Goal: Task Accomplishment & Management: Use online tool/utility

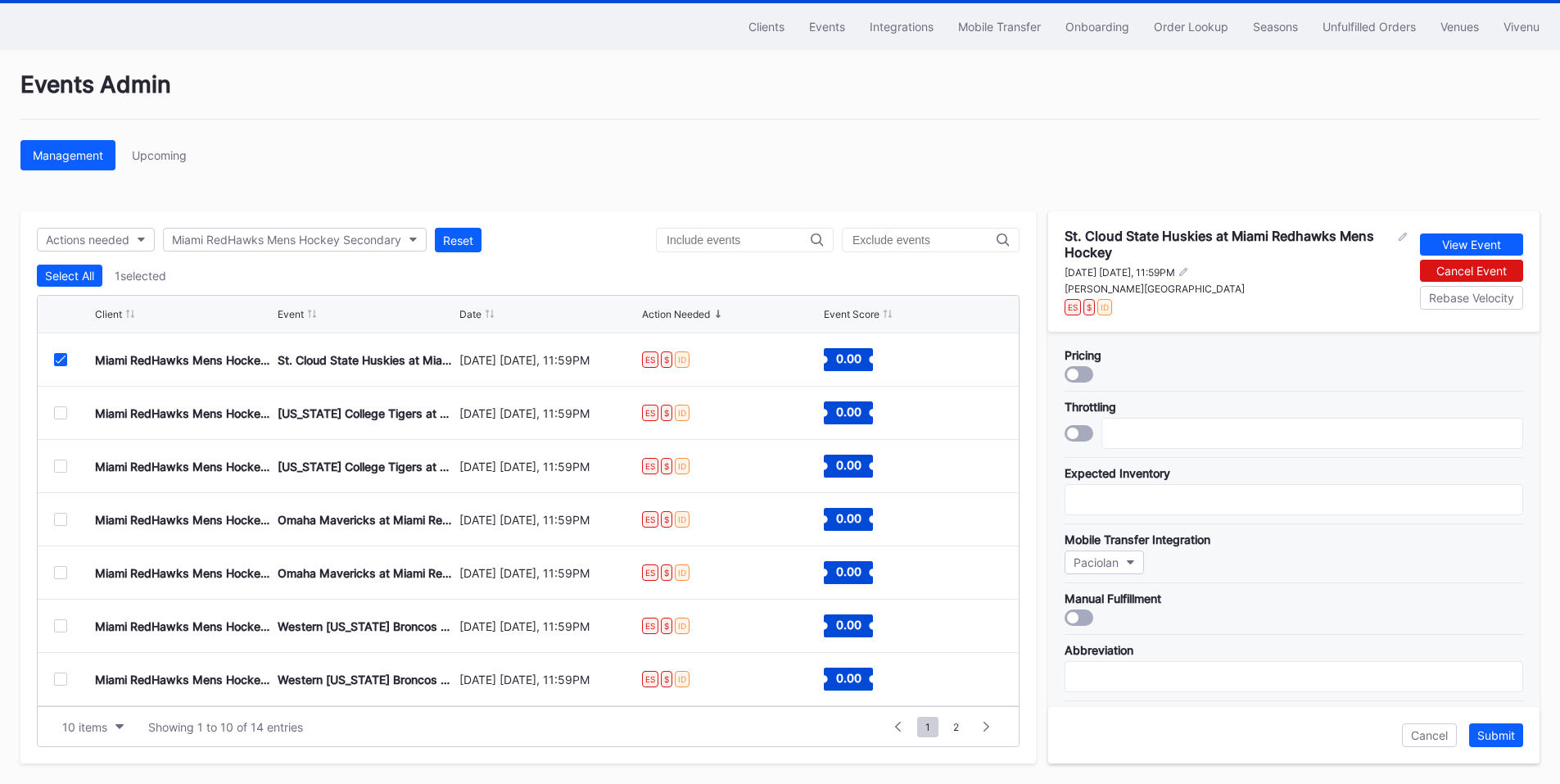
scroll to position [543, 0]
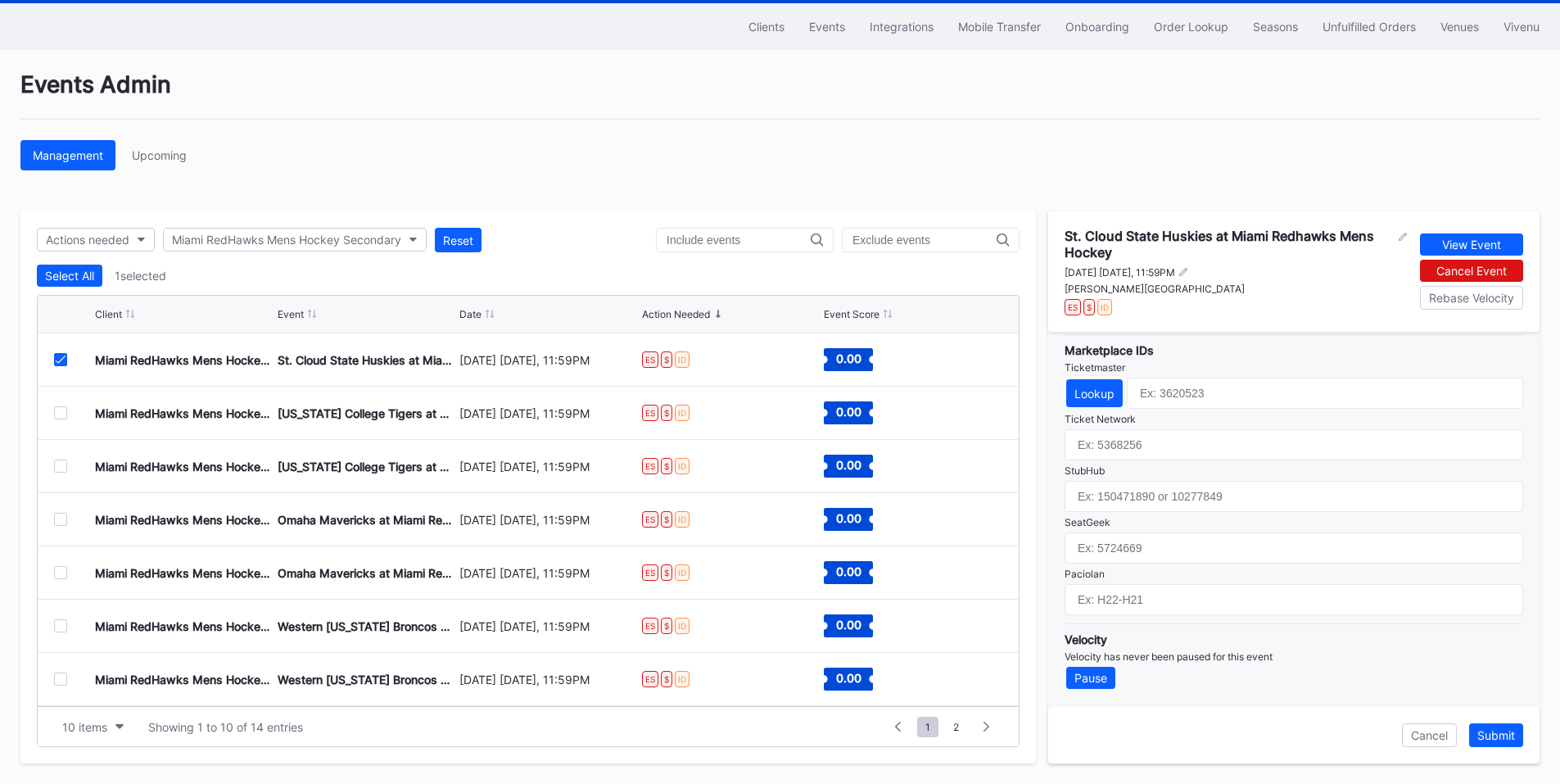
click at [1090, 377] on div "Lookup" at bounding box center [1294, 392] width 458 height 31
click at [1089, 397] on div "Lookup" at bounding box center [1094, 393] width 40 height 14
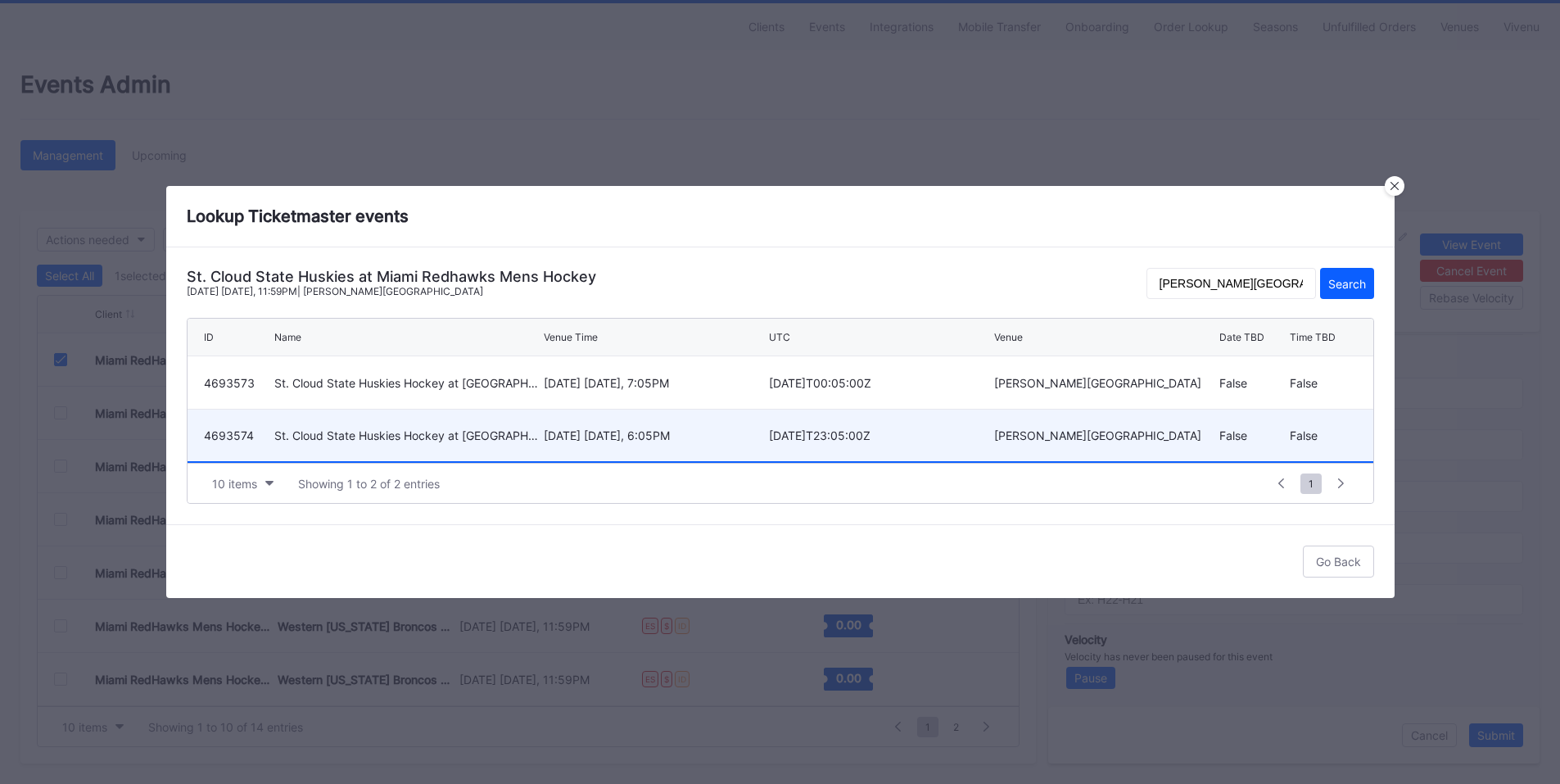
click at [604, 444] on div "[DATE] [DATE], 6:05PM" at bounding box center [654, 435] width 221 height 51
type input "4693574"
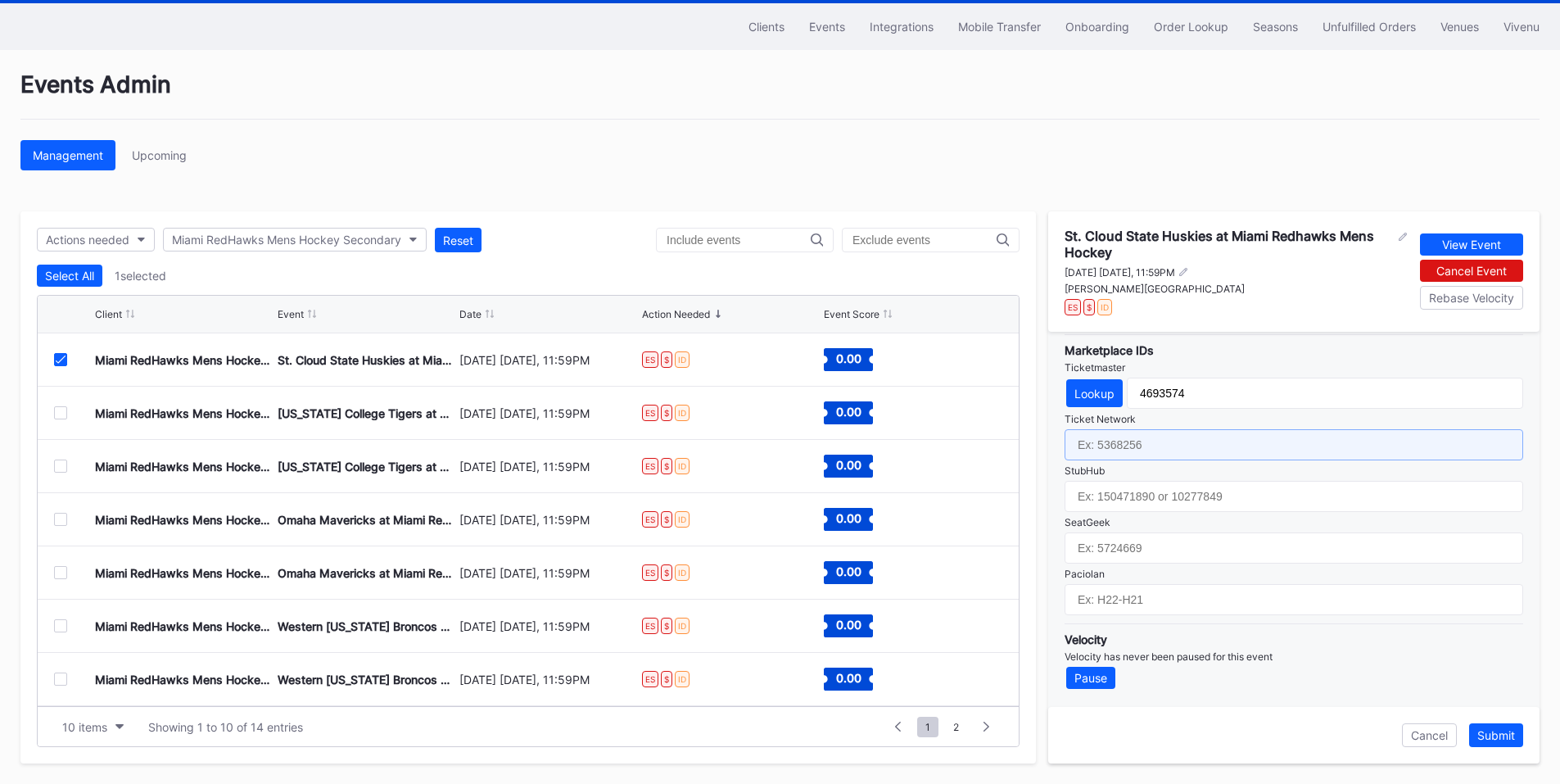
click at [1138, 452] on input "text" at bounding box center [1294, 444] width 458 height 31
paste input "7122020"
type input "7122020"
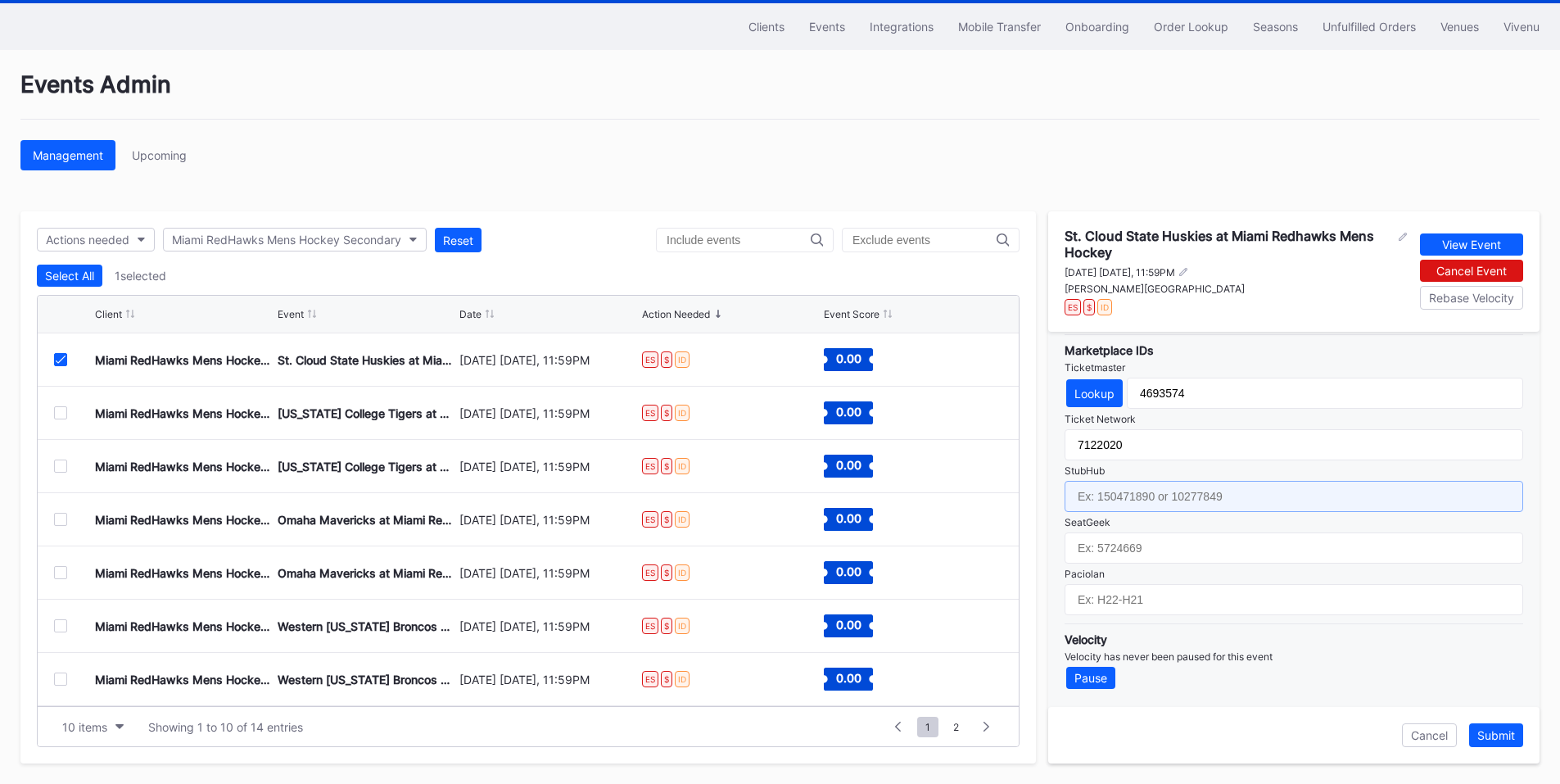
click at [1128, 504] on input "text" at bounding box center [1294, 495] width 458 height 31
paste input "158485784"
type input "158485784"
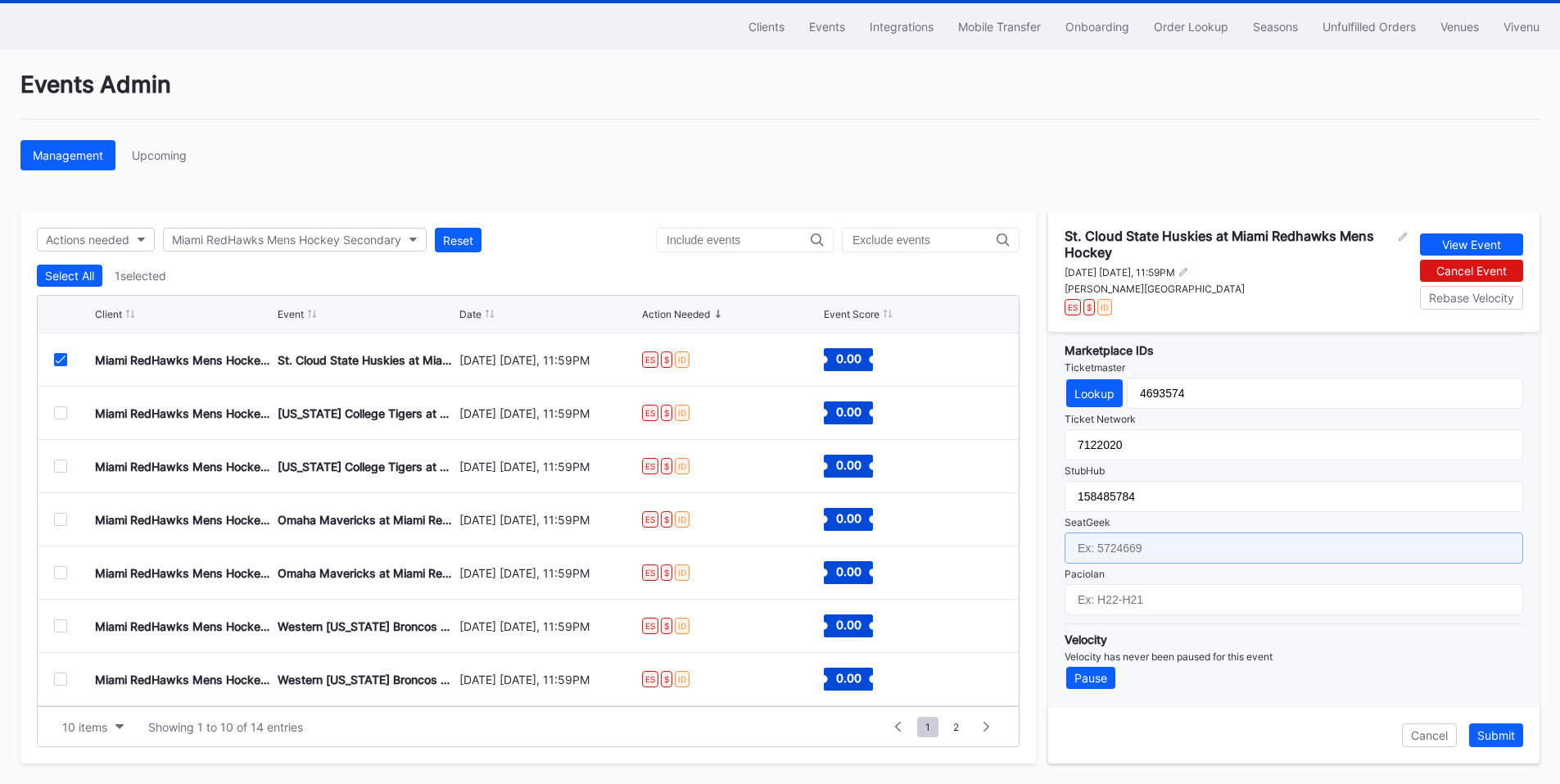
click at [1175, 550] on input "text" at bounding box center [1294, 547] width 458 height 31
paste input "17658521"
type input "17658521"
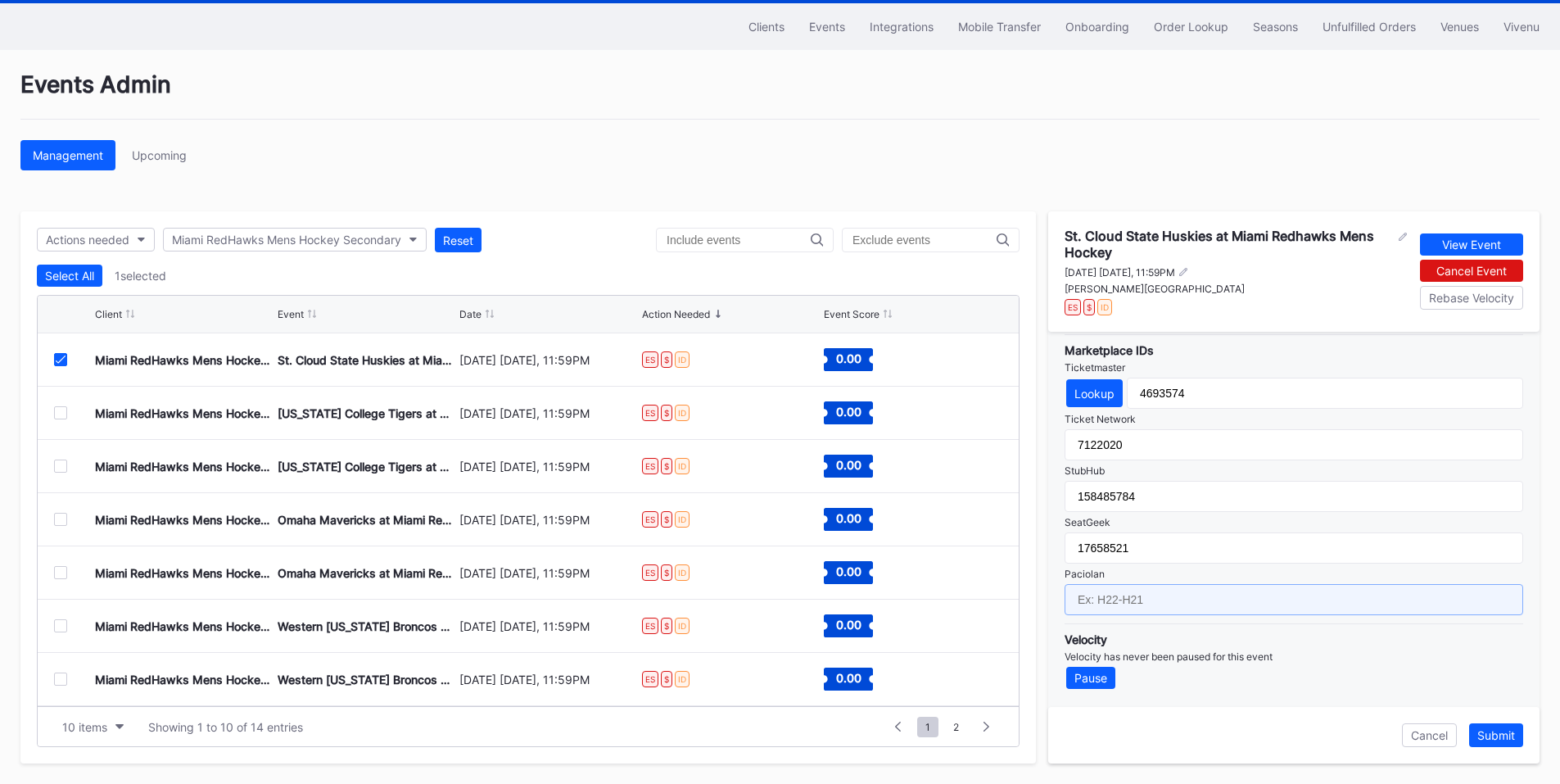
click at [1155, 601] on input "text" at bounding box center [1294, 599] width 458 height 31
paste input "IH26-IH03"
type input "IH26-IH06"
click at [1496, 743] on button "Submit" at bounding box center [1496, 735] width 54 height 24
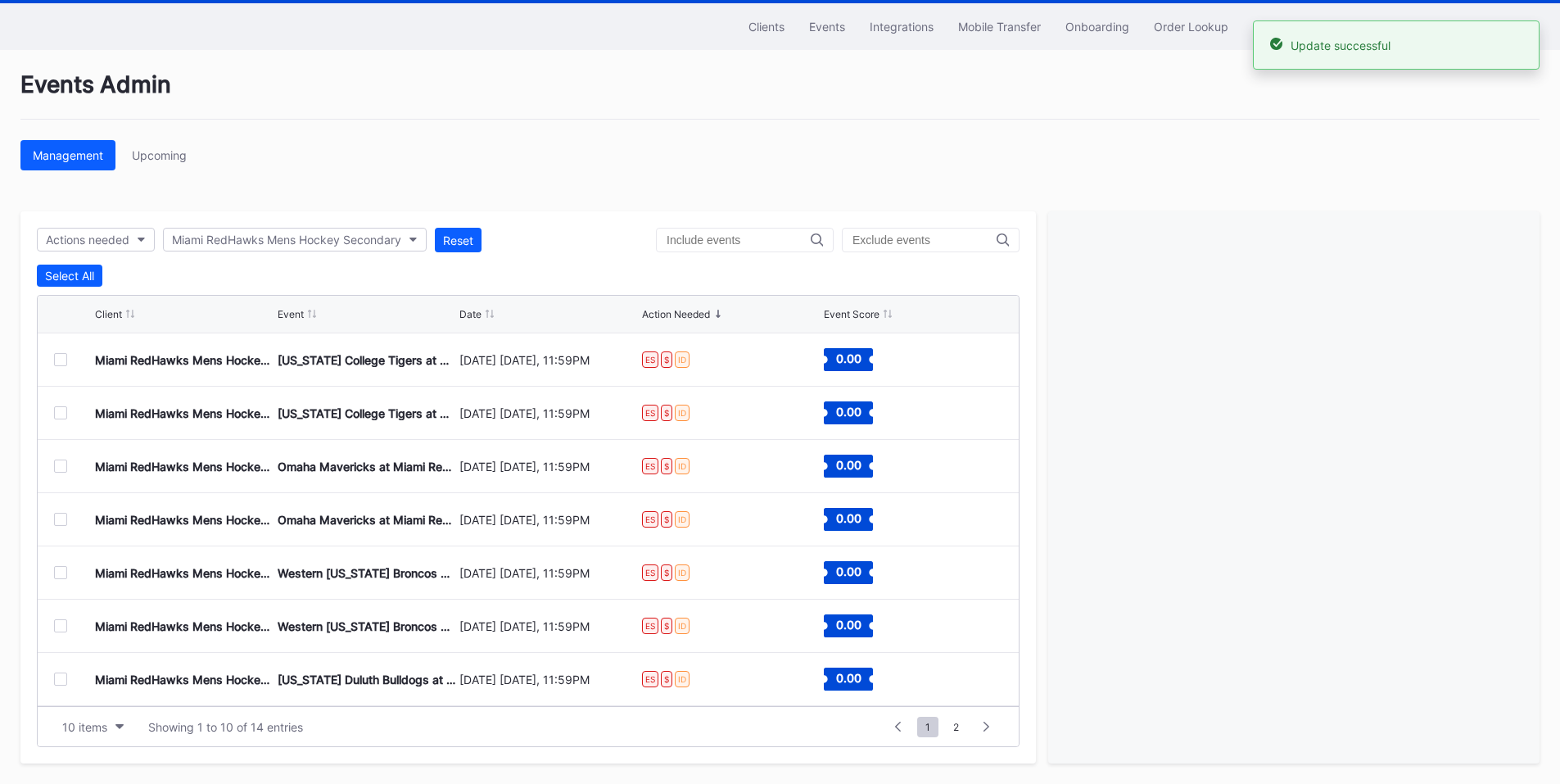
click at [61, 358] on div at bounding box center [61, 359] width 13 height 13
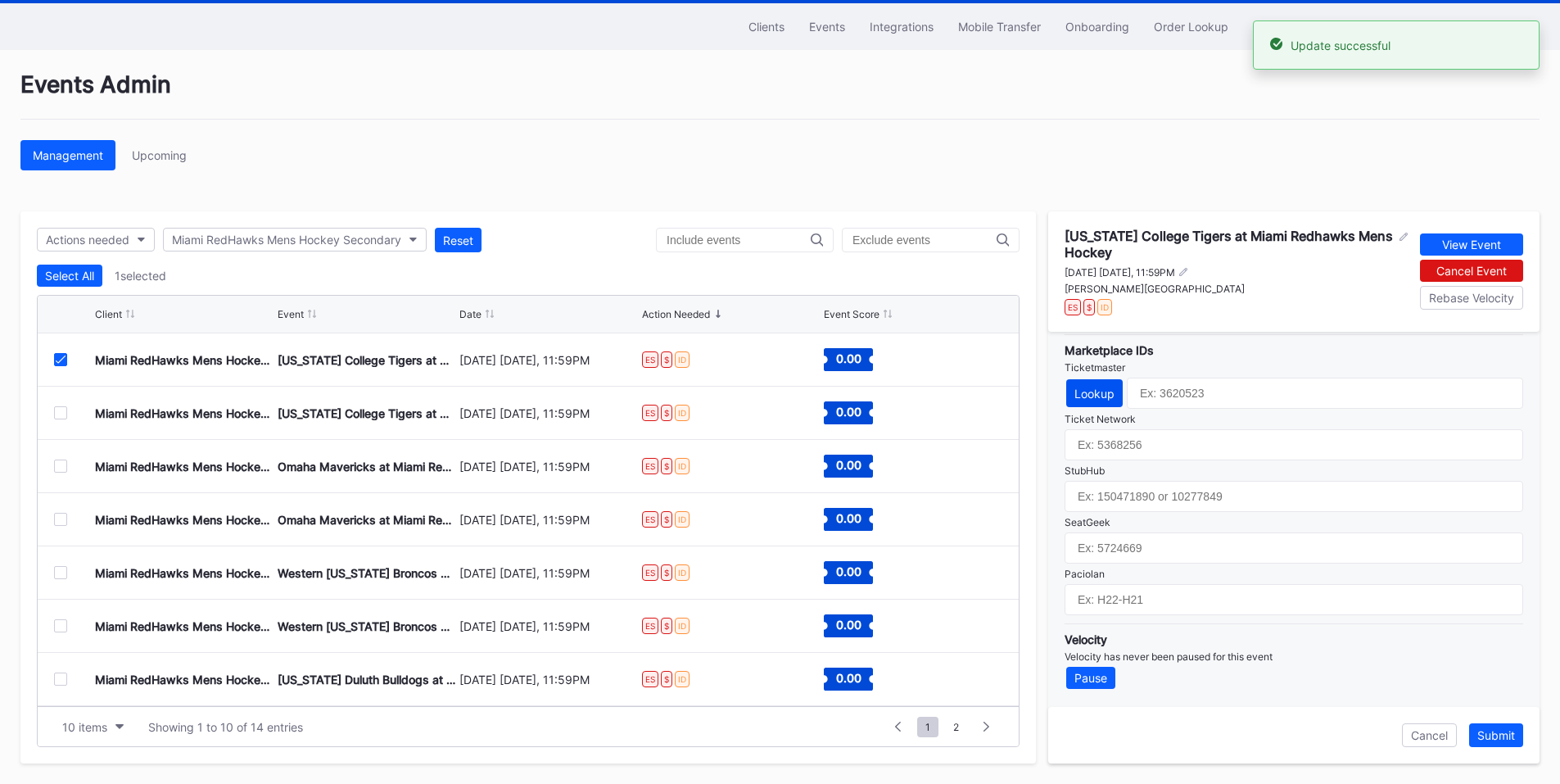
click at [1093, 402] on button "Lookup" at bounding box center [1094, 393] width 57 height 28
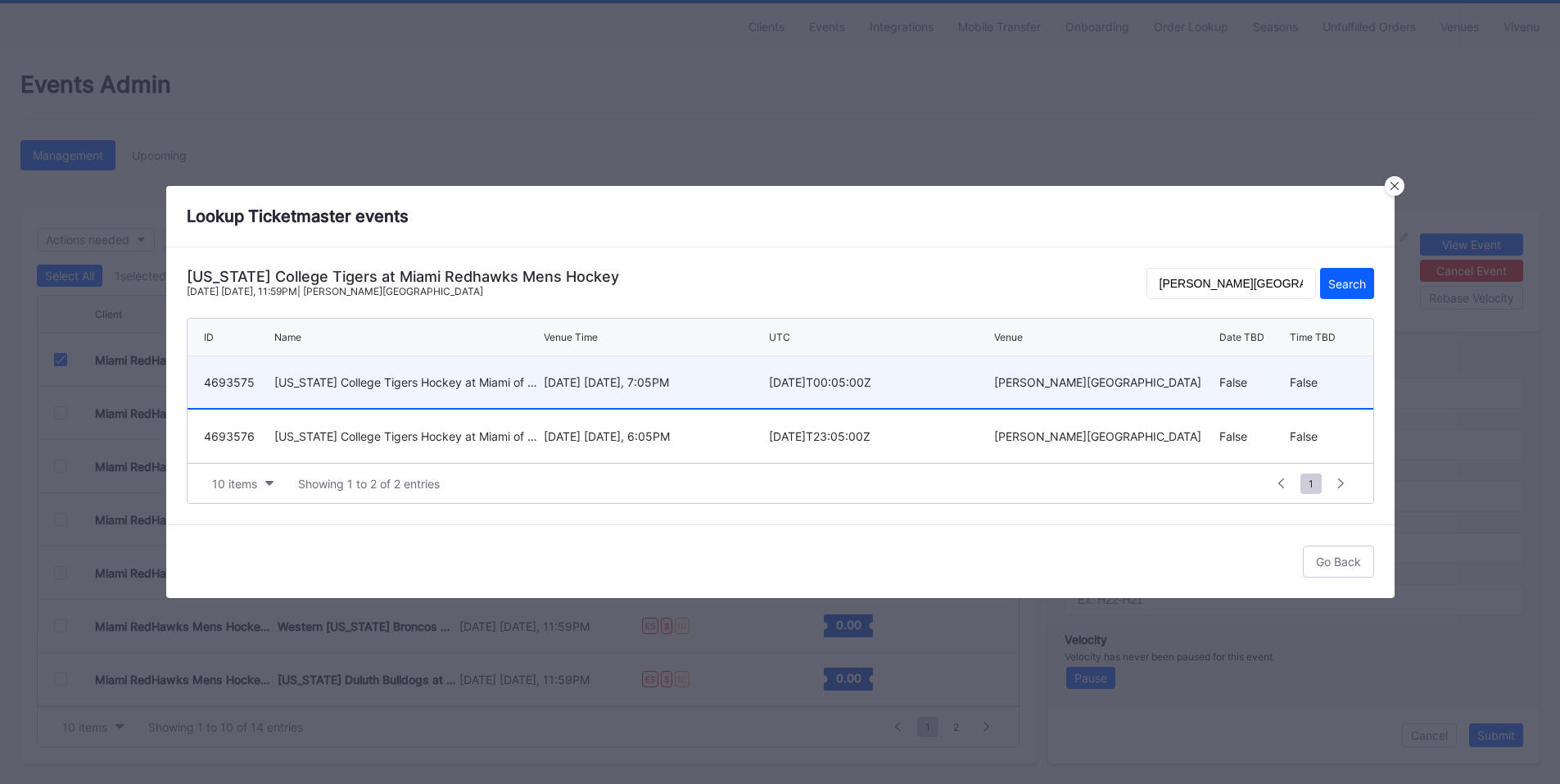
click at [656, 387] on div "[DATE] [DATE], 7:05PM" at bounding box center [654, 382] width 221 height 14
type input "4693575"
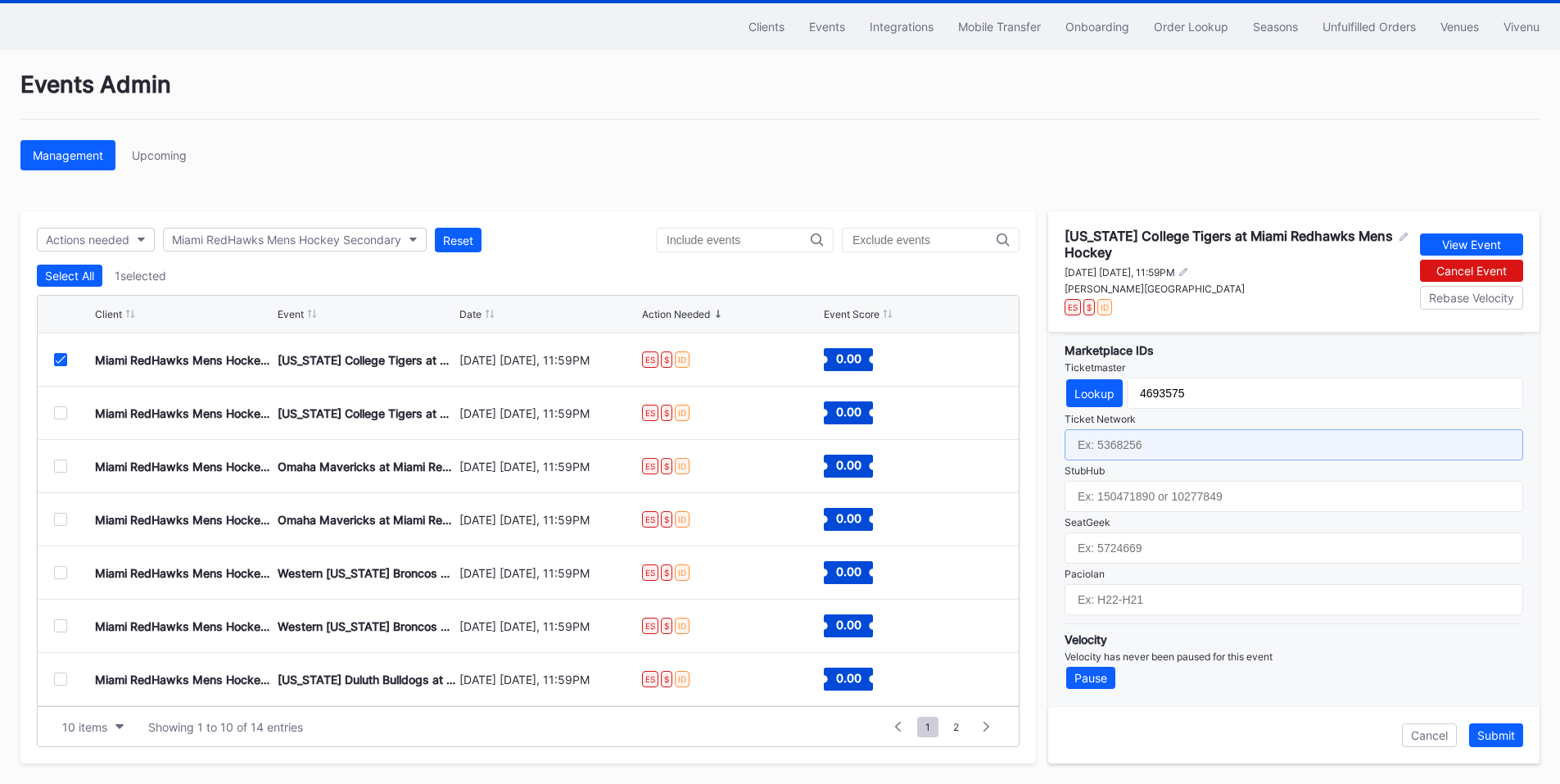
click at [1149, 454] on input "text" at bounding box center [1294, 444] width 458 height 31
paste input "7122021"
type input "7122021"
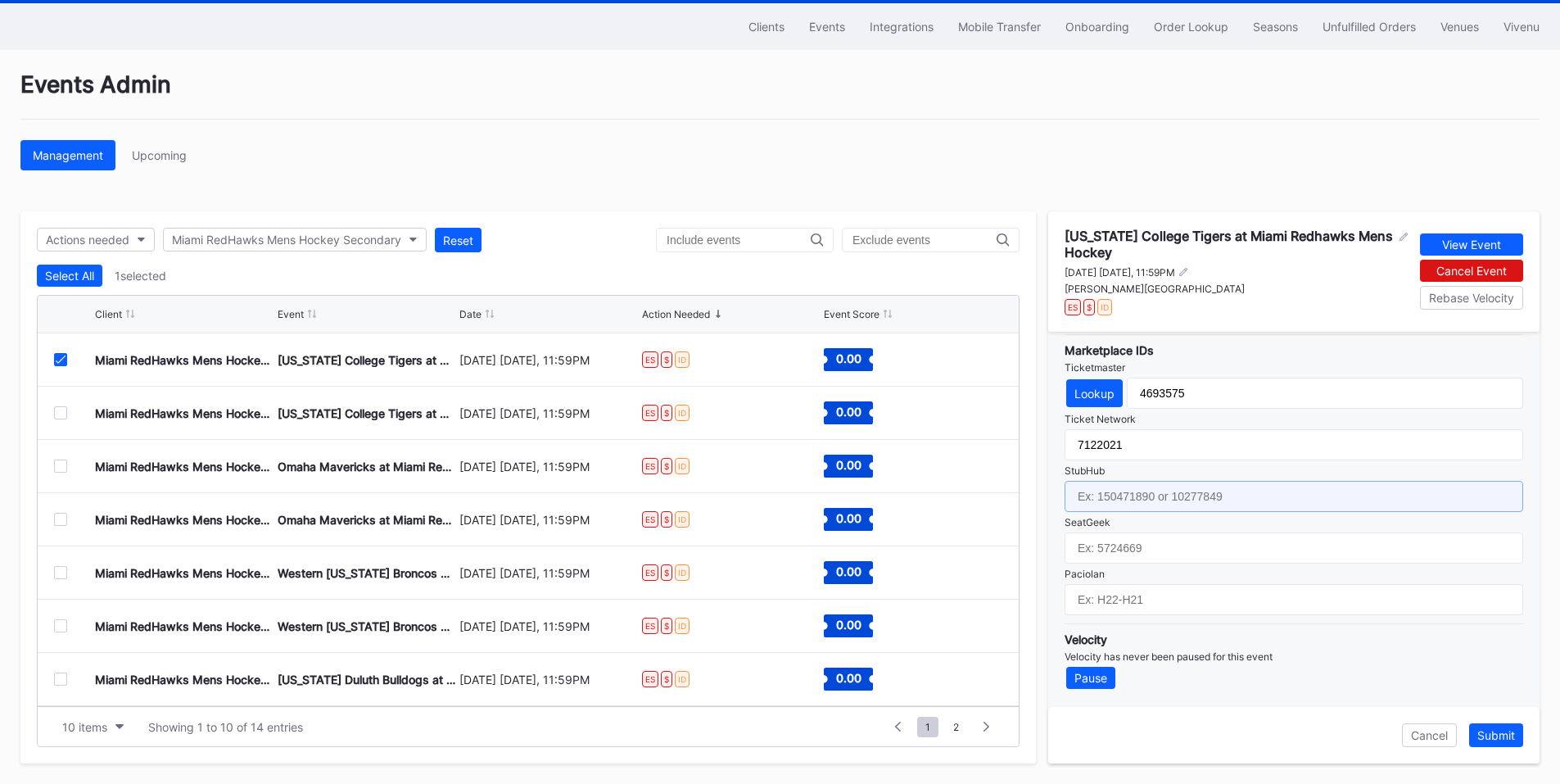
click at [1144, 496] on input "text" at bounding box center [1294, 495] width 458 height 31
paste input "158485871"
type input "158485871"
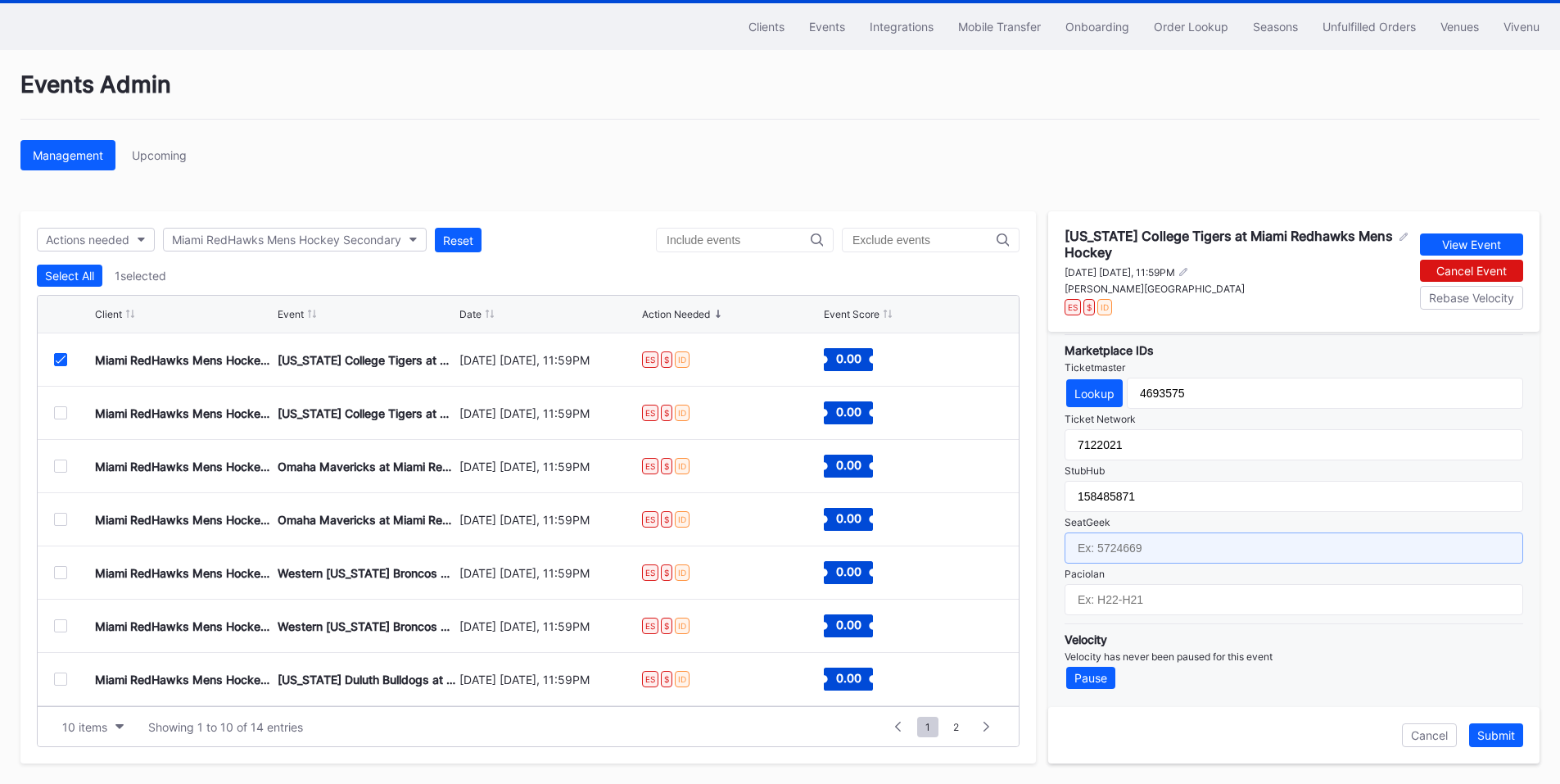
click at [1154, 539] on input "text" at bounding box center [1294, 547] width 458 height 31
paste input "17658522"
type input "17658522"
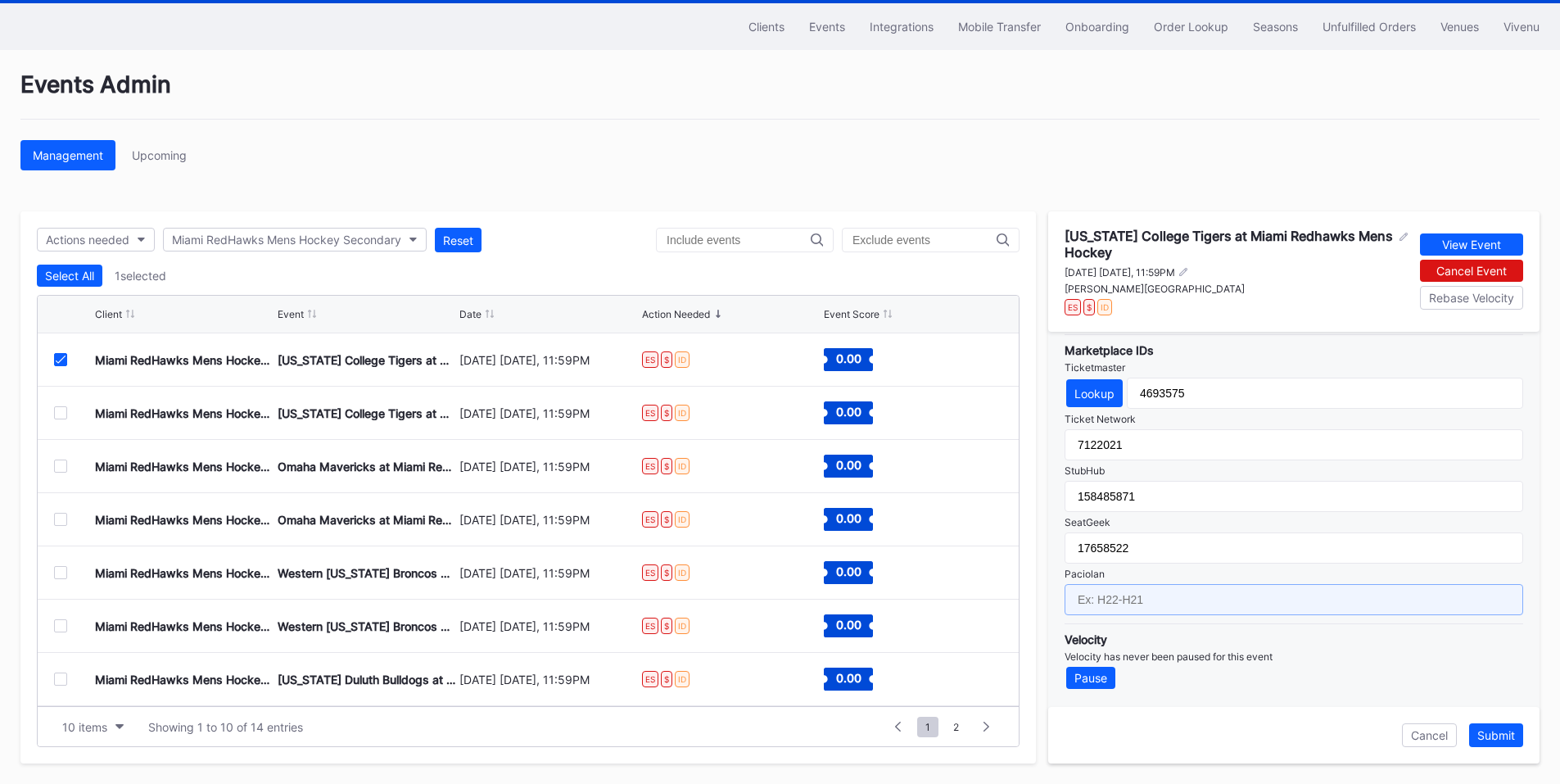
click at [1145, 599] on input "text" at bounding box center [1294, 599] width 458 height 31
paste input "IH26-IH03"
drag, startPoint x: 1183, startPoint y: 599, endPoint x: 1037, endPoint y: 591, distance: 146.2
click at [1041, 591] on div "Actions needed Miami RedHawks Mens Hockey Secondary Reset Select All 1 selected…" at bounding box center [780, 487] width 1519 height 552
type input "IH26-IH07"
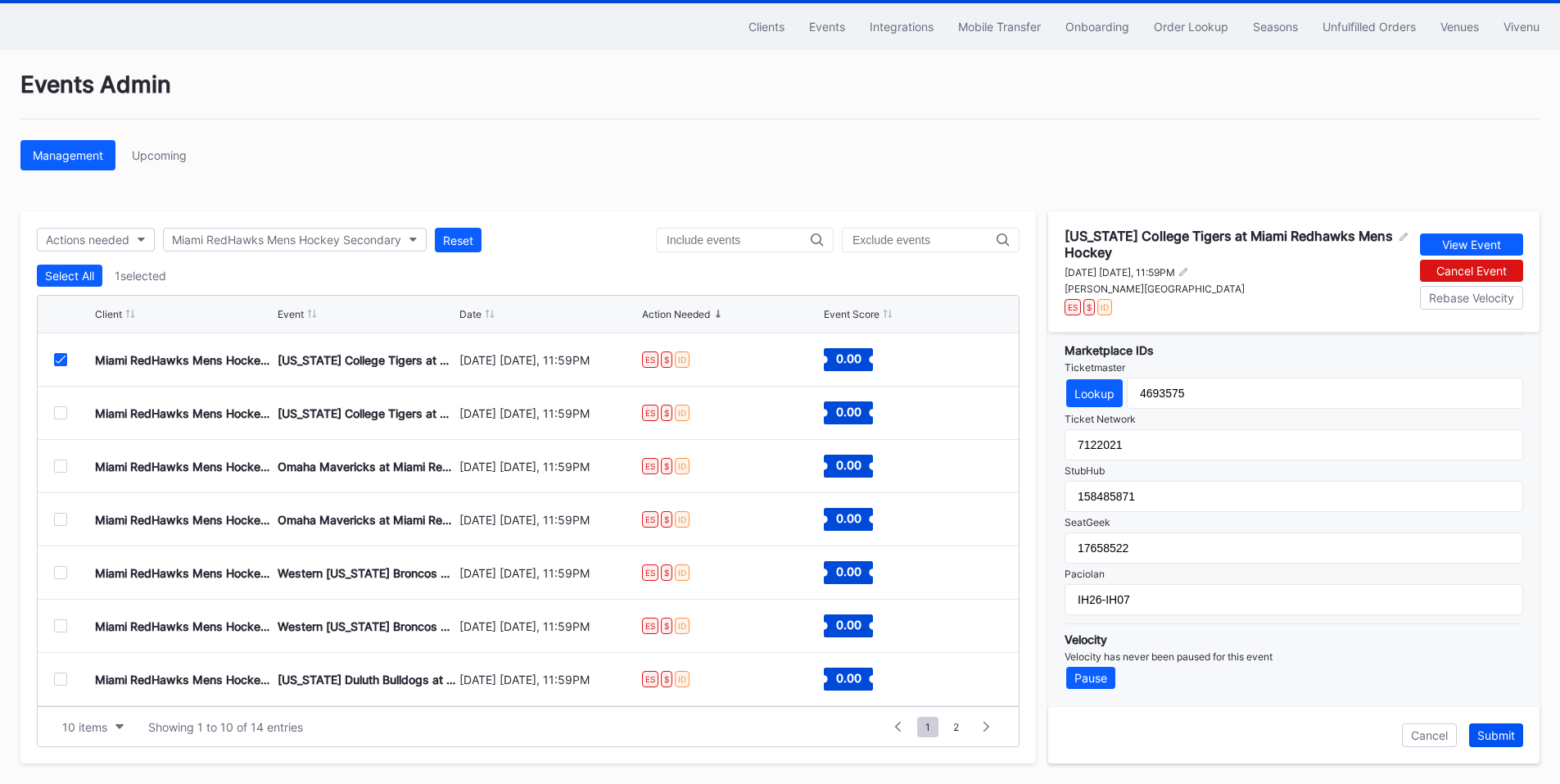
click at [1494, 734] on div "Submit" at bounding box center [1496, 735] width 37 height 14
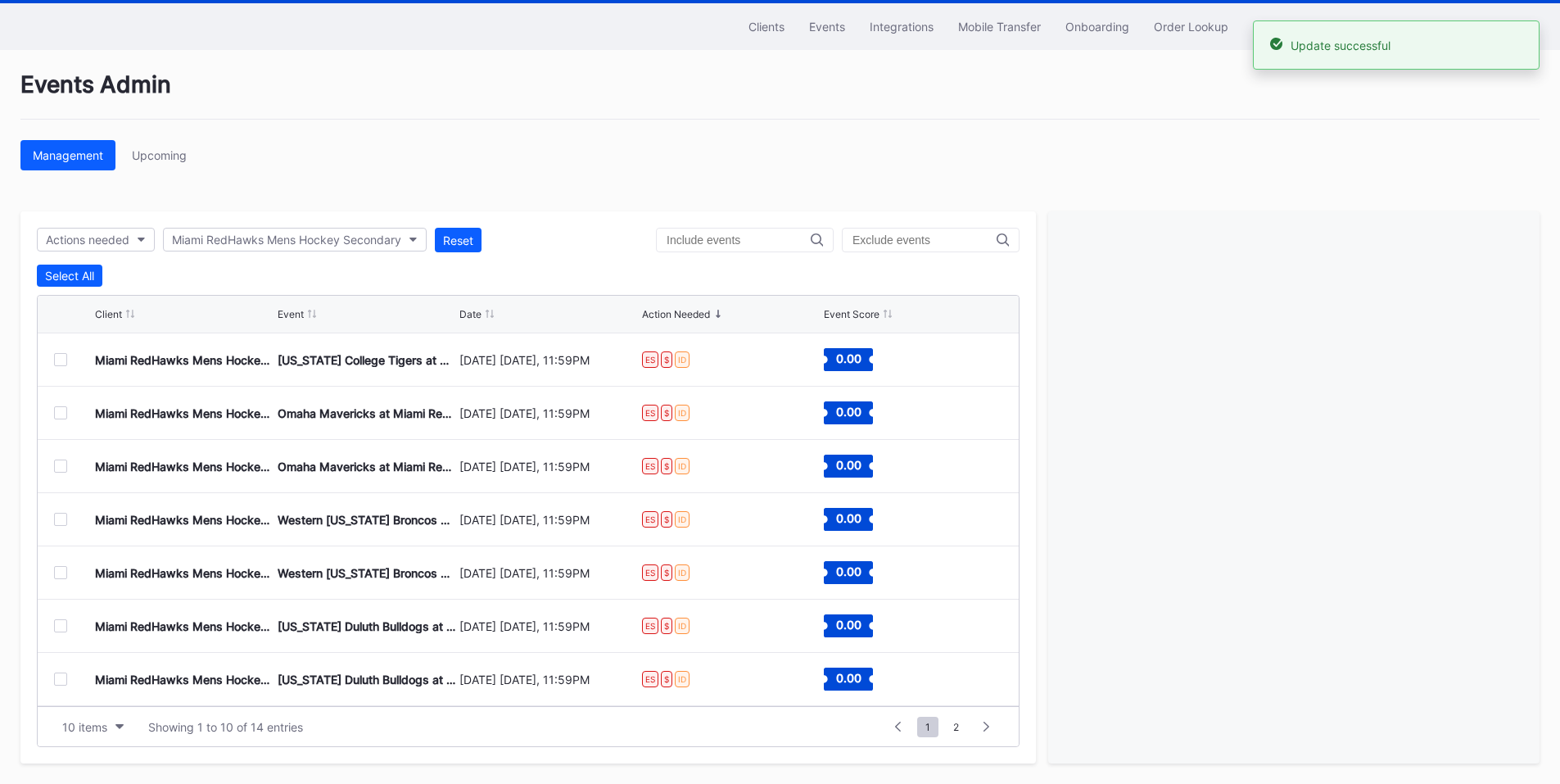
click at [58, 358] on div at bounding box center [61, 359] width 13 height 13
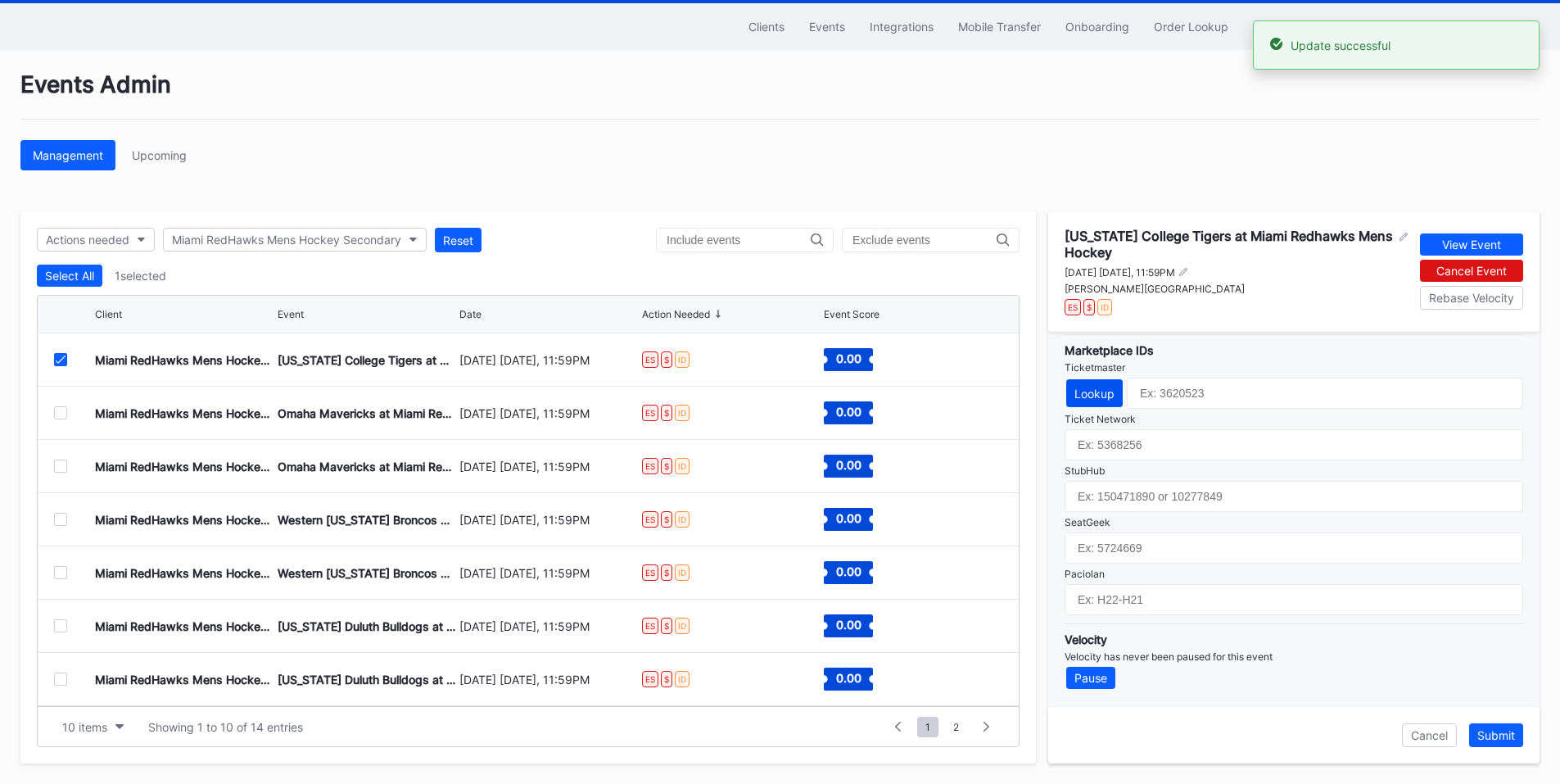
click at [1087, 395] on div "Lookup" at bounding box center [1094, 393] width 40 height 14
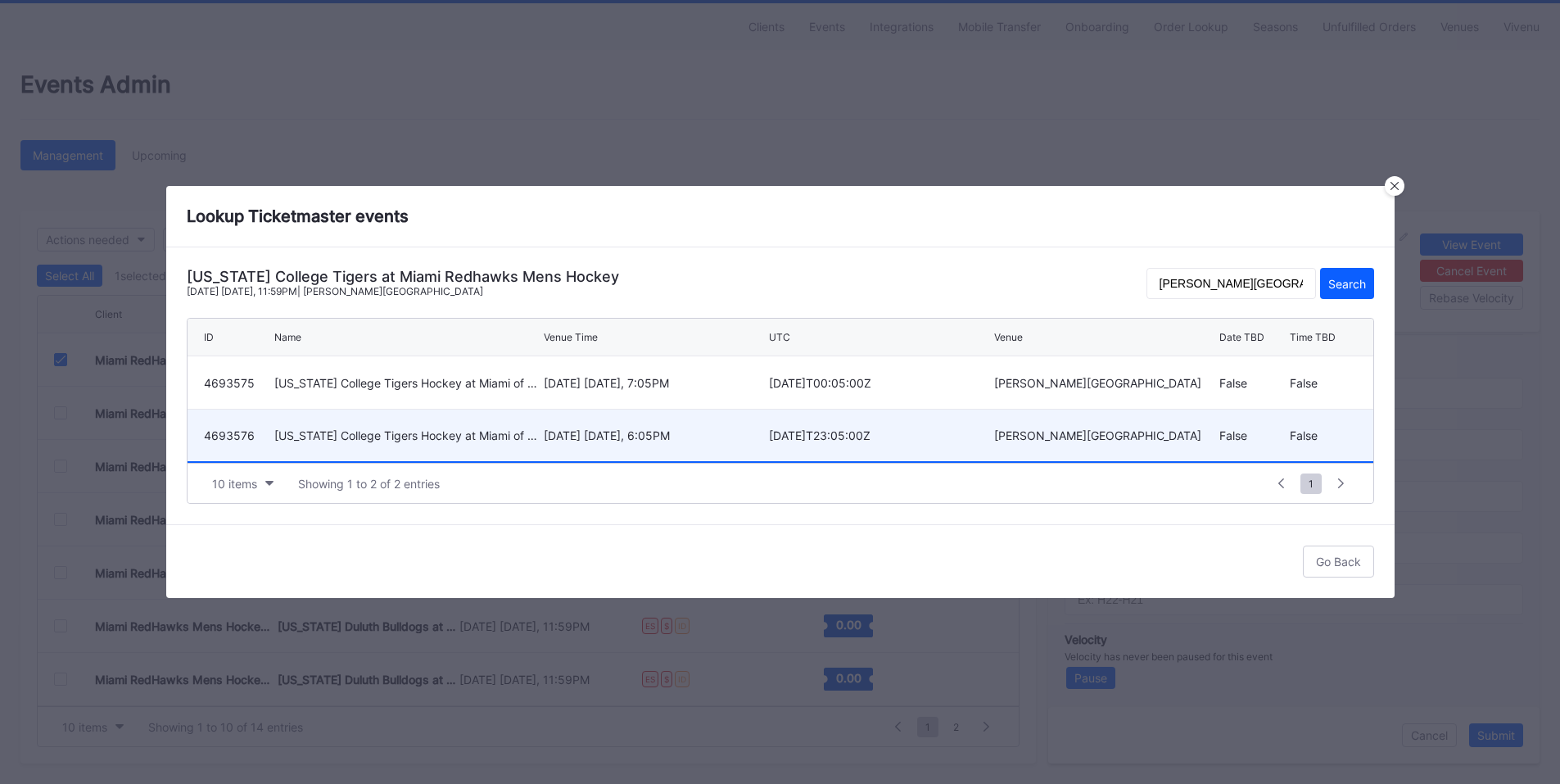
click at [613, 448] on div "[DATE] [DATE], 6:05PM" at bounding box center [654, 435] width 221 height 51
type input "4693576"
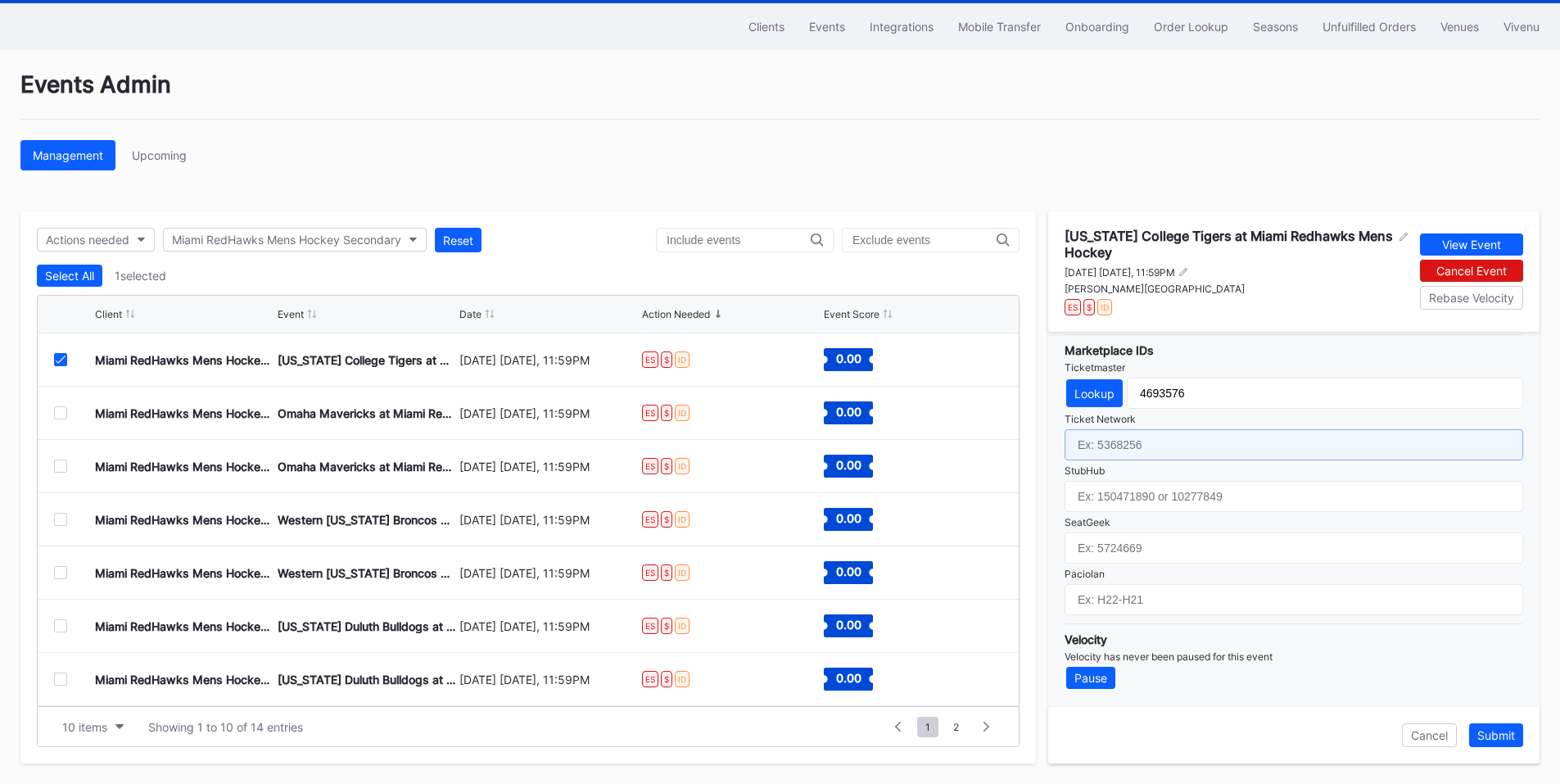
click at [1150, 448] on input "text" at bounding box center [1294, 444] width 458 height 31
paste input "7122022"
type input "7122022"
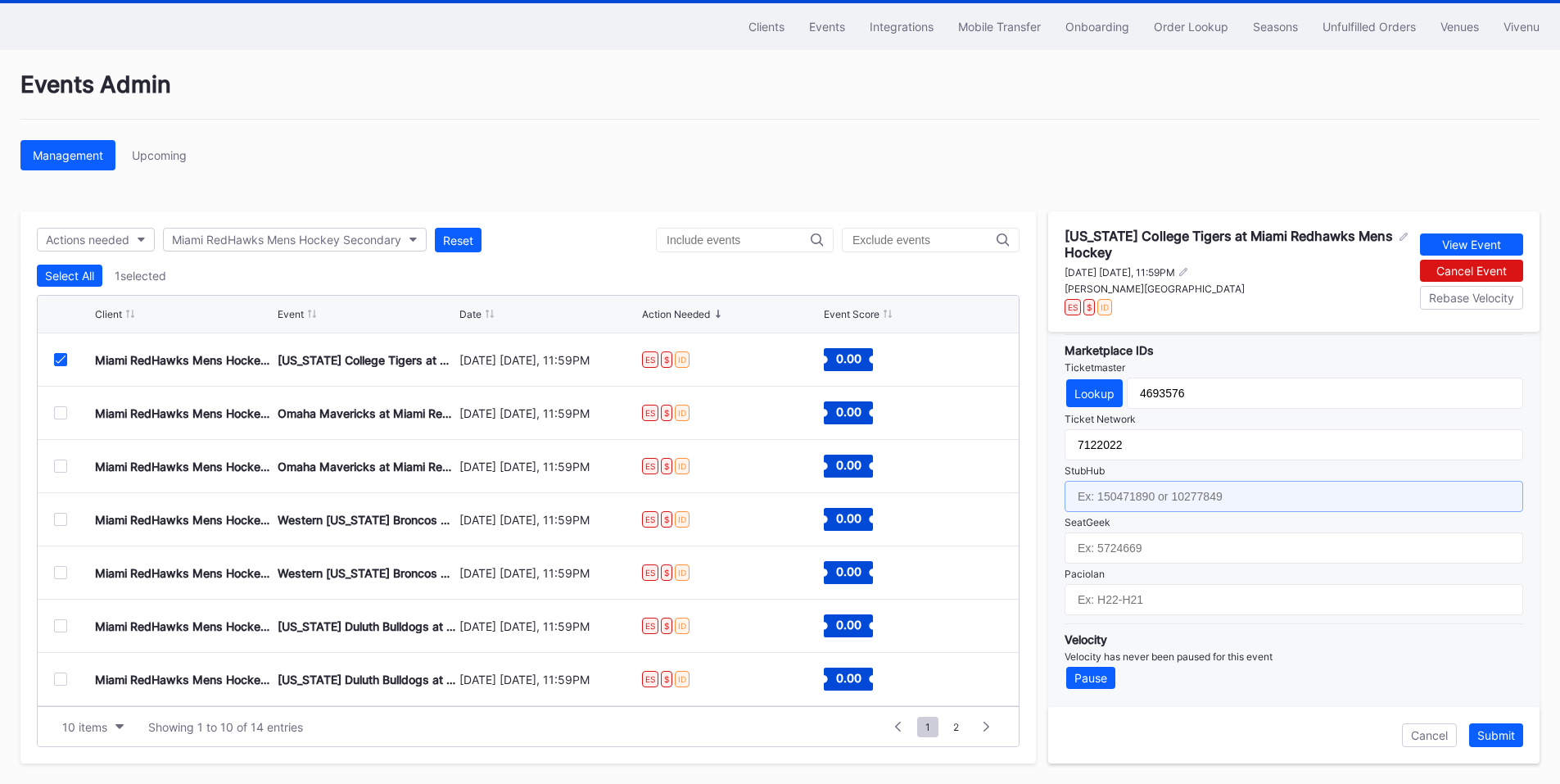
click at [1127, 495] on input "text" at bounding box center [1294, 495] width 458 height 31
paste input "158485856"
type input "158485856"
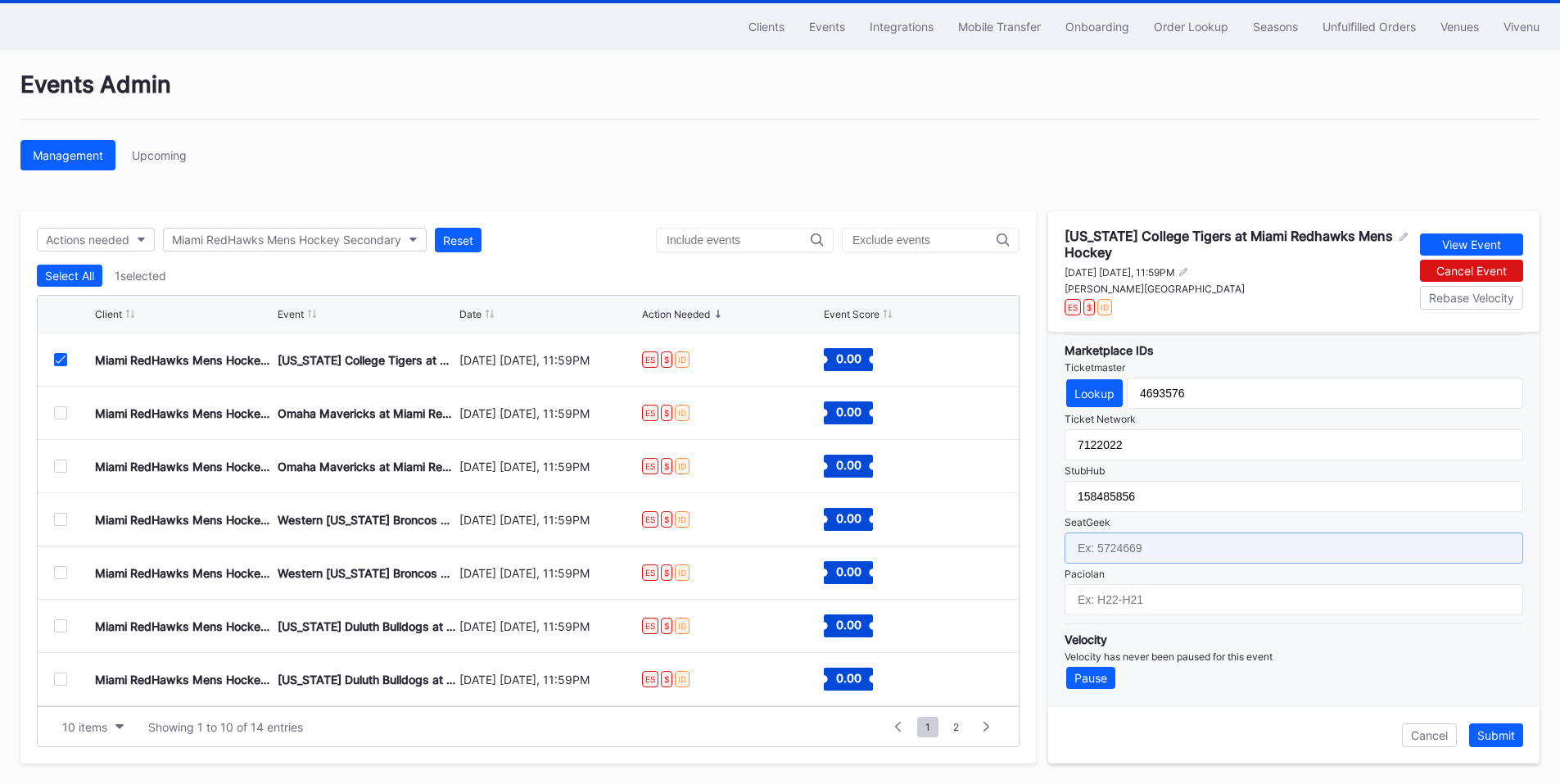
click at [1152, 556] on input "text" at bounding box center [1294, 547] width 458 height 31
paste input "17658523"
type input "17658523"
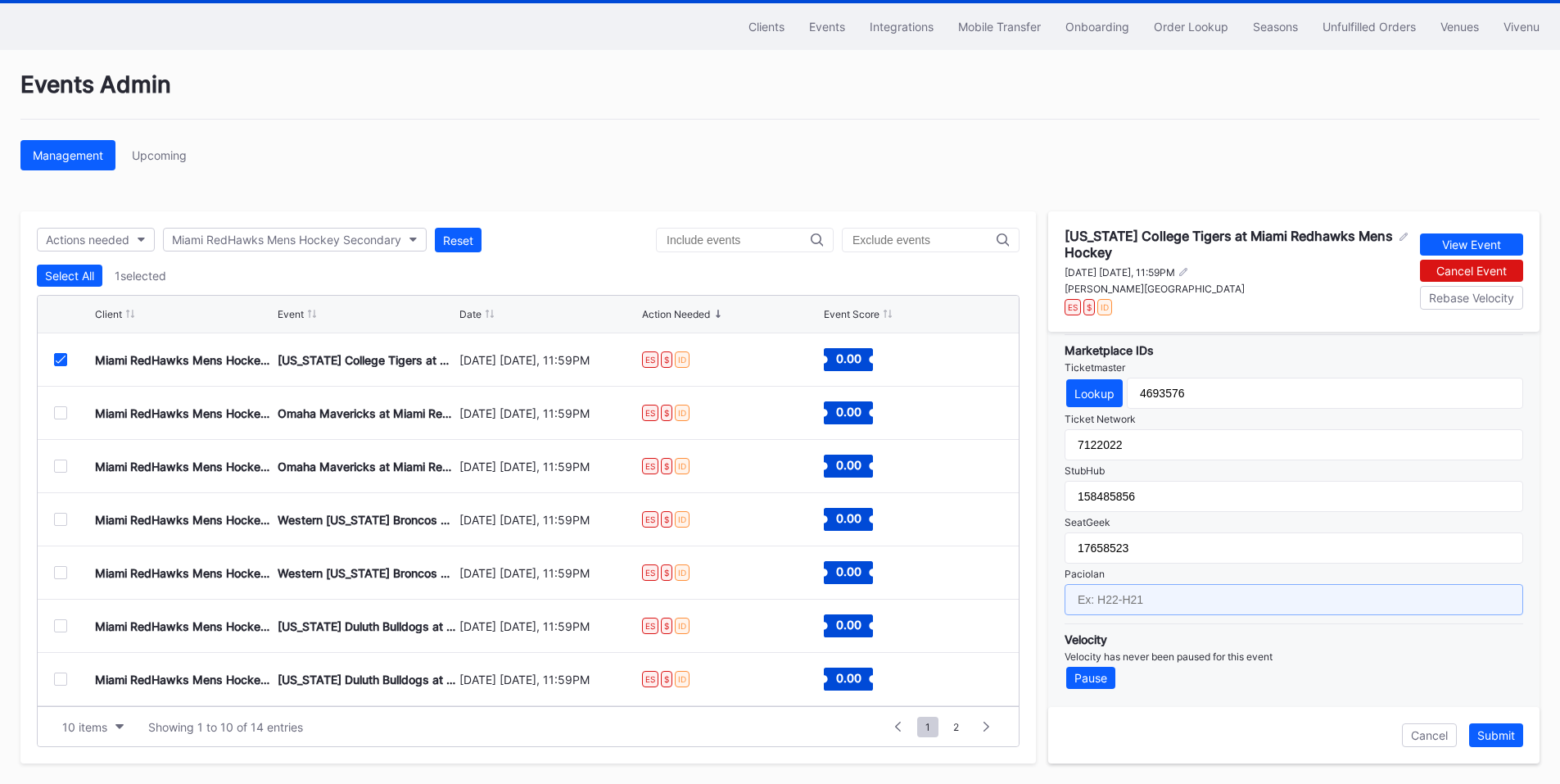
click at [1150, 588] on input "text" at bounding box center [1294, 599] width 458 height 31
paste input "IH26-IH07"
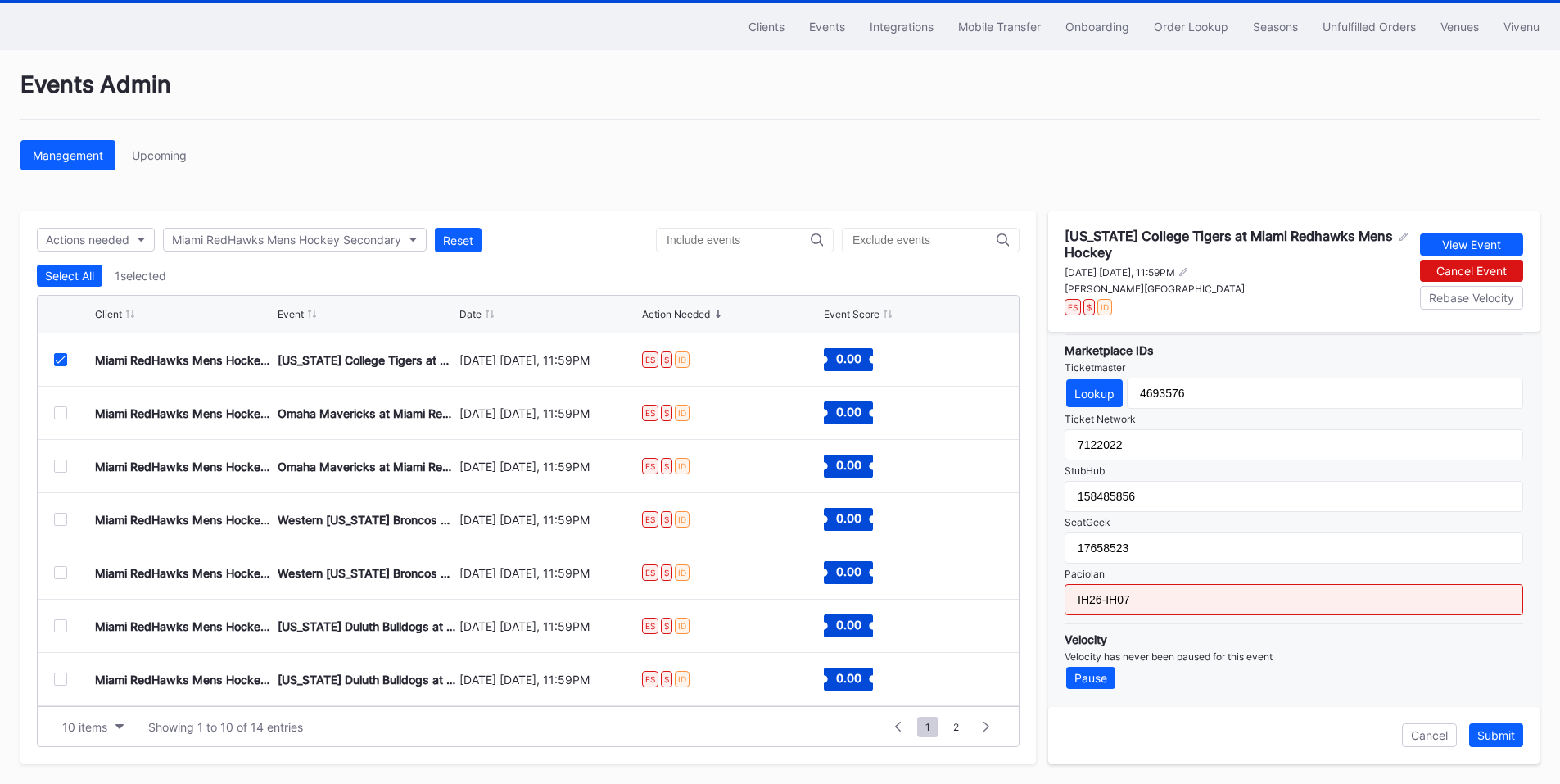
click at [1178, 601] on input "IH26-IH07" at bounding box center [1294, 599] width 458 height 31
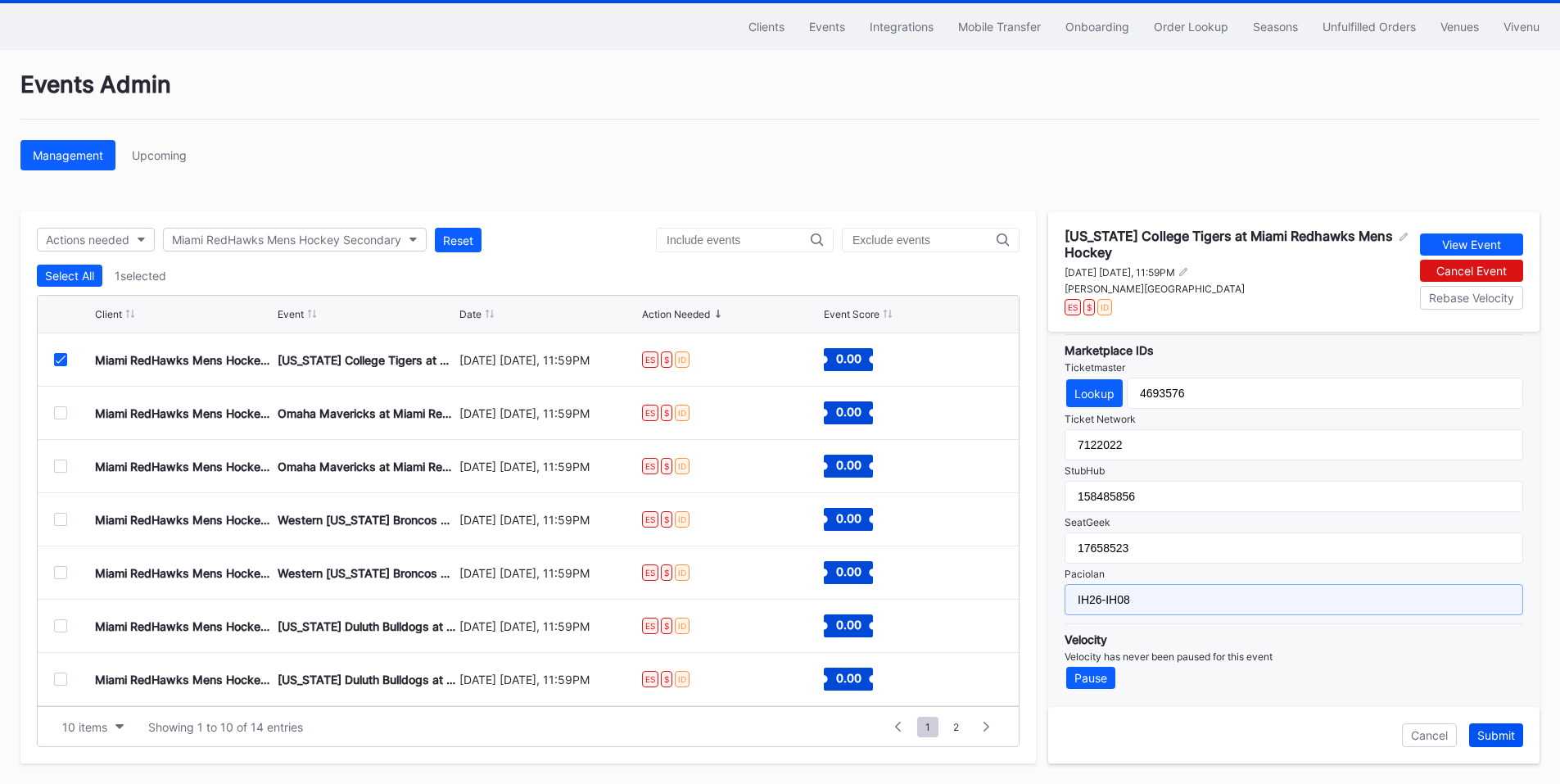
type input "IH26-IH08"
click at [1491, 736] on div "Submit" at bounding box center [1496, 735] width 37 height 14
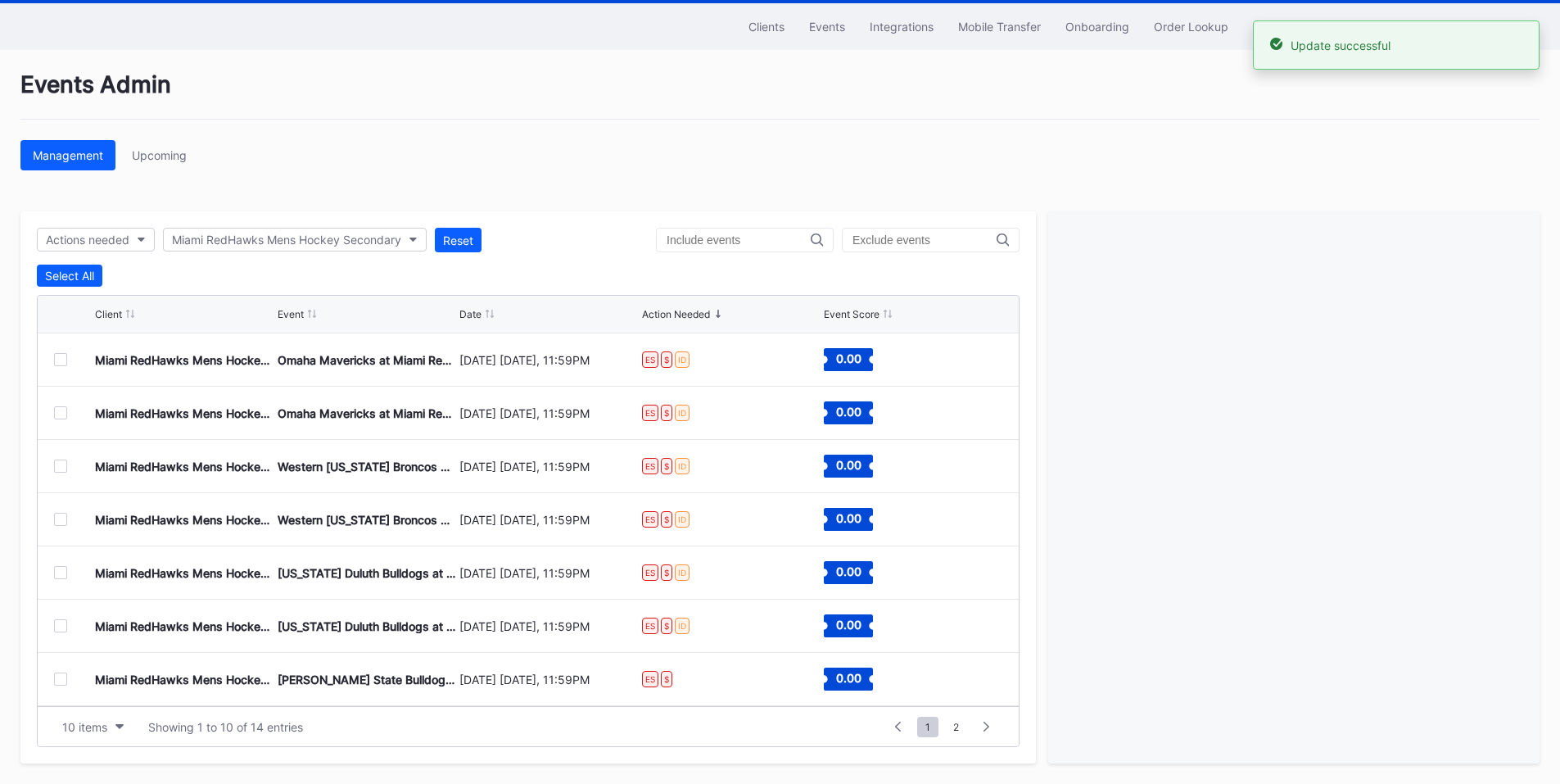
click at [63, 362] on div at bounding box center [61, 359] width 13 height 13
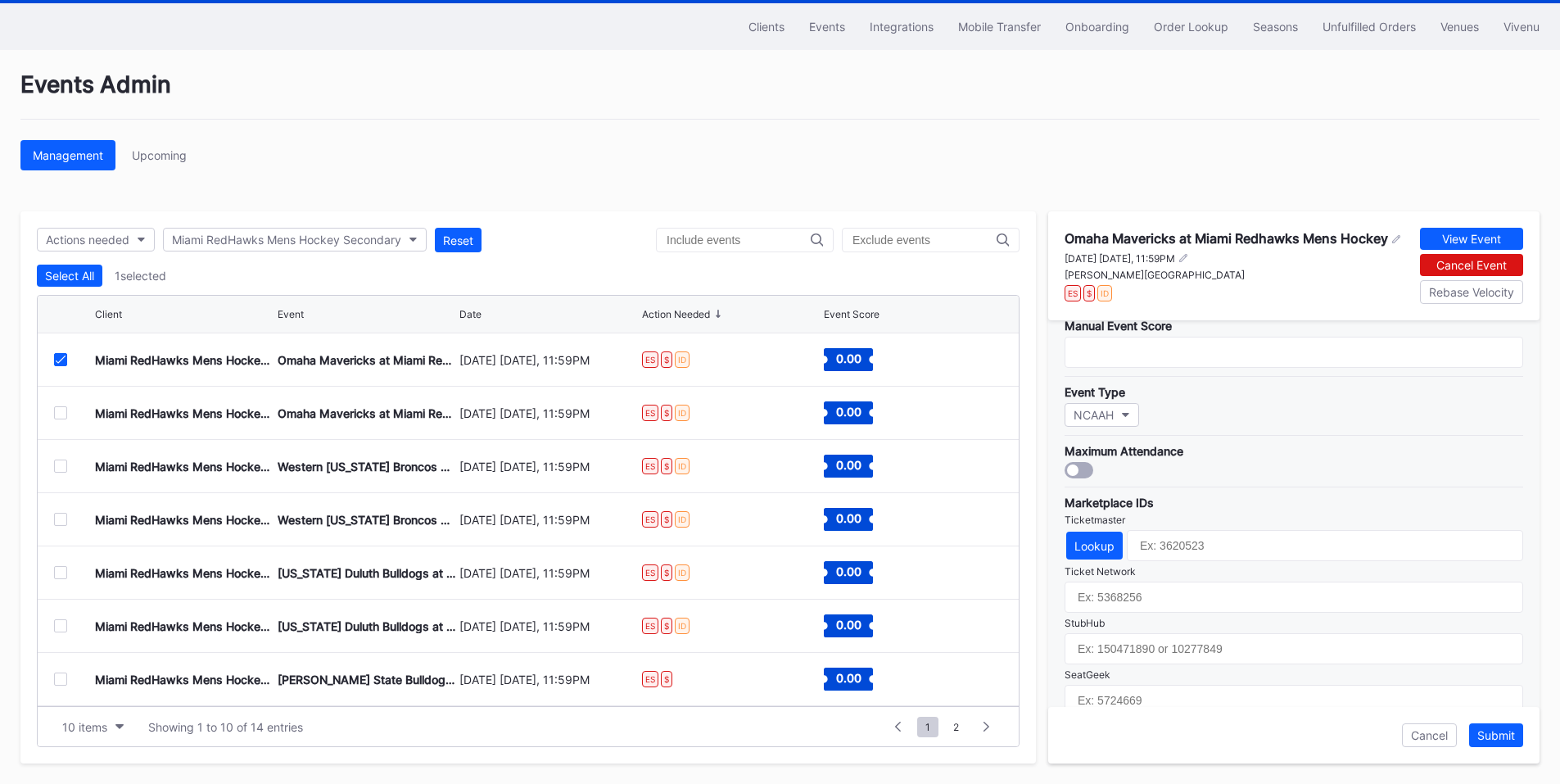
scroll to position [532, 0]
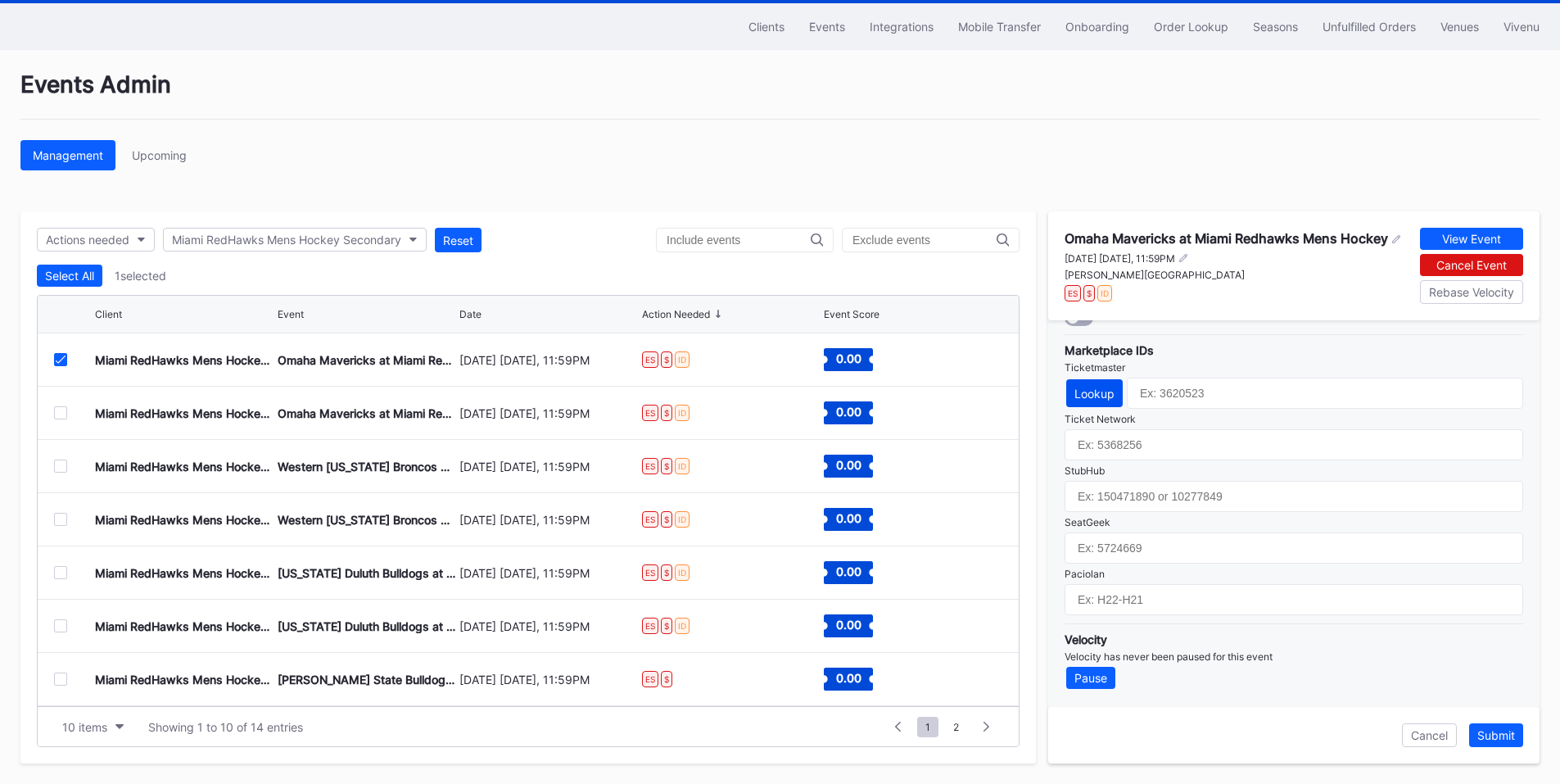
click at [1101, 391] on div "Lookup" at bounding box center [1094, 393] width 40 height 14
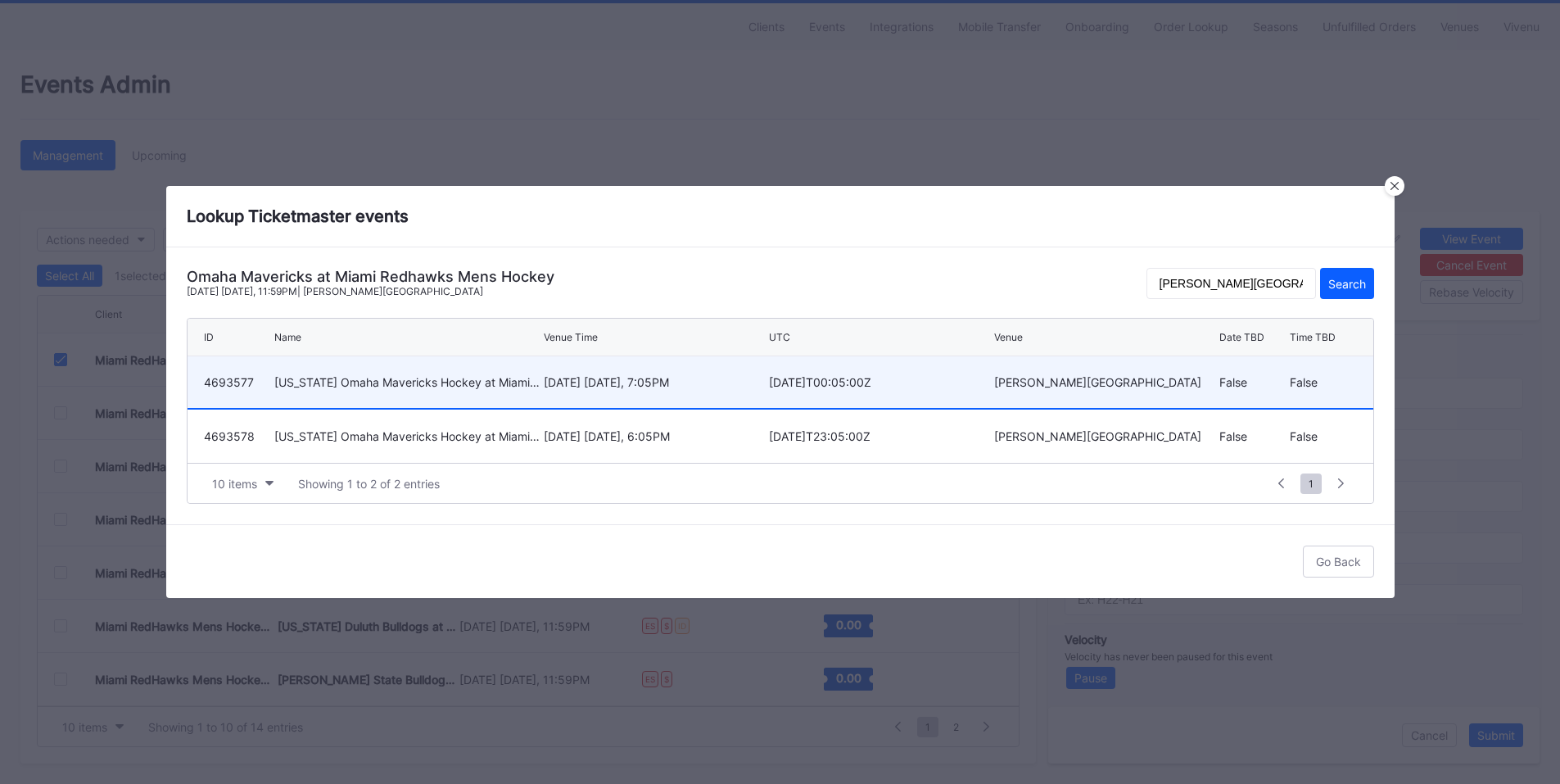
click at [715, 383] on div "[DATE] [DATE], 7:05PM" at bounding box center [654, 382] width 221 height 14
type input "4693577"
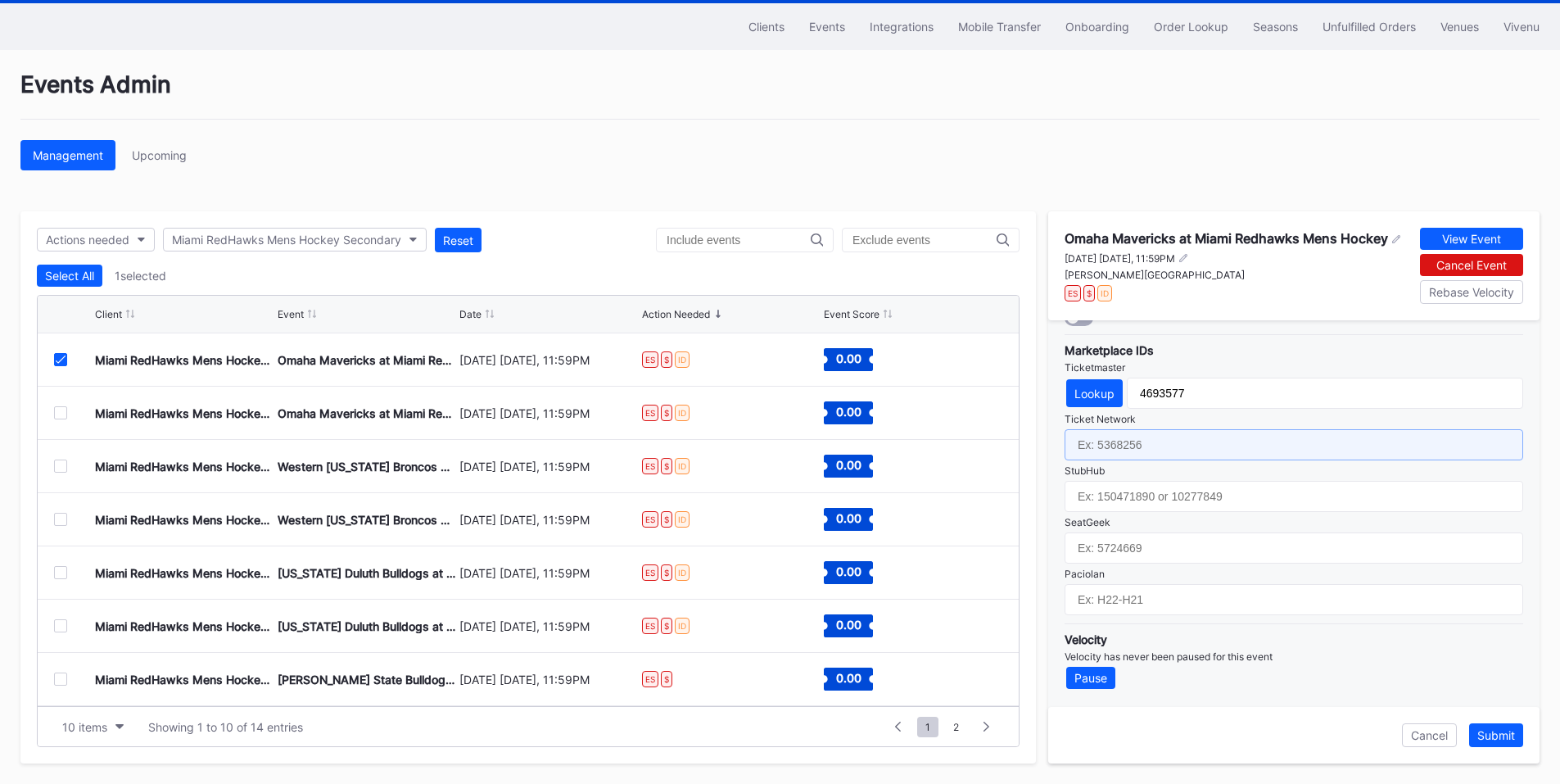
click at [1177, 435] on input "text" at bounding box center [1294, 444] width 458 height 31
paste input "7122024"
type input "7122024"
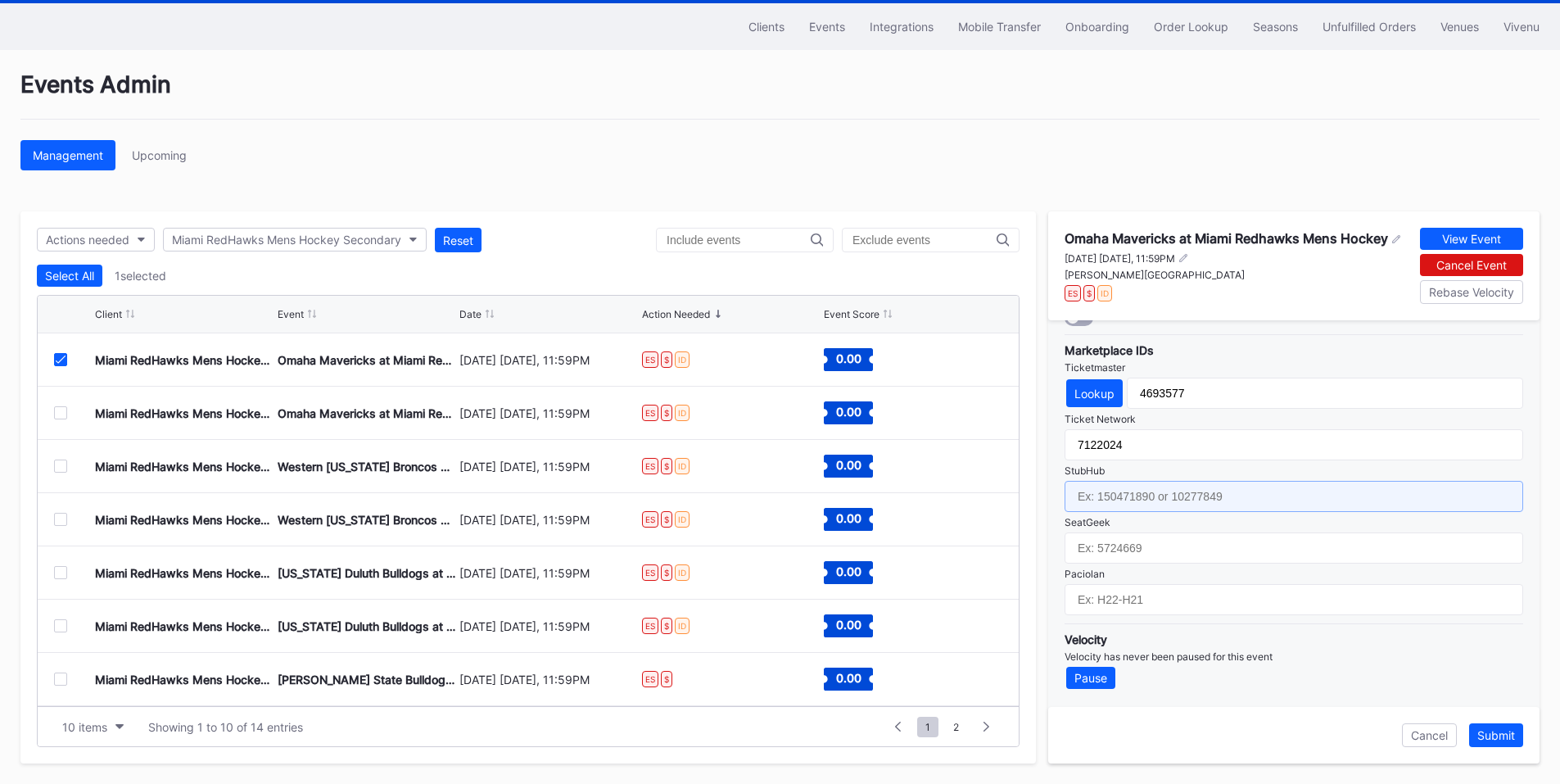
drag, startPoint x: 1109, startPoint y: 486, endPoint x: 1151, endPoint y: 461, distance: 48.9
click at [1109, 486] on input "text" at bounding box center [1294, 495] width 458 height 31
paste input "158485945"
type input "158485945"
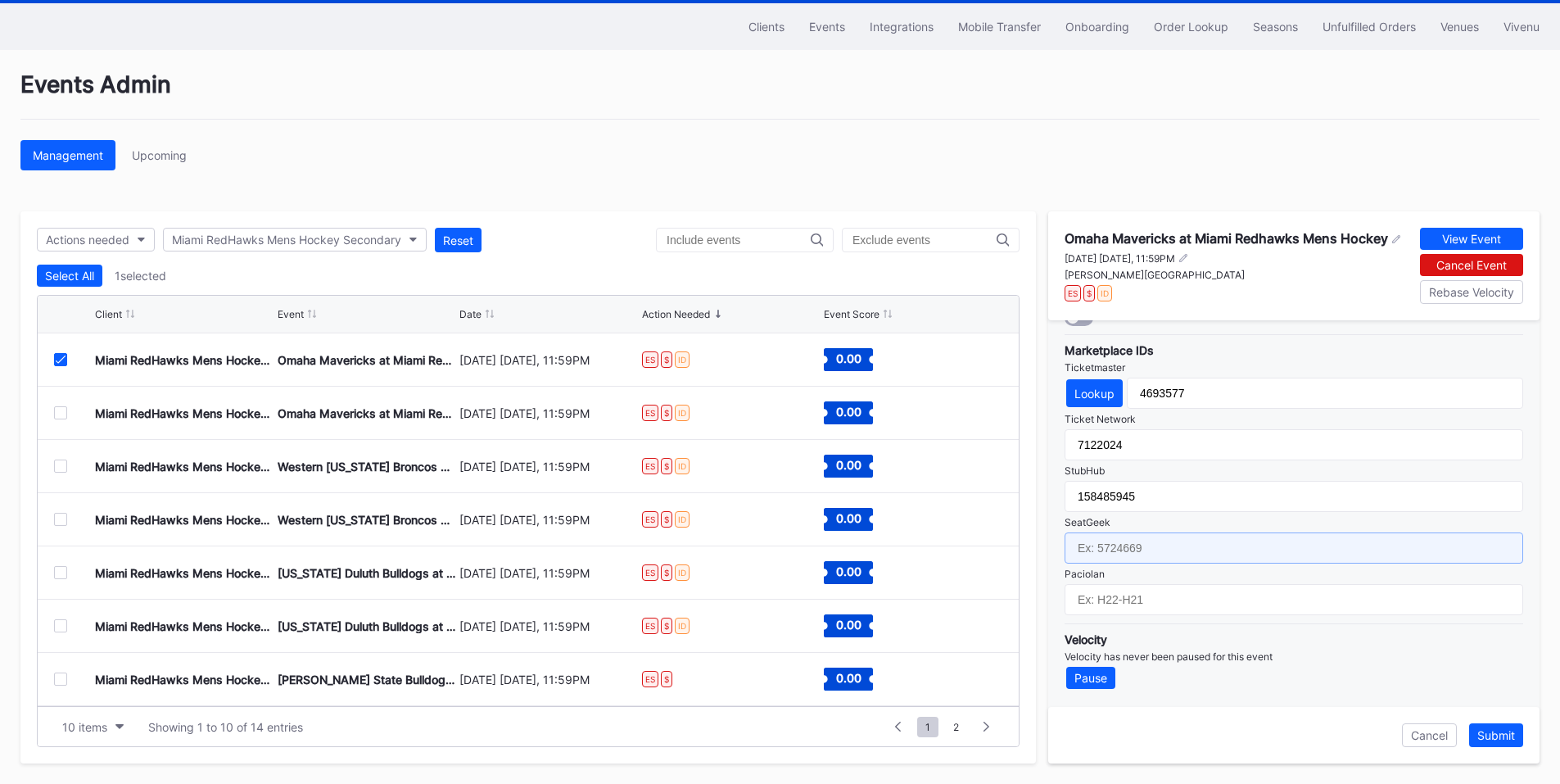
click at [1149, 548] on input "text" at bounding box center [1294, 547] width 458 height 31
paste input "17658524"
type input "17658524"
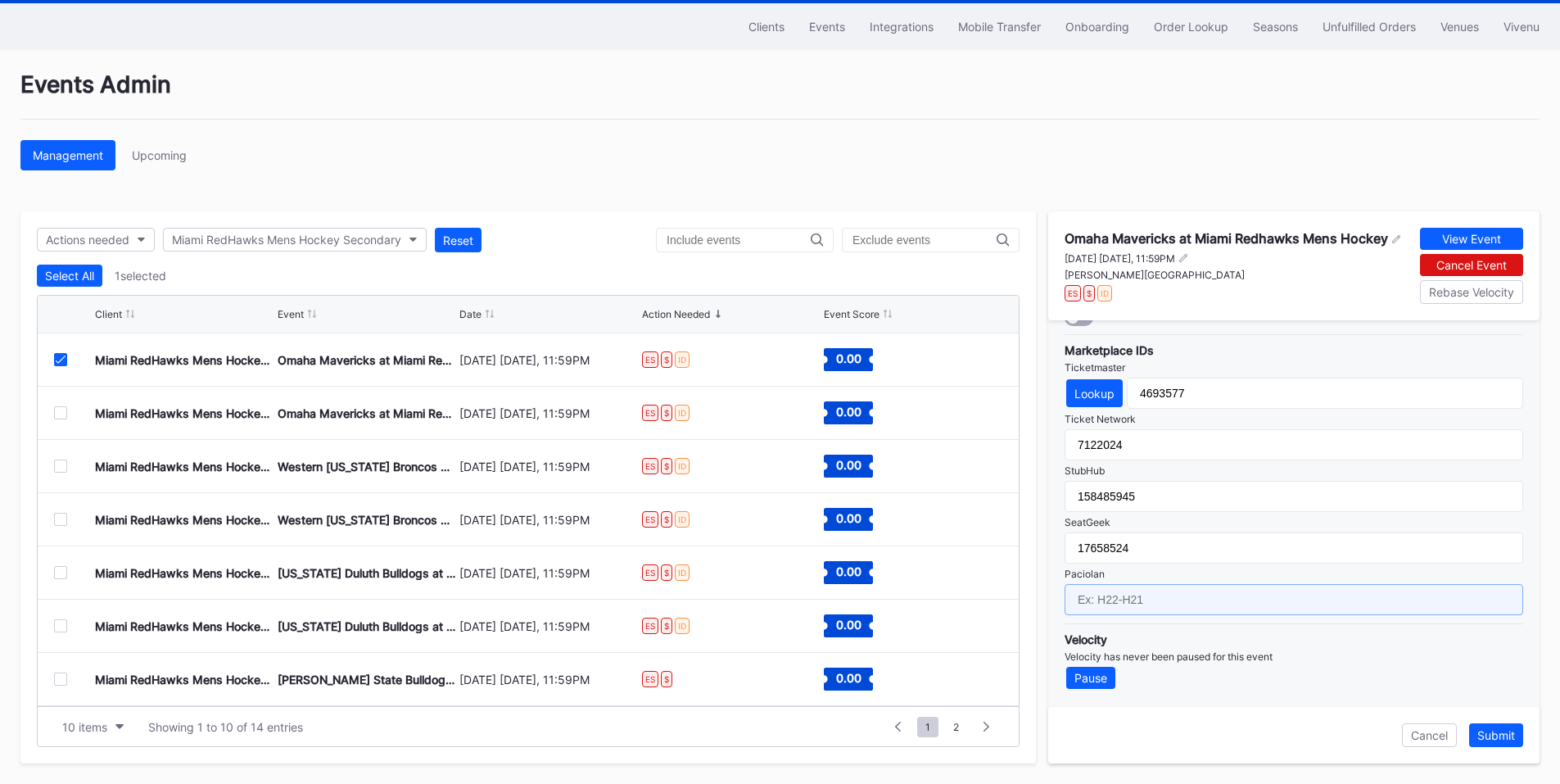
click at [1160, 596] on input "text" at bounding box center [1294, 599] width 458 height 31
paste input "IH26-IH07"
type input "IH26-IH09"
click at [1491, 743] on button "Submit" at bounding box center [1496, 735] width 54 height 24
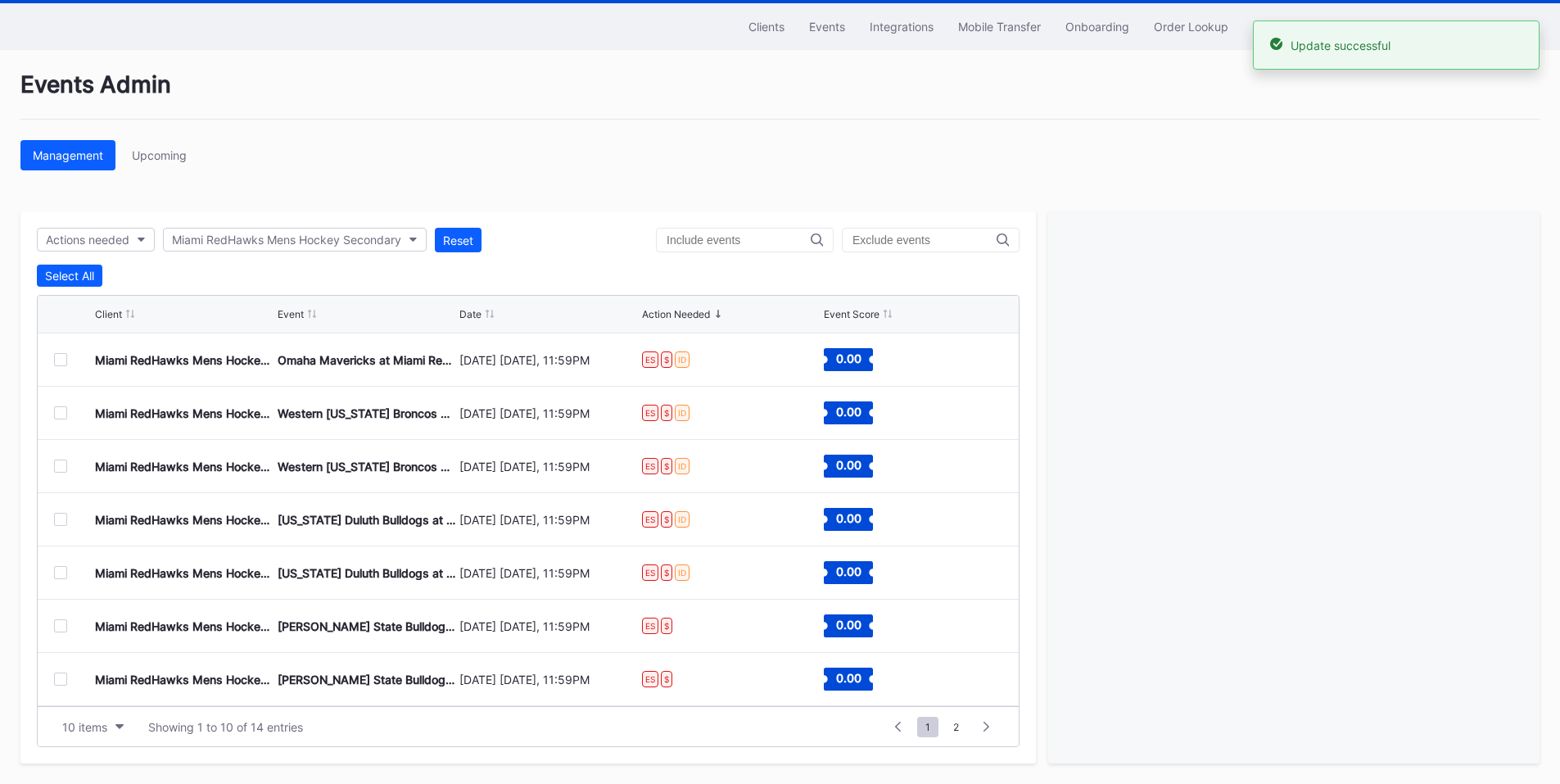
click at [63, 358] on div at bounding box center [61, 359] width 13 height 13
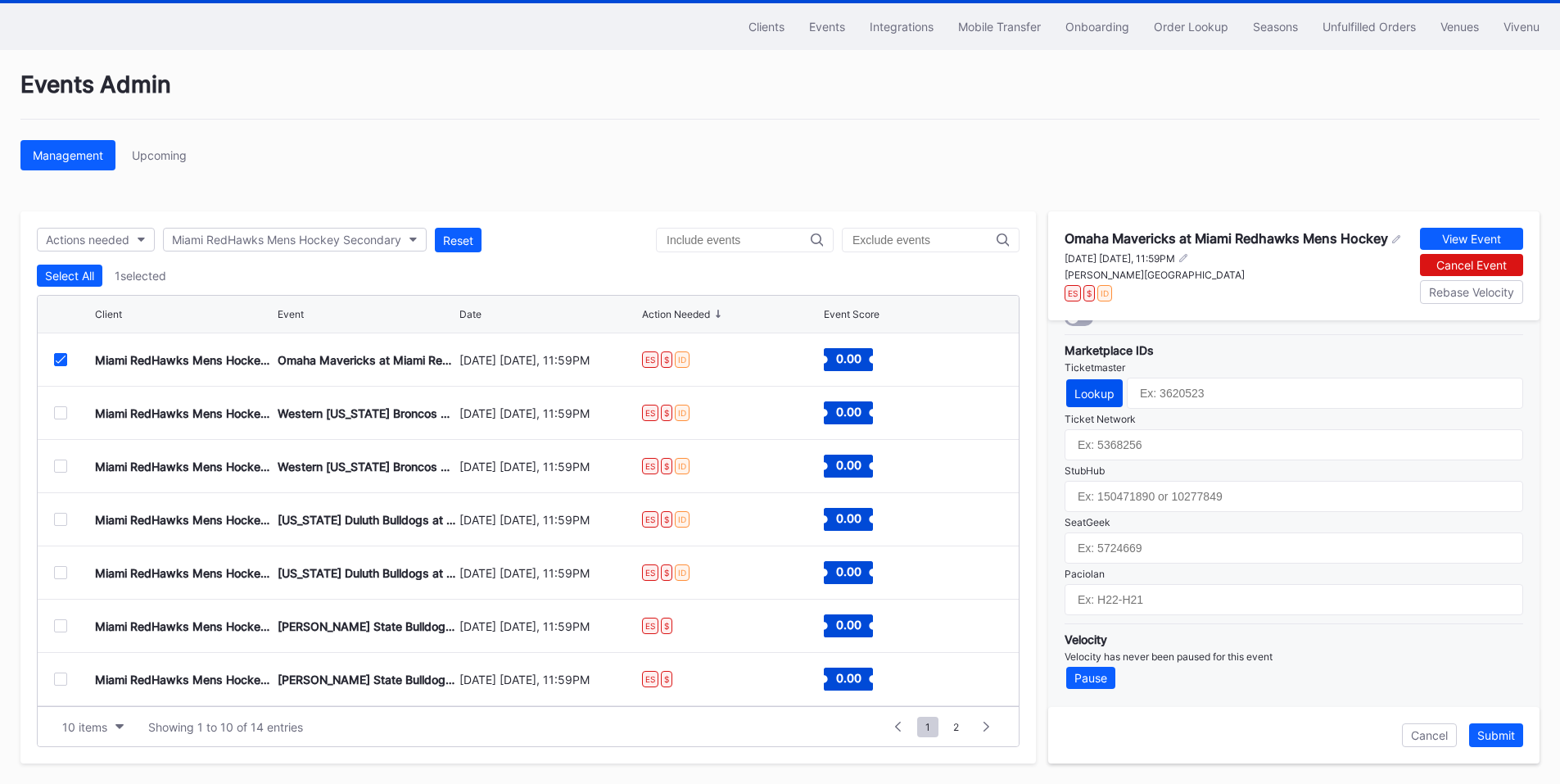
click at [1097, 389] on div "Lookup" at bounding box center [1094, 393] width 40 height 14
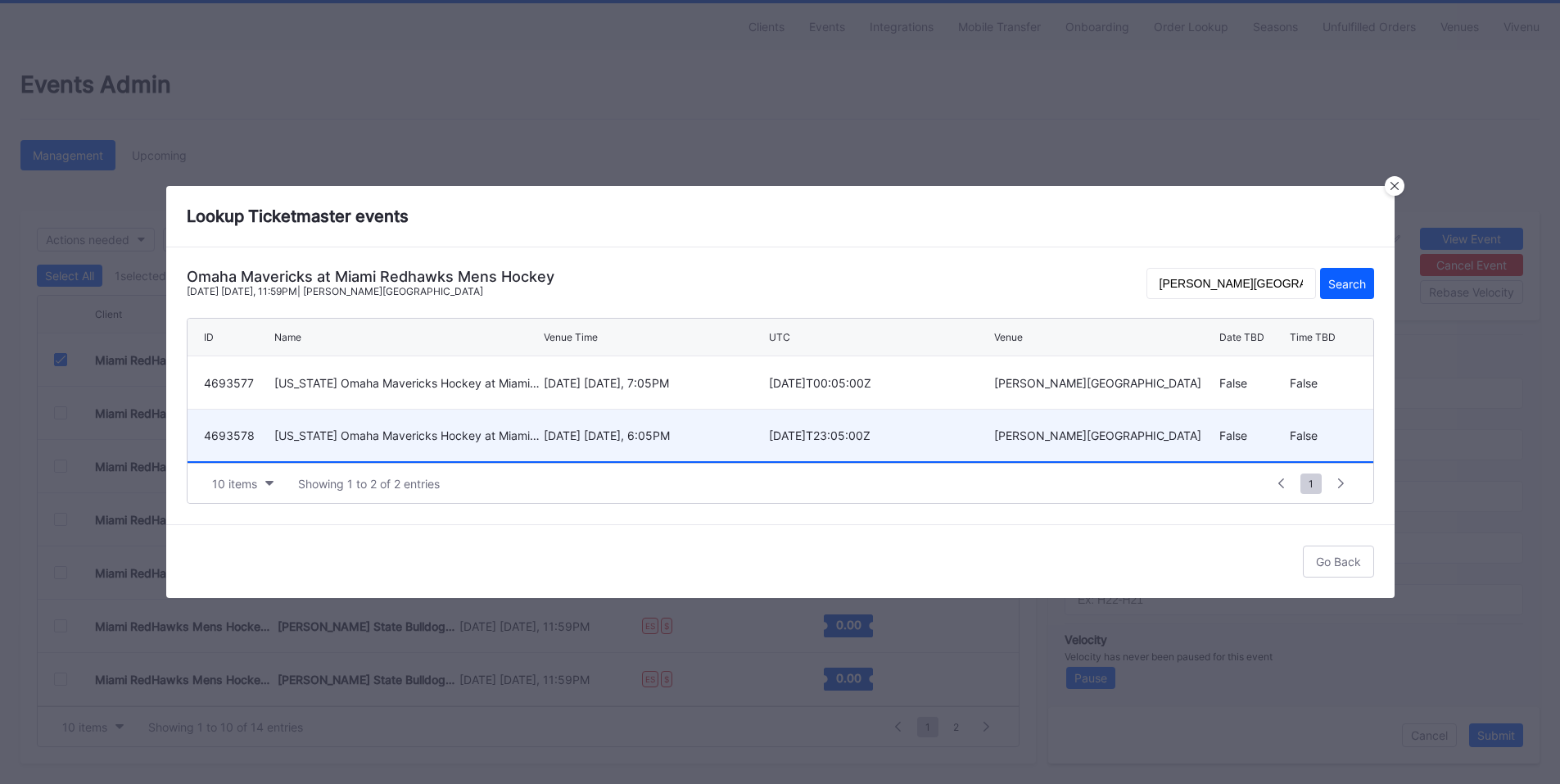
click at [701, 431] on div "[DATE] [DATE], 6:05PM" at bounding box center [654, 435] width 221 height 14
type input "4693578"
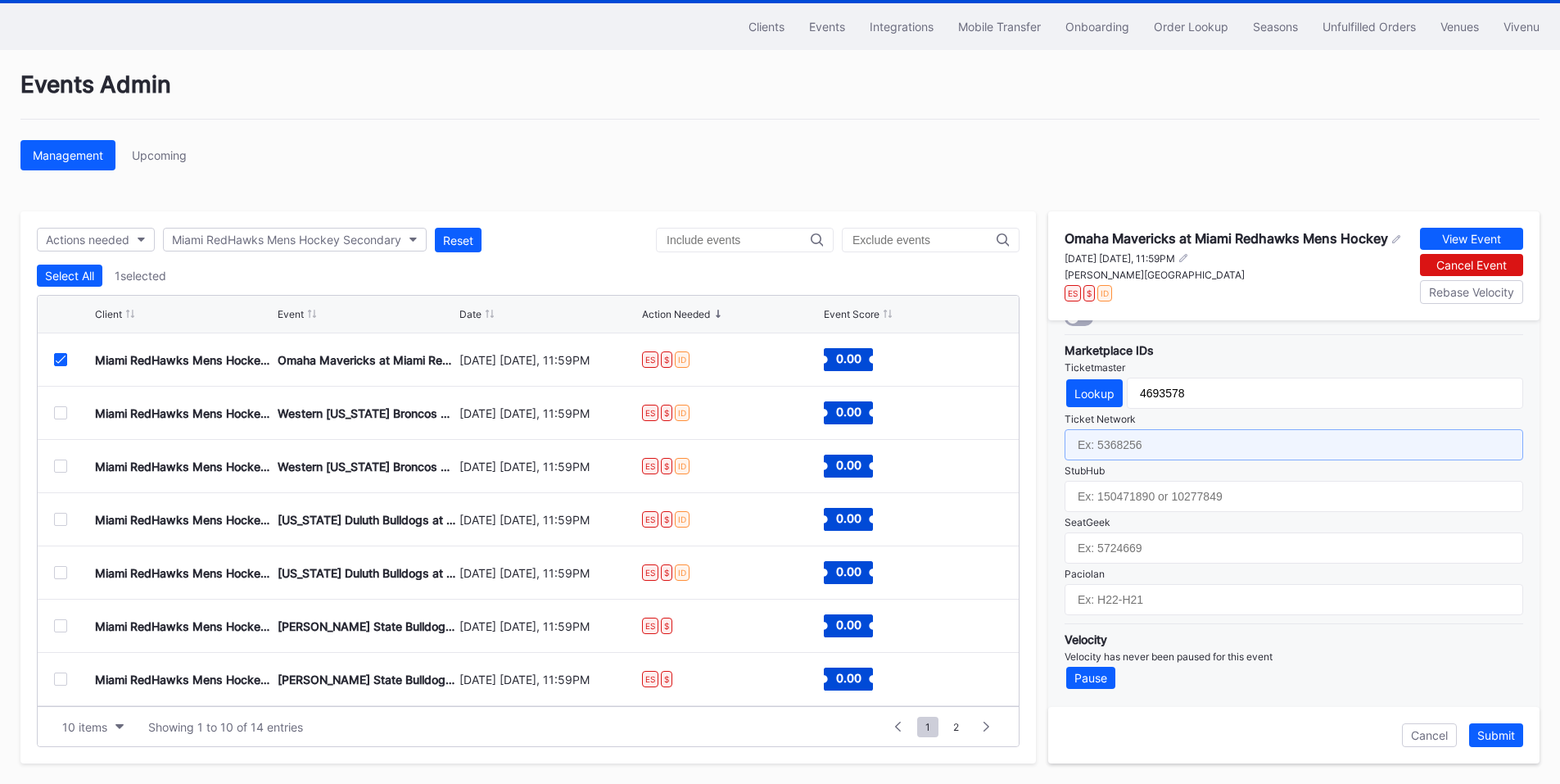
click at [1169, 441] on input "text" at bounding box center [1294, 444] width 458 height 31
click at [1154, 444] on input "text" at bounding box center [1294, 444] width 458 height 31
paste input "7122025"
type input "7122025"
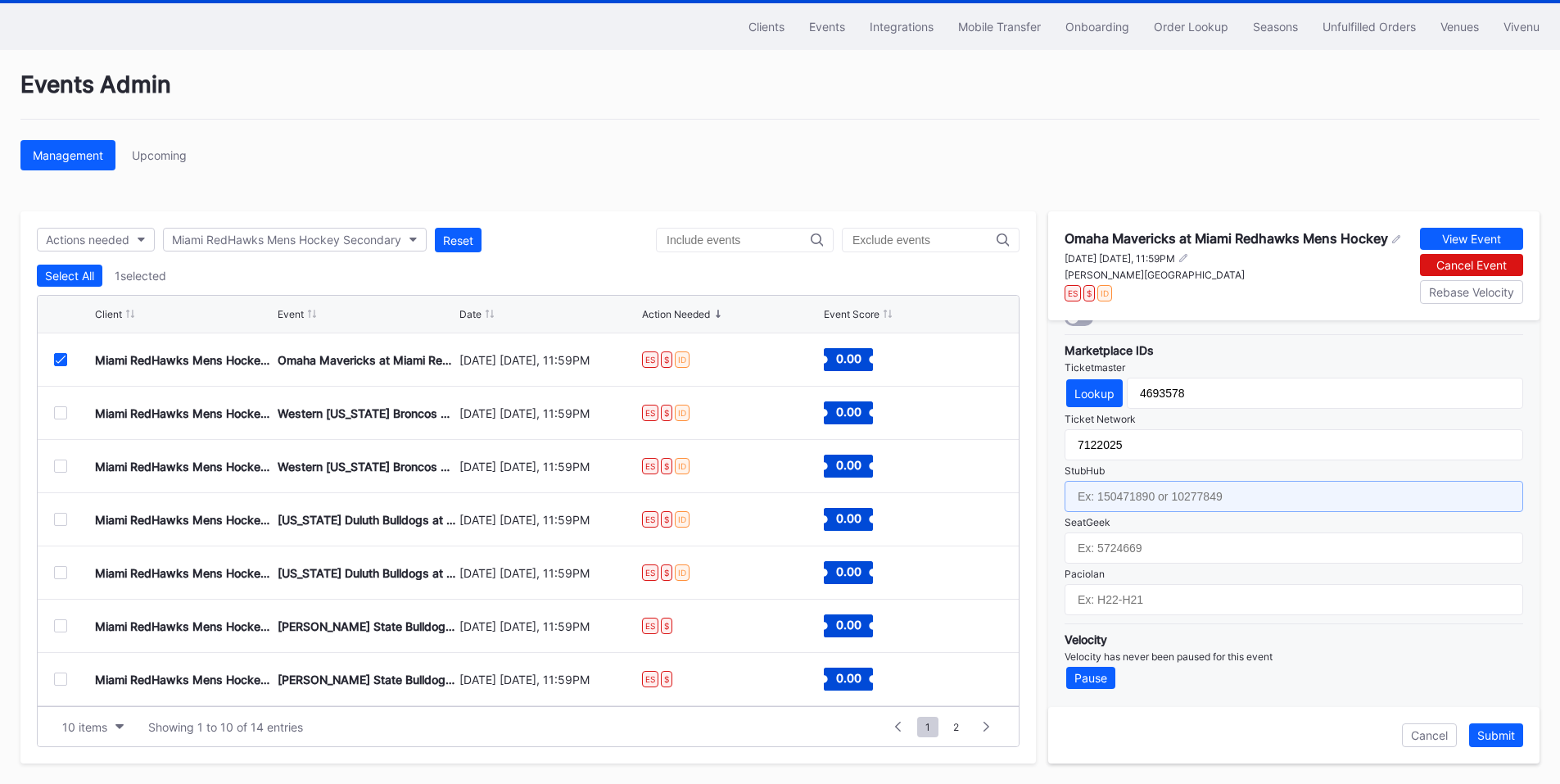
drag, startPoint x: 1172, startPoint y: 497, endPoint x: 1197, endPoint y: 471, distance: 36.1
click at [1172, 497] on input "text" at bounding box center [1294, 495] width 458 height 31
paste input "158485963"
type input "158485963"
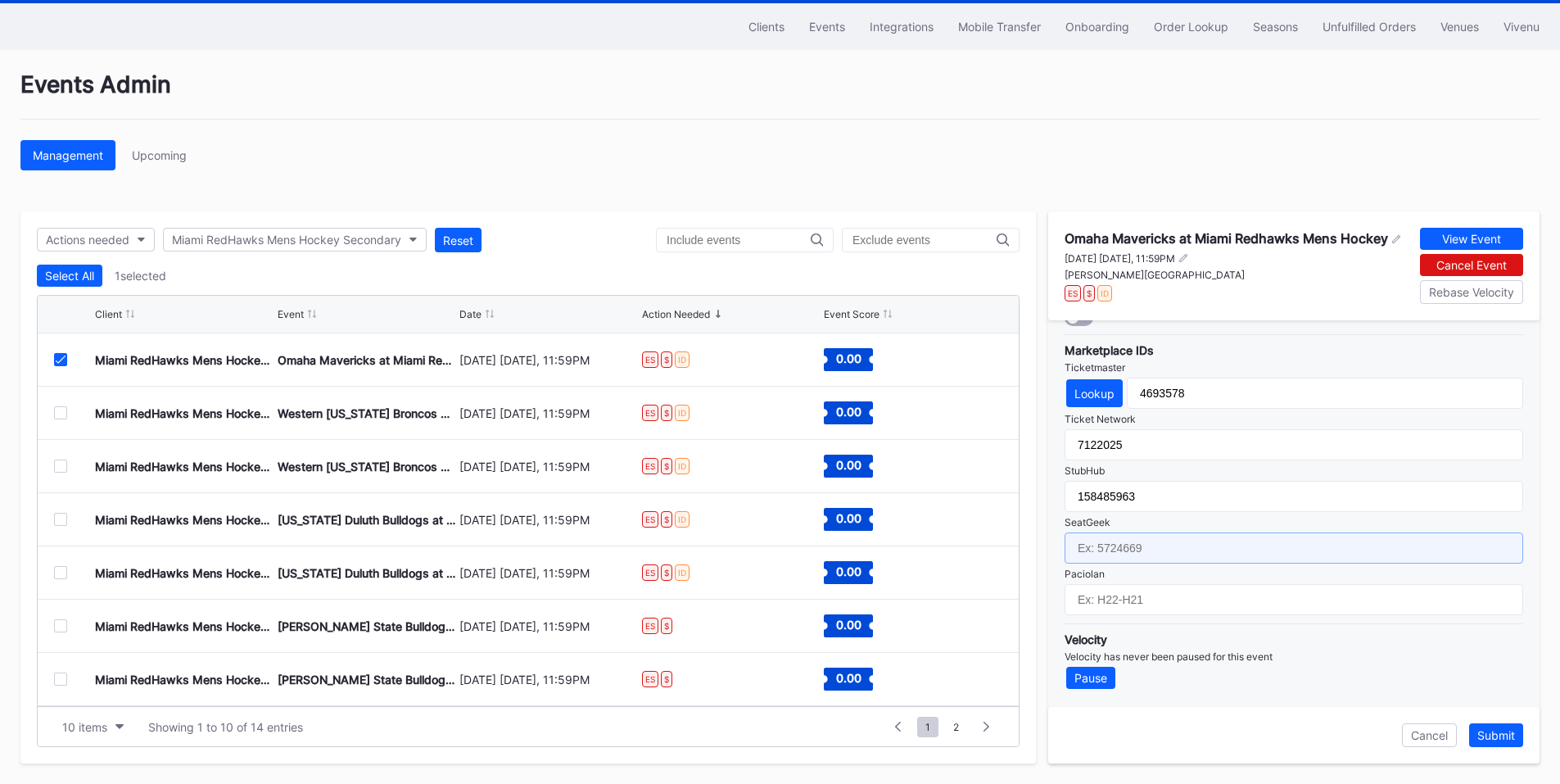
click at [1164, 547] on input "text" at bounding box center [1294, 547] width 458 height 31
paste input "17658525"
type input "17658525"
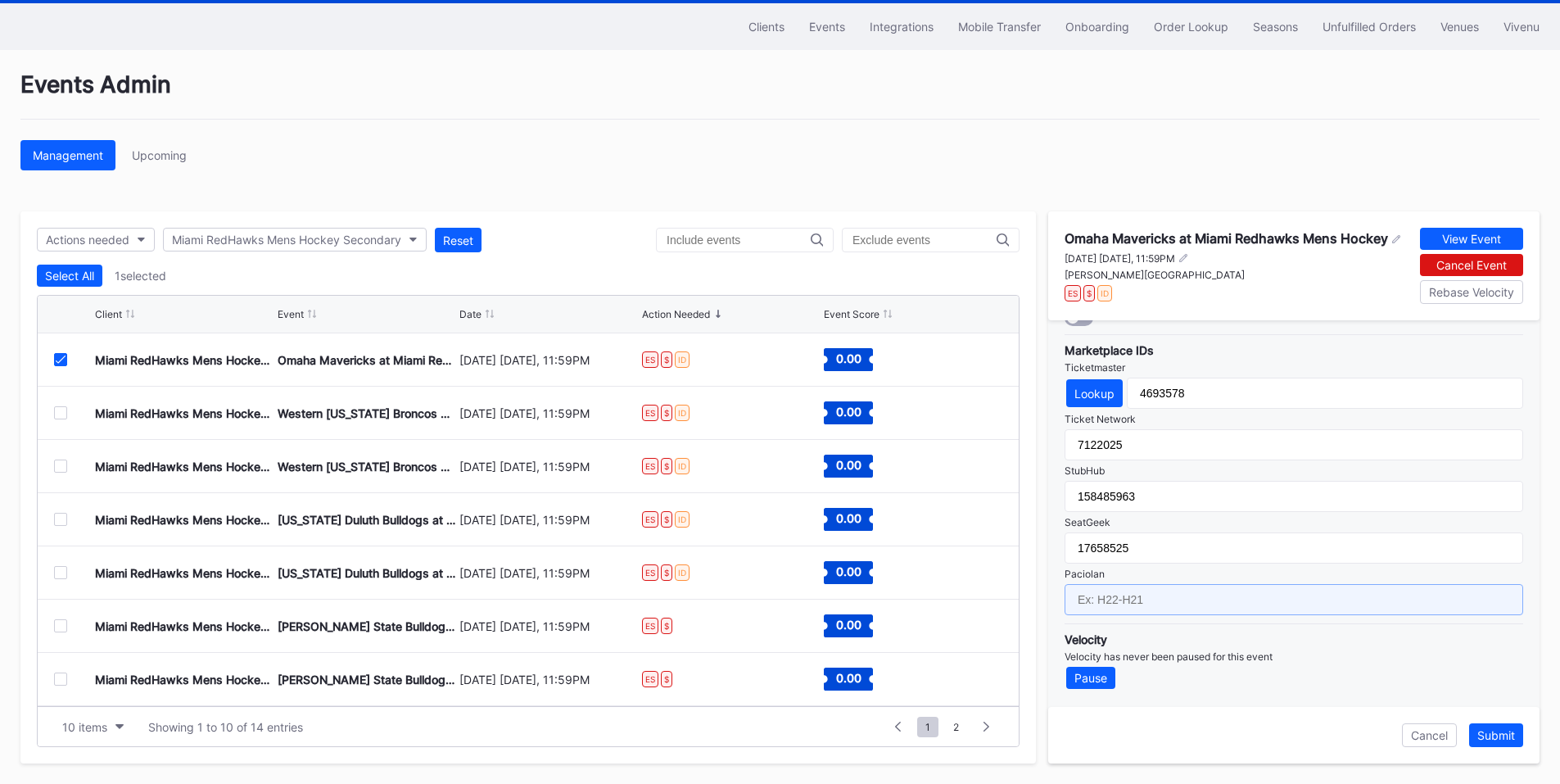
click at [1146, 603] on input "text" at bounding box center [1294, 599] width 458 height 31
paste input "IH26-IH07"
type input "IH26-IH10"
click at [1488, 729] on div "Submit" at bounding box center [1496, 735] width 37 height 14
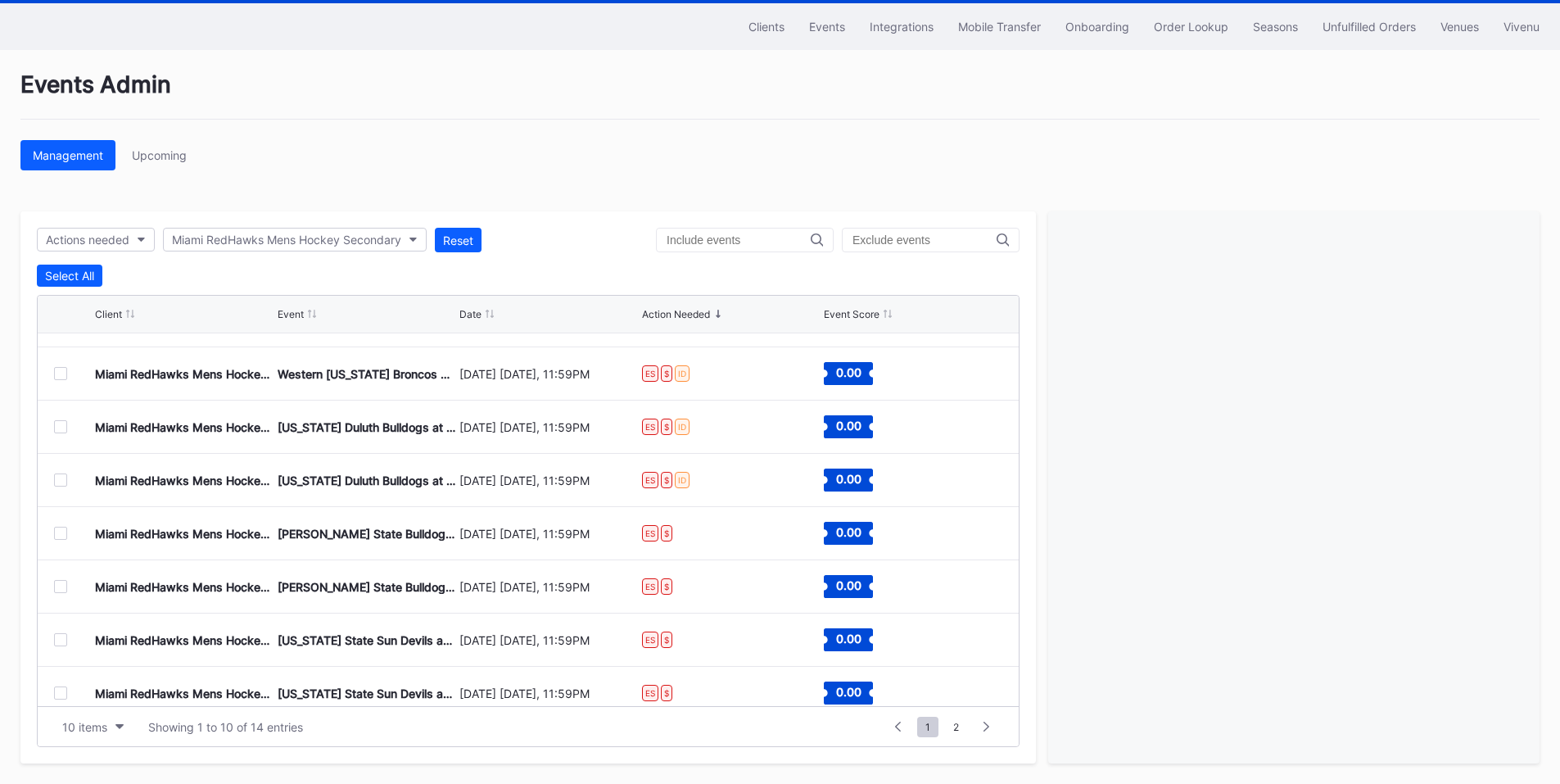
scroll to position [0, 0]
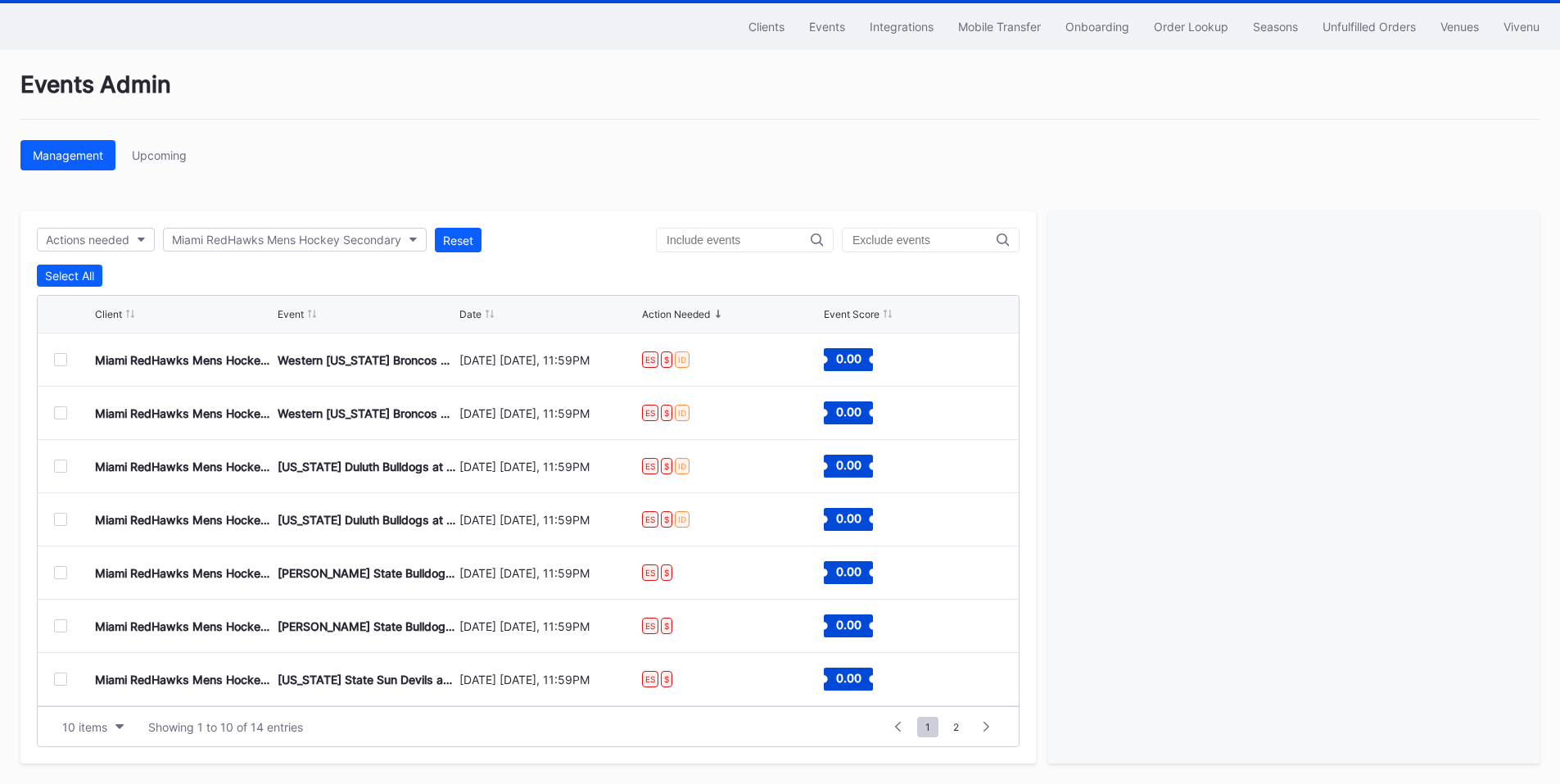
click at [63, 358] on div at bounding box center [61, 359] width 13 height 13
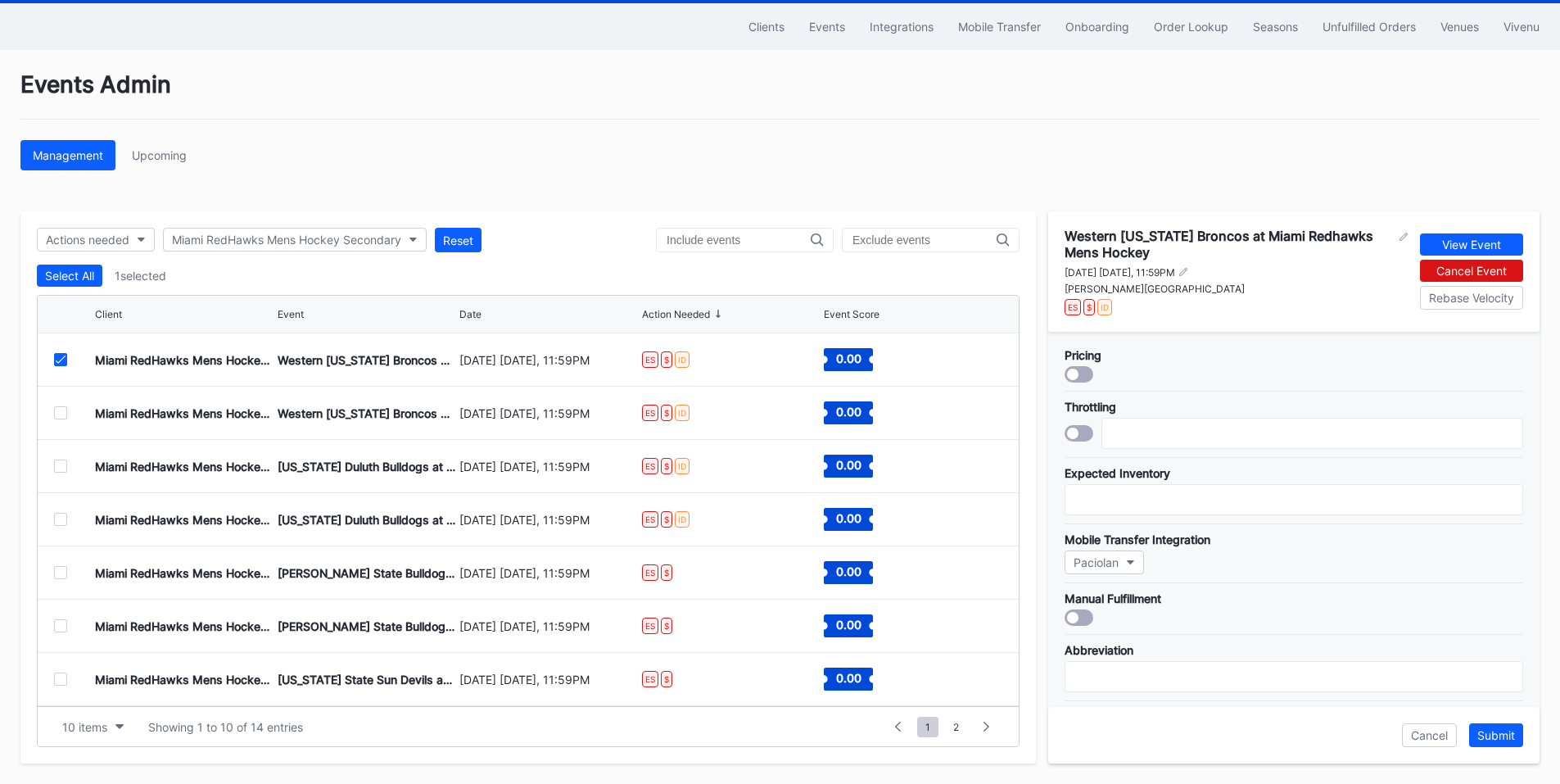
scroll to position [543, 0]
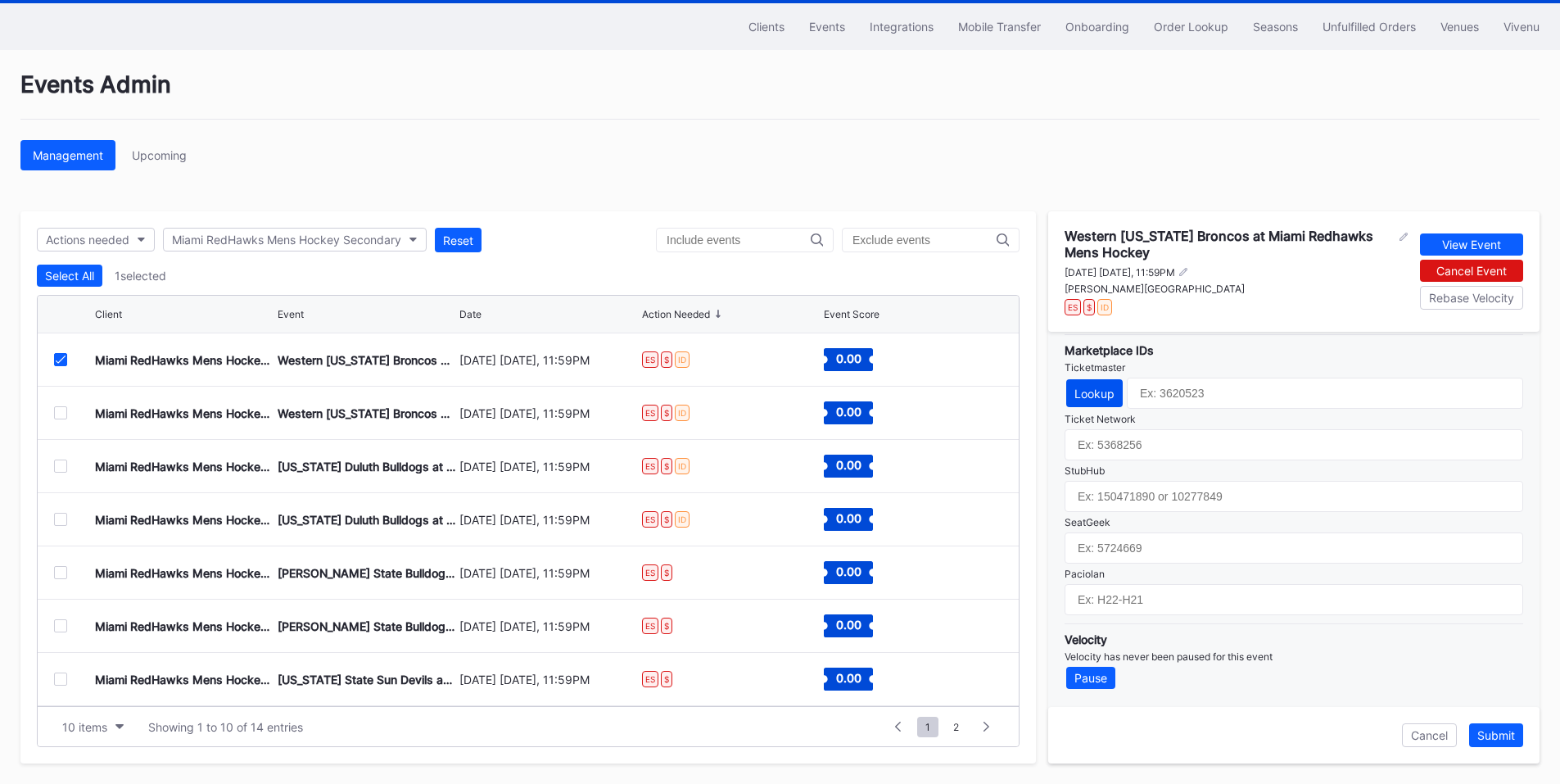
click at [1089, 384] on button "Lookup" at bounding box center [1094, 393] width 57 height 28
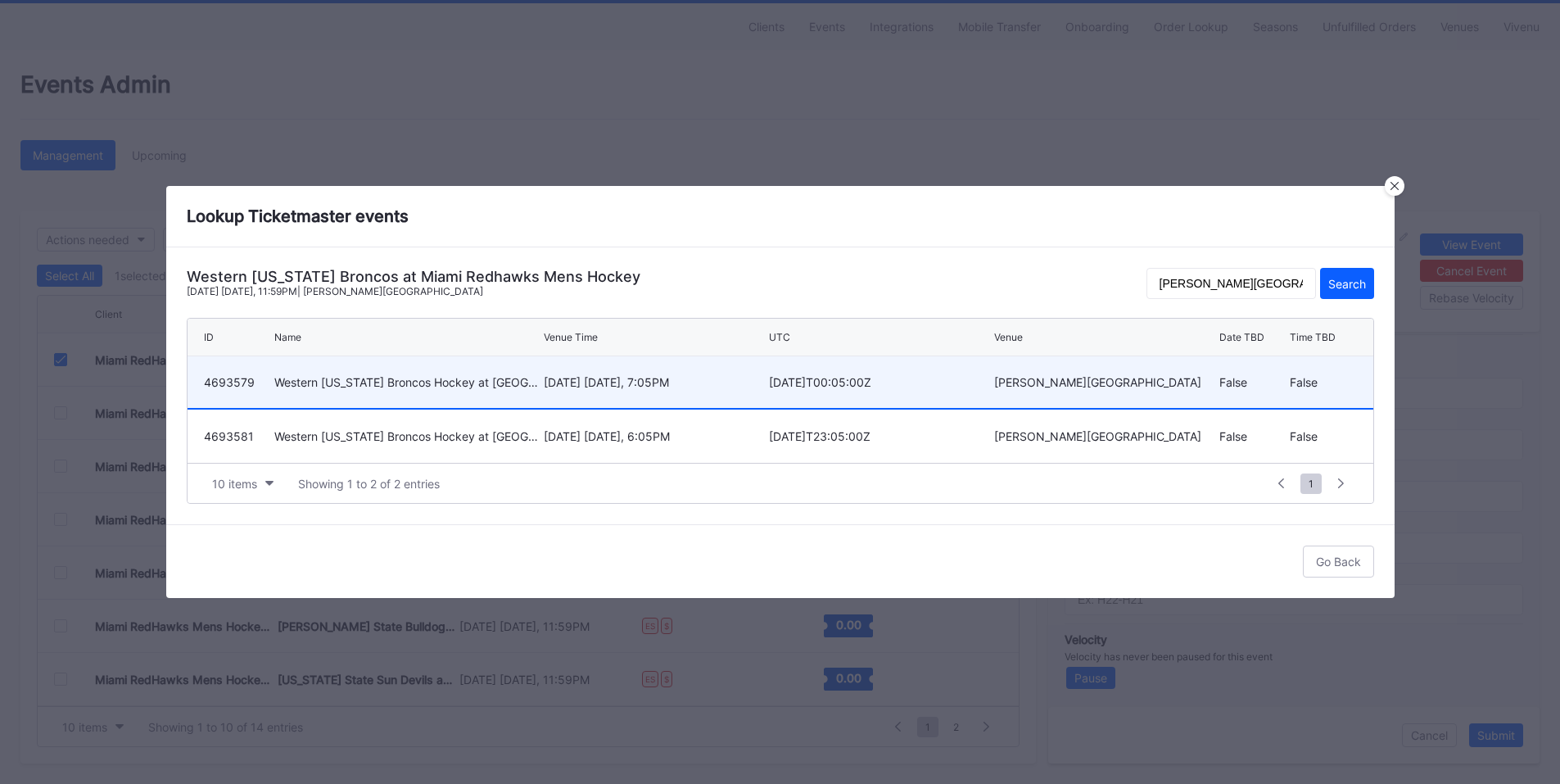
click at [709, 384] on div "[DATE] [DATE], 7:05PM" at bounding box center [654, 382] width 221 height 14
type input "4693579"
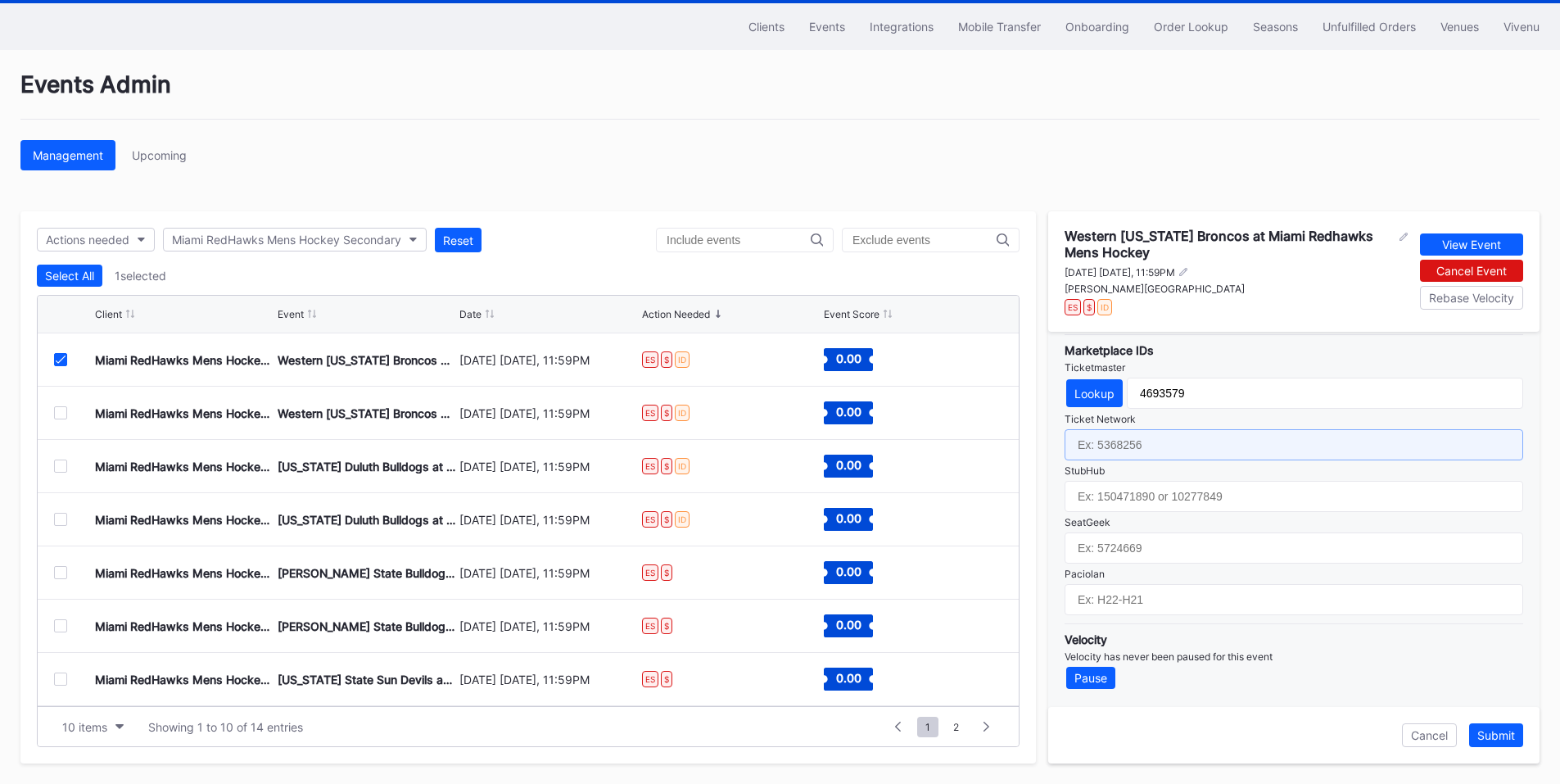
click at [1179, 439] on input "text" at bounding box center [1294, 444] width 458 height 31
paste input "7122026"
type input "7122026"
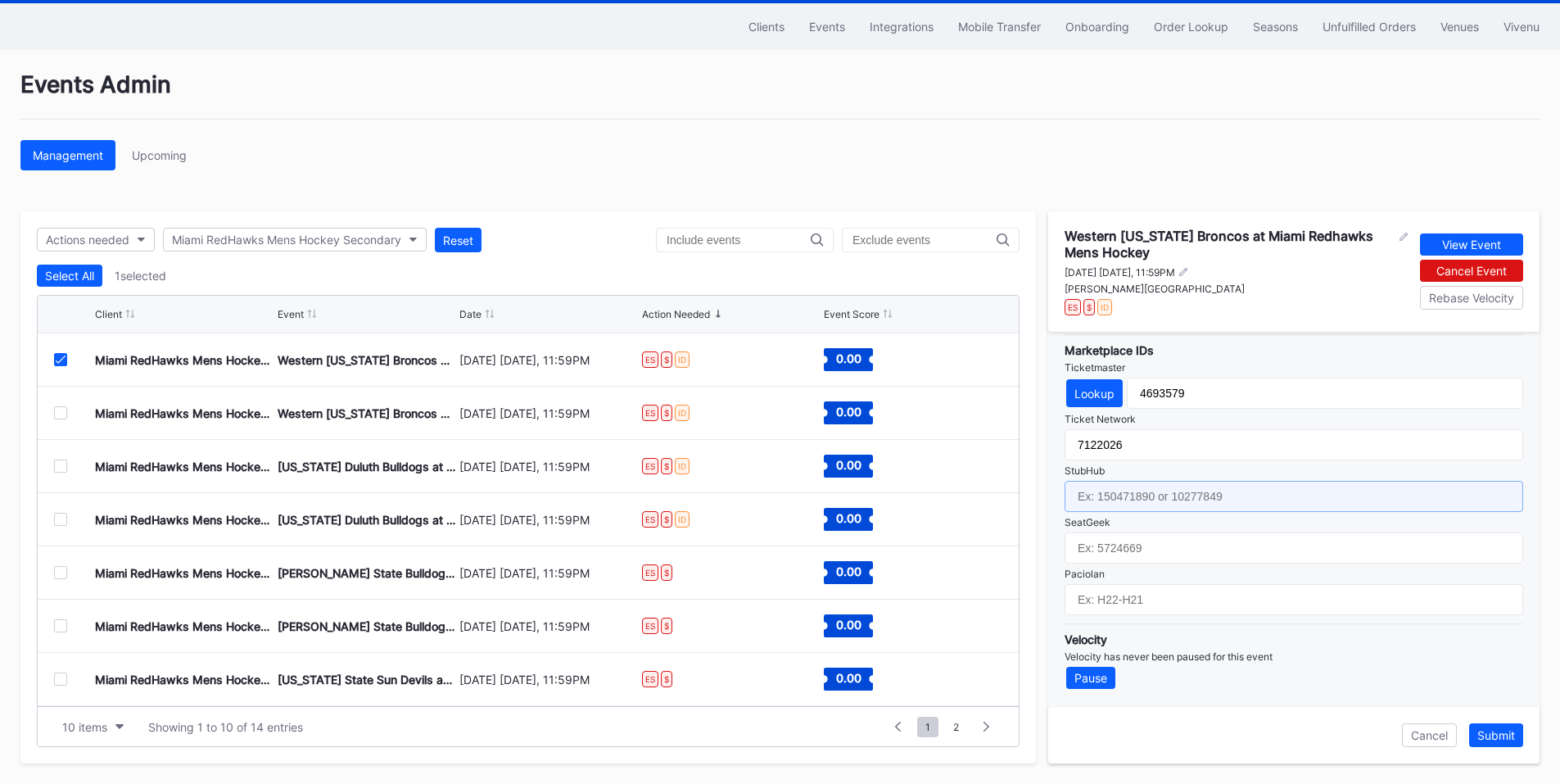
click at [1164, 501] on input "text" at bounding box center [1294, 495] width 458 height 31
paste input "158485958"
type input "158485958"
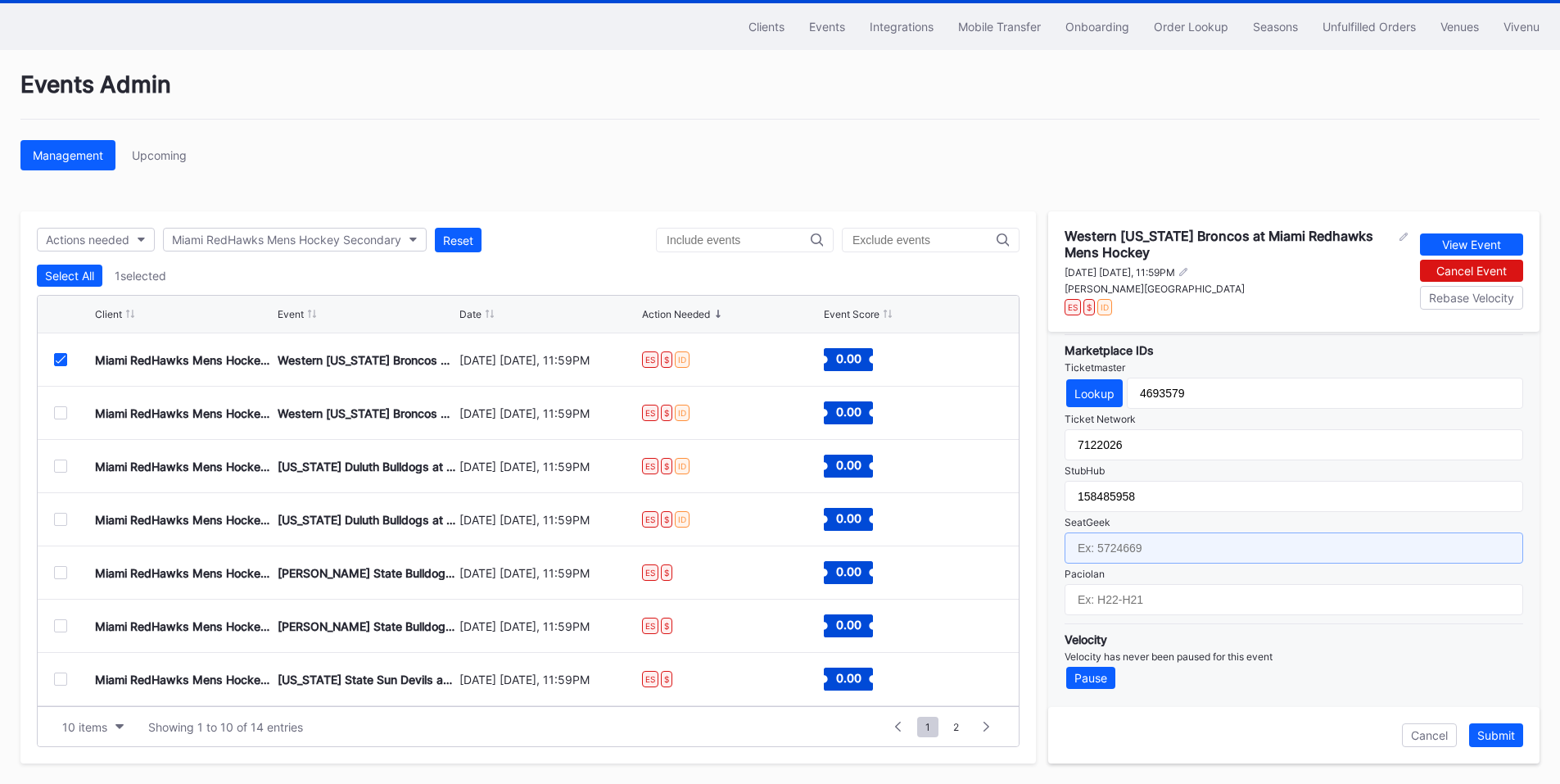
click at [1158, 553] on input "text" at bounding box center [1294, 547] width 458 height 31
paste input "17658526"
type input "17658526"
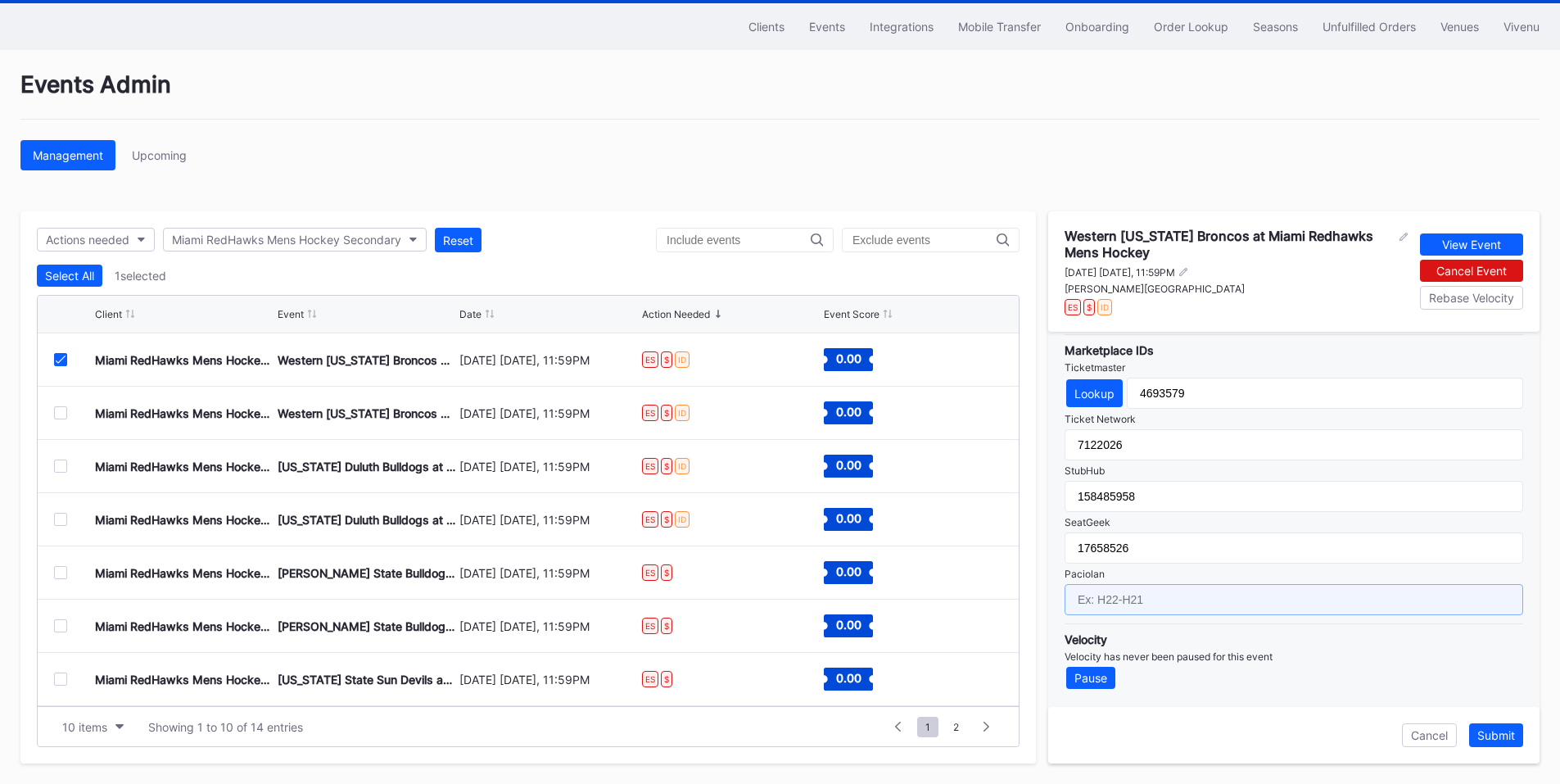
click at [1122, 605] on input "text" at bounding box center [1294, 599] width 458 height 31
paste input "IH26-IH07"
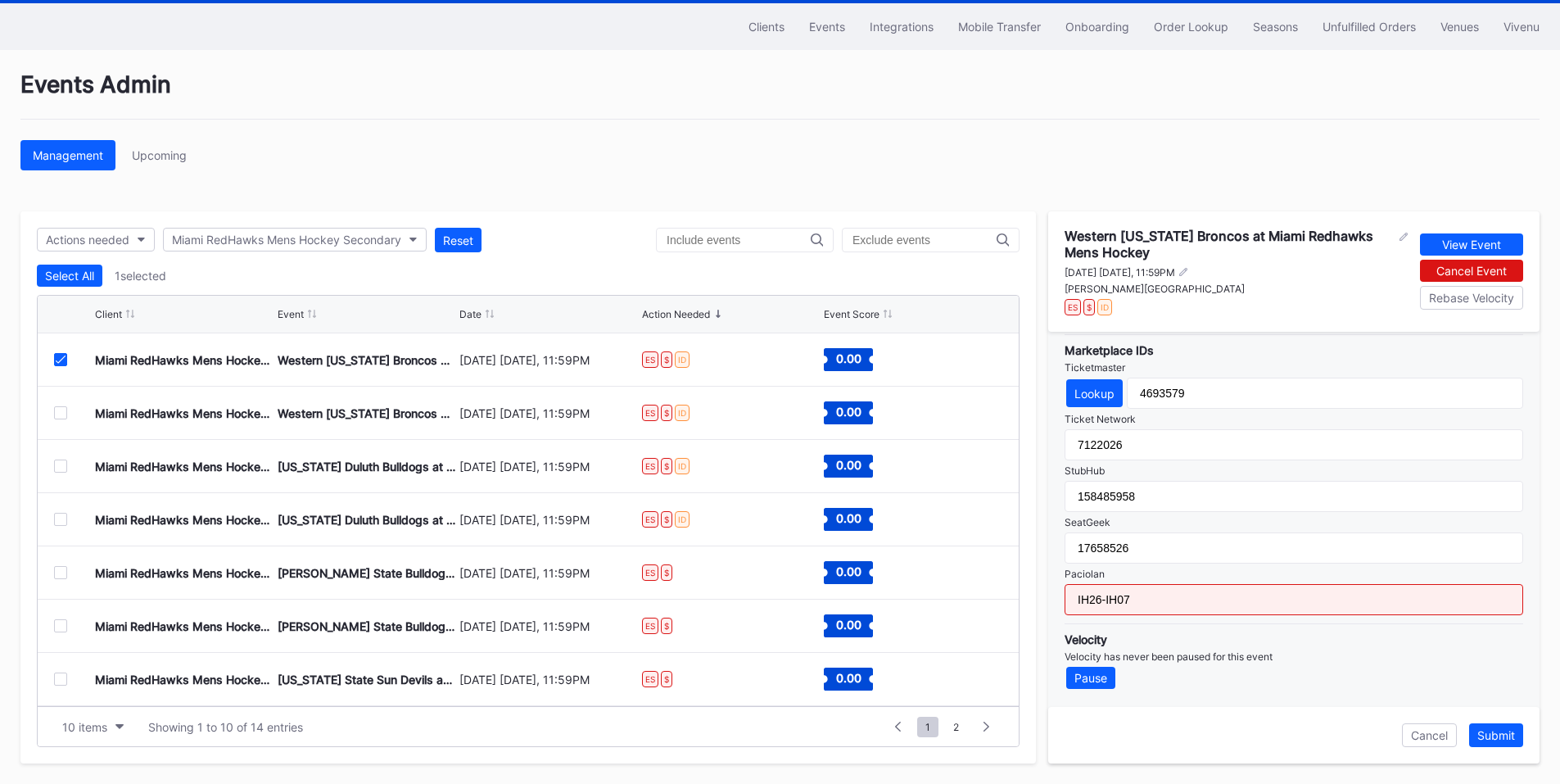
click at [1155, 598] on input "IH26-IH07" at bounding box center [1294, 599] width 458 height 31
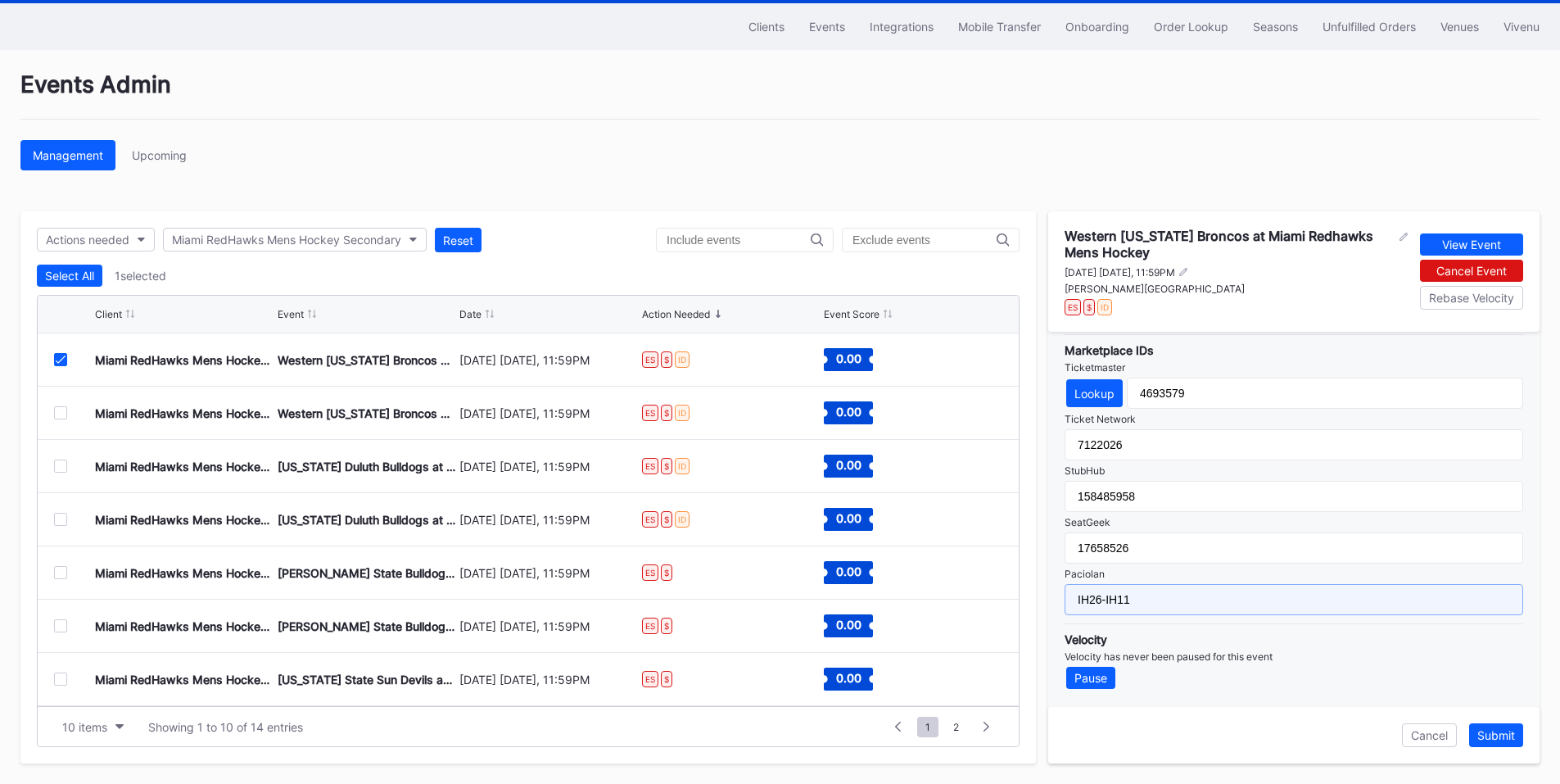
drag, startPoint x: 1163, startPoint y: 597, endPoint x: 993, endPoint y: 590, distance: 170.1
click at [994, 590] on div "Actions needed Miami RedHawks Mens Hockey Secondary Reset Select All 1 selected…" at bounding box center [780, 487] width 1519 height 552
type input "IH26-IH11"
click at [1492, 725] on button "Submit" at bounding box center [1496, 735] width 54 height 24
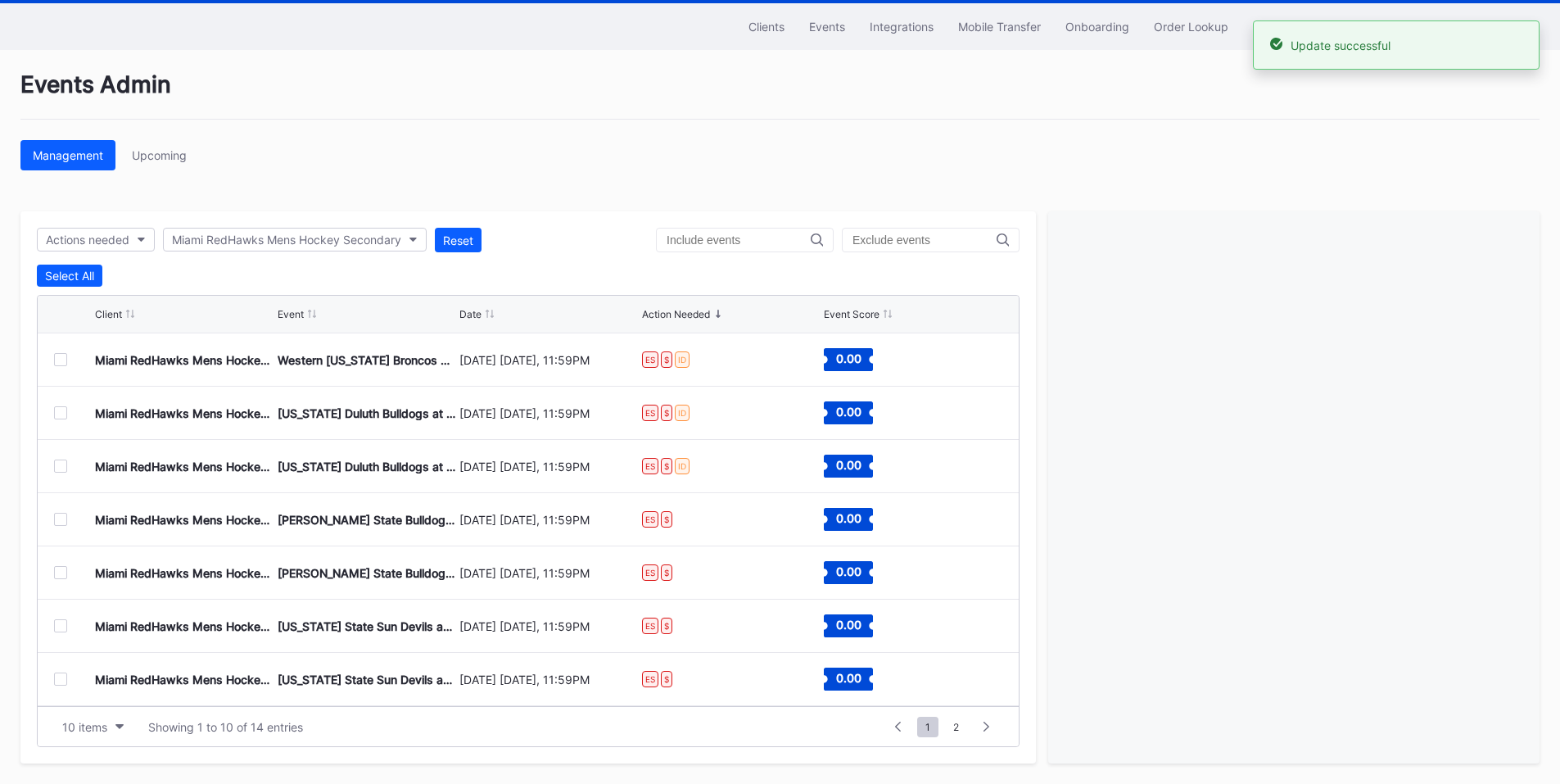
click at [60, 358] on div at bounding box center [61, 359] width 13 height 13
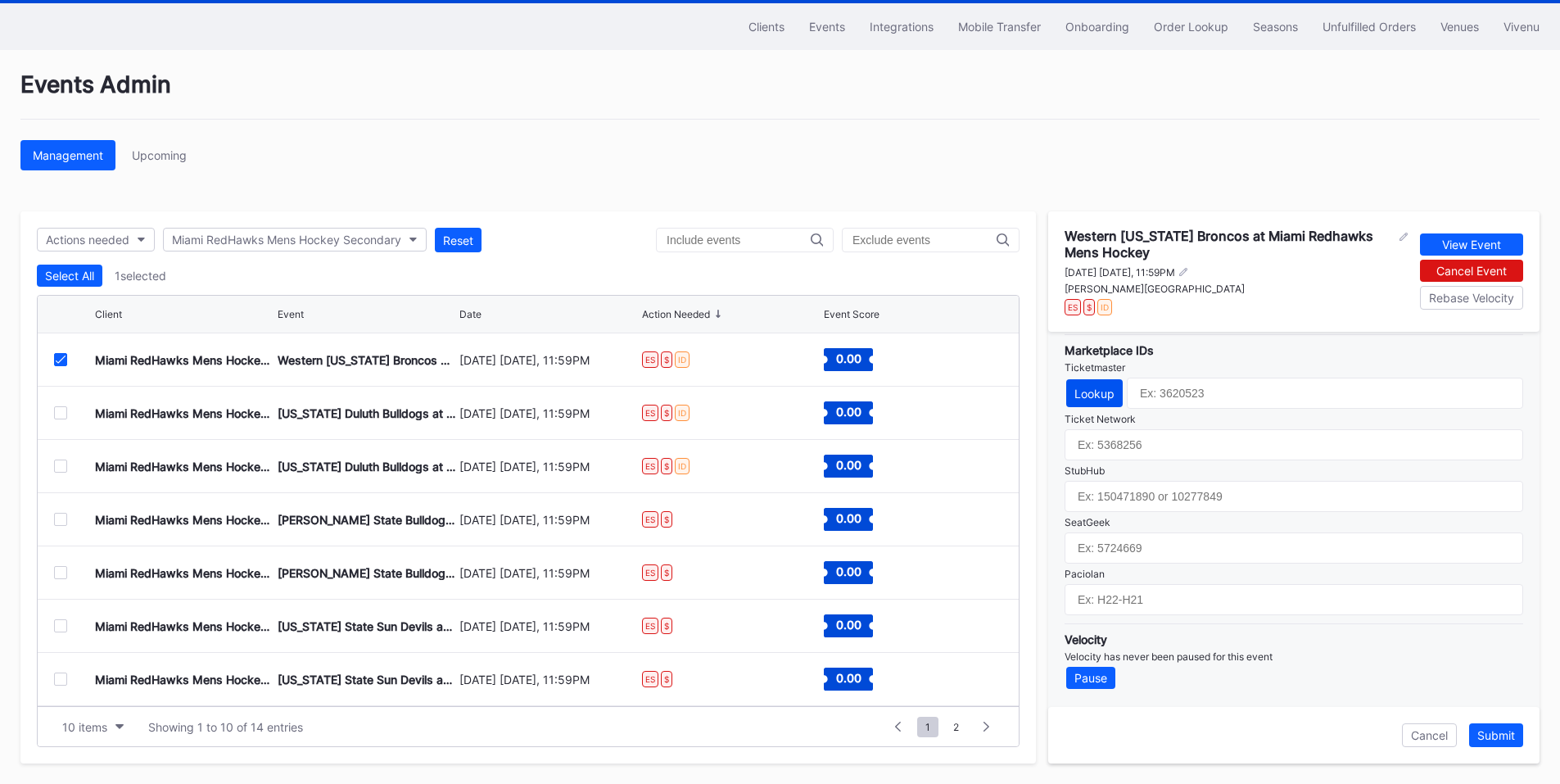
click at [1094, 394] on div "Lookup" at bounding box center [1094, 393] width 40 height 14
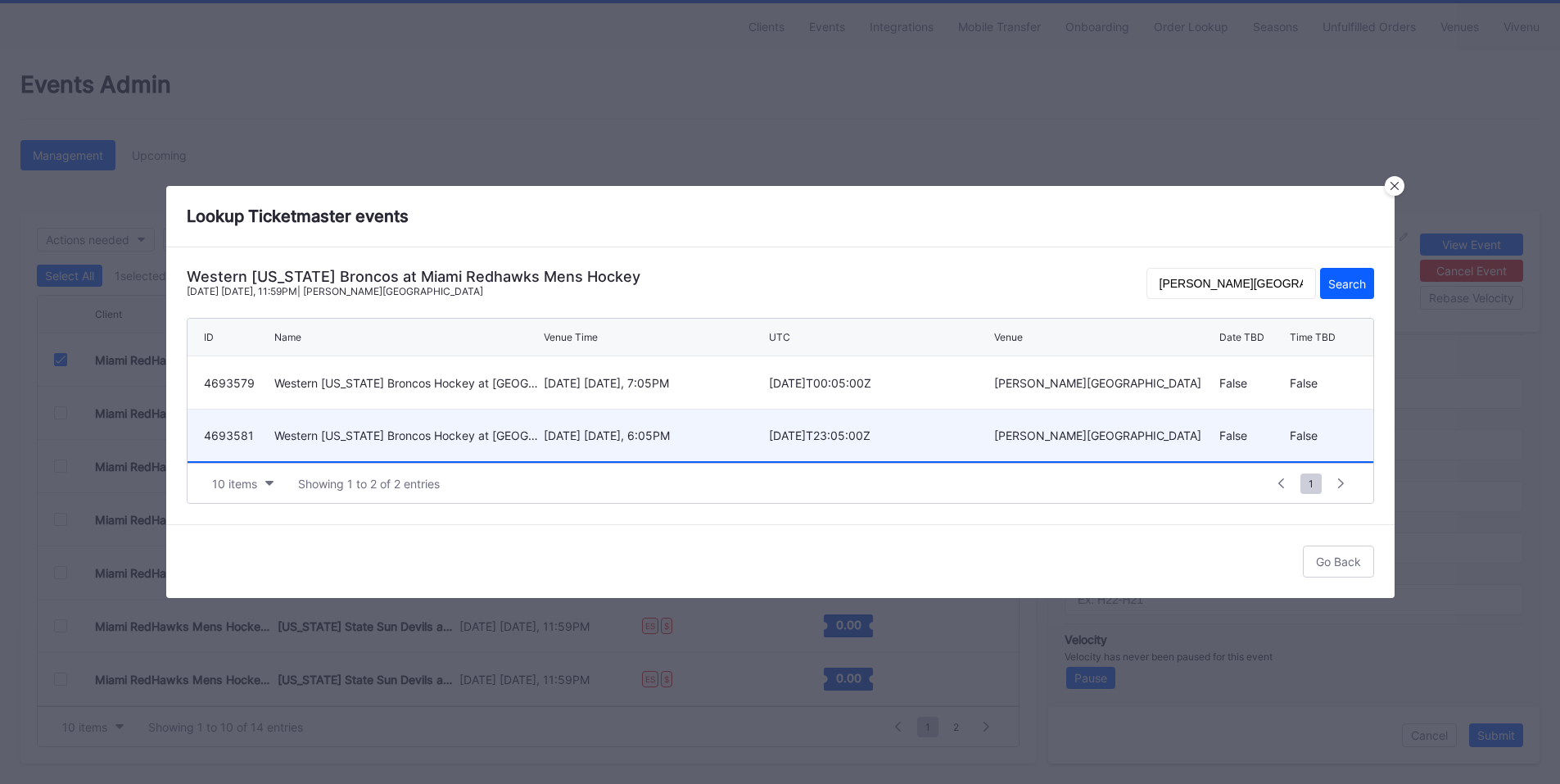
click at [705, 438] on div "[DATE] [DATE], 6:05PM" at bounding box center [654, 435] width 221 height 14
type input "4693581"
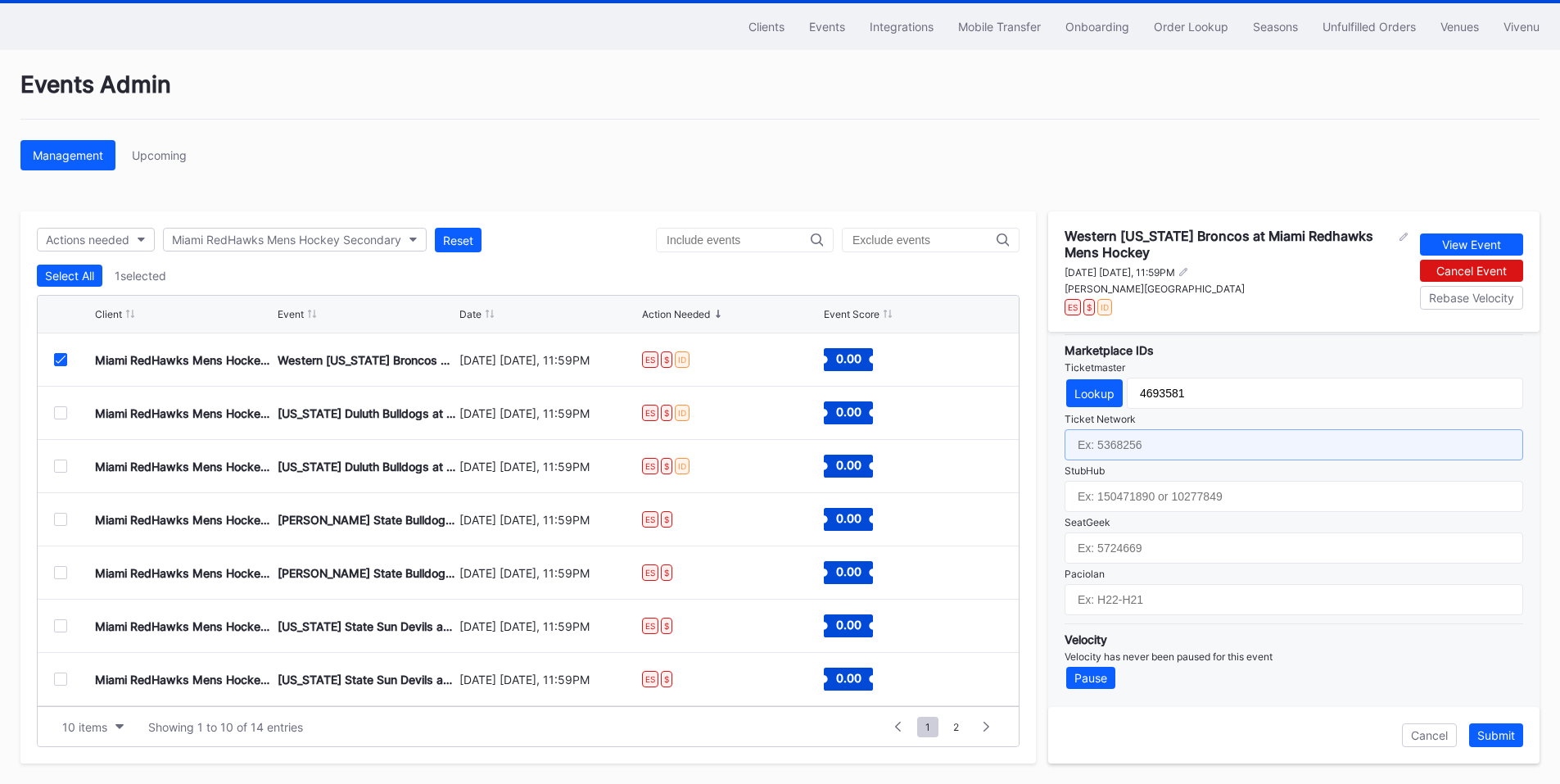
click at [1157, 442] on input "text" at bounding box center [1294, 444] width 458 height 31
paste input "7122027"
type input "7122027"
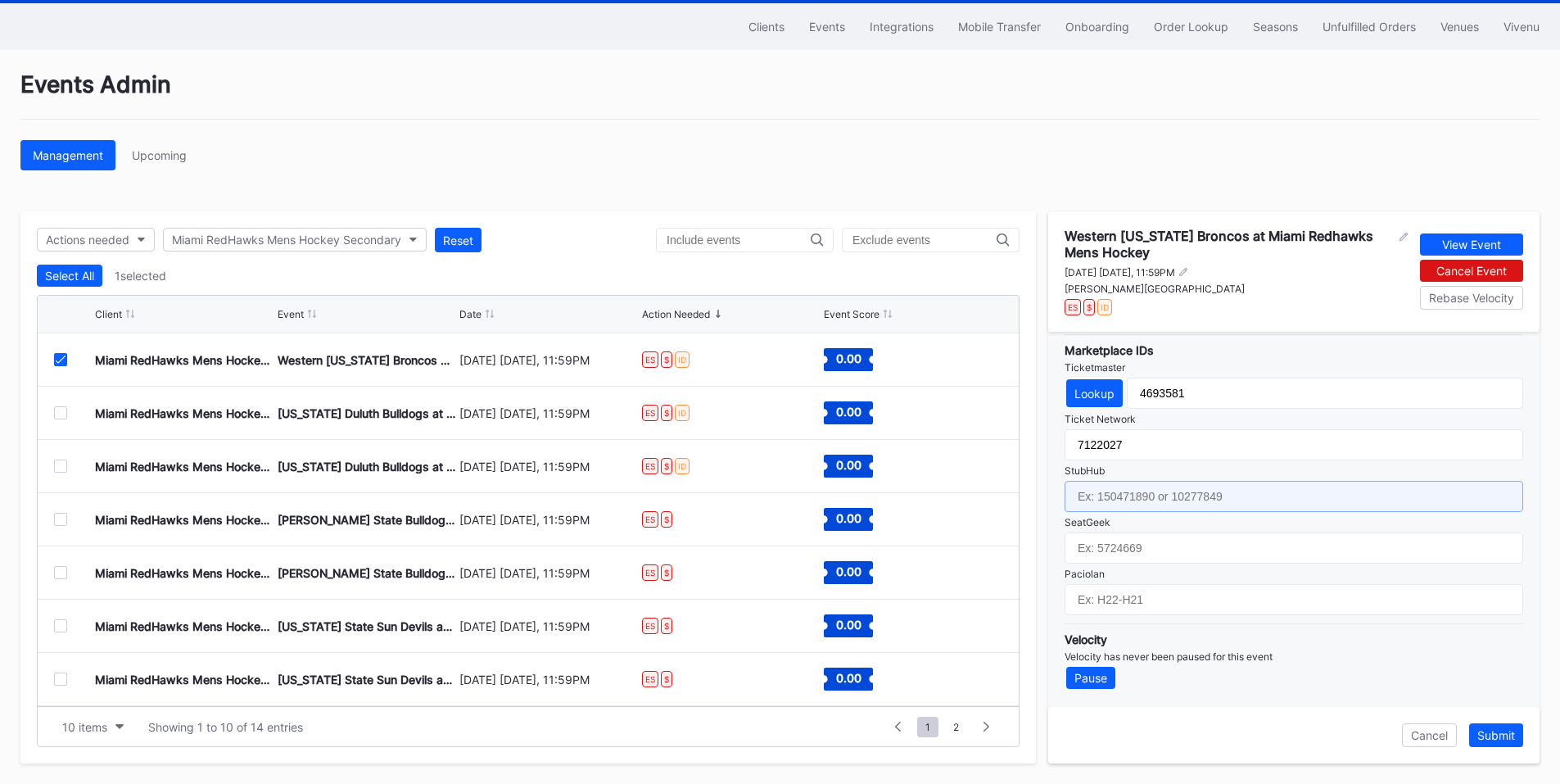
click at [1122, 489] on input "text" at bounding box center [1294, 495] width 458 height 31
paste input "158485953"
type input "158485953"
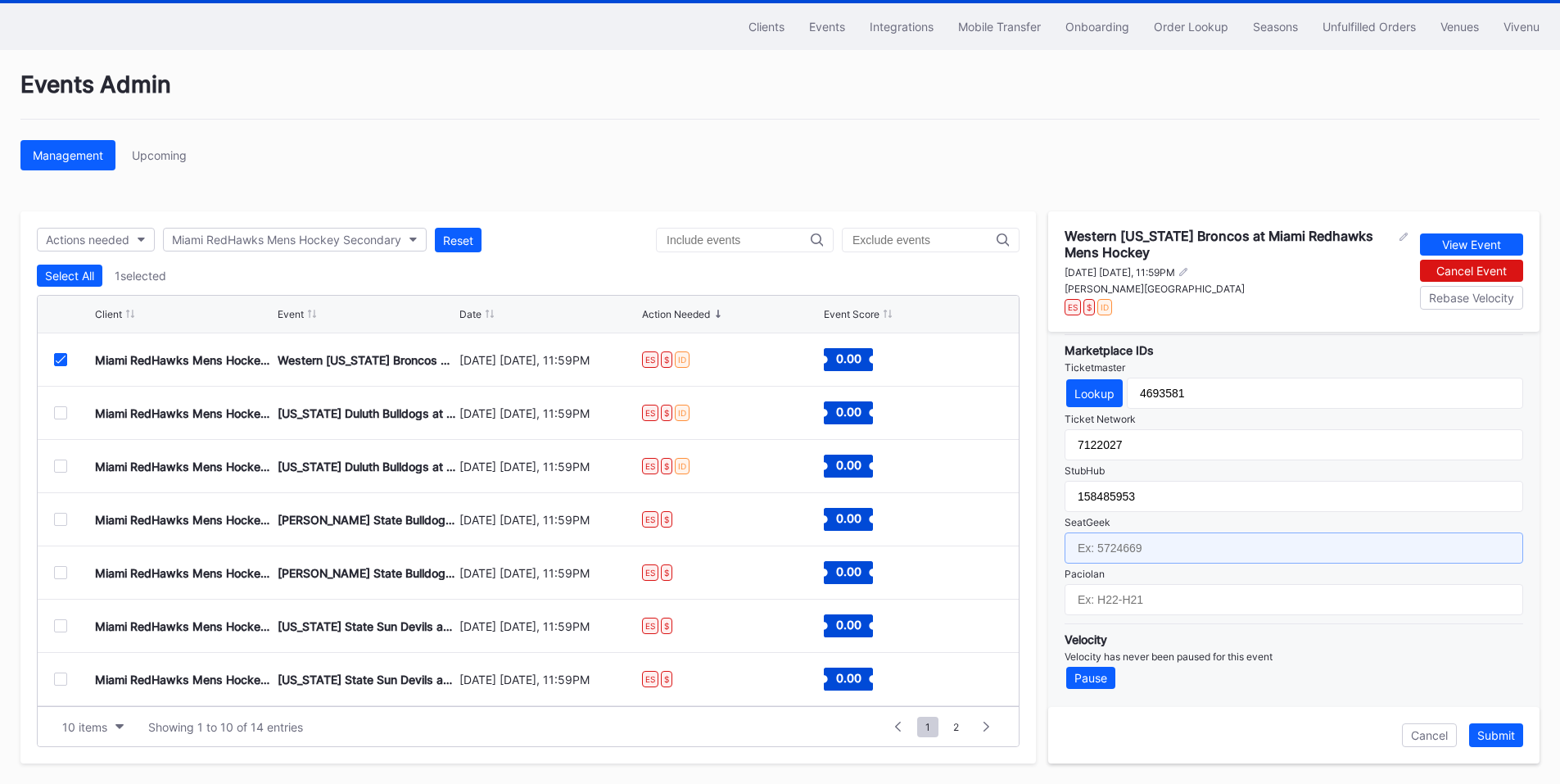
click at [1115, 547] on input "text" at bounding box center [1294, 547] width 458 height 31
paste input "17658527"
type input "17658527"
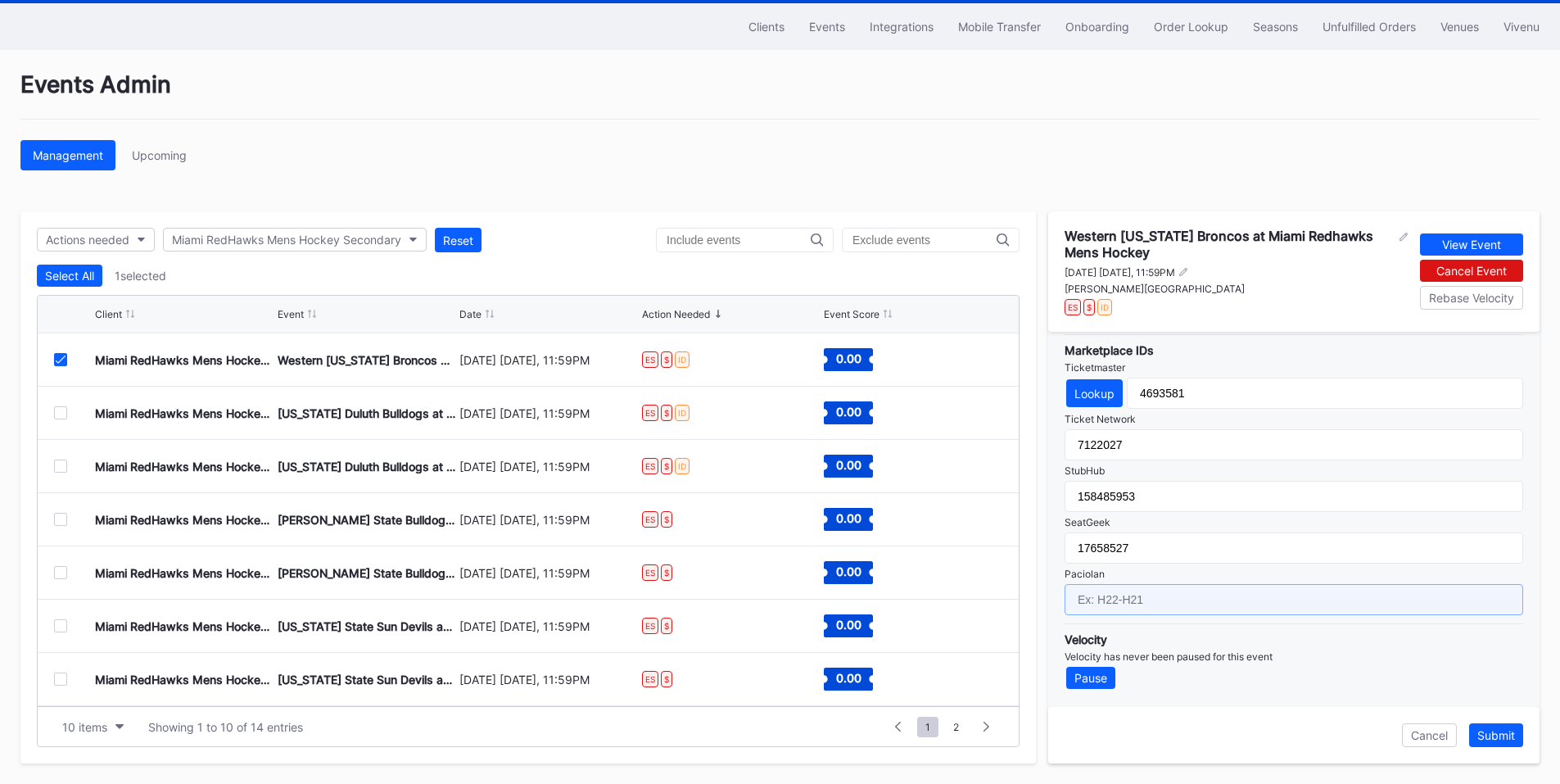
click at [1143, 606] on input "text" at bounding box center [1294, 599] width 458 height 31
paste input "IH26-IH11"
type input "IH26-IH12"
click at [1488, 730] on div "Submit" at bounding box center [1496, 735] width 37 height 14
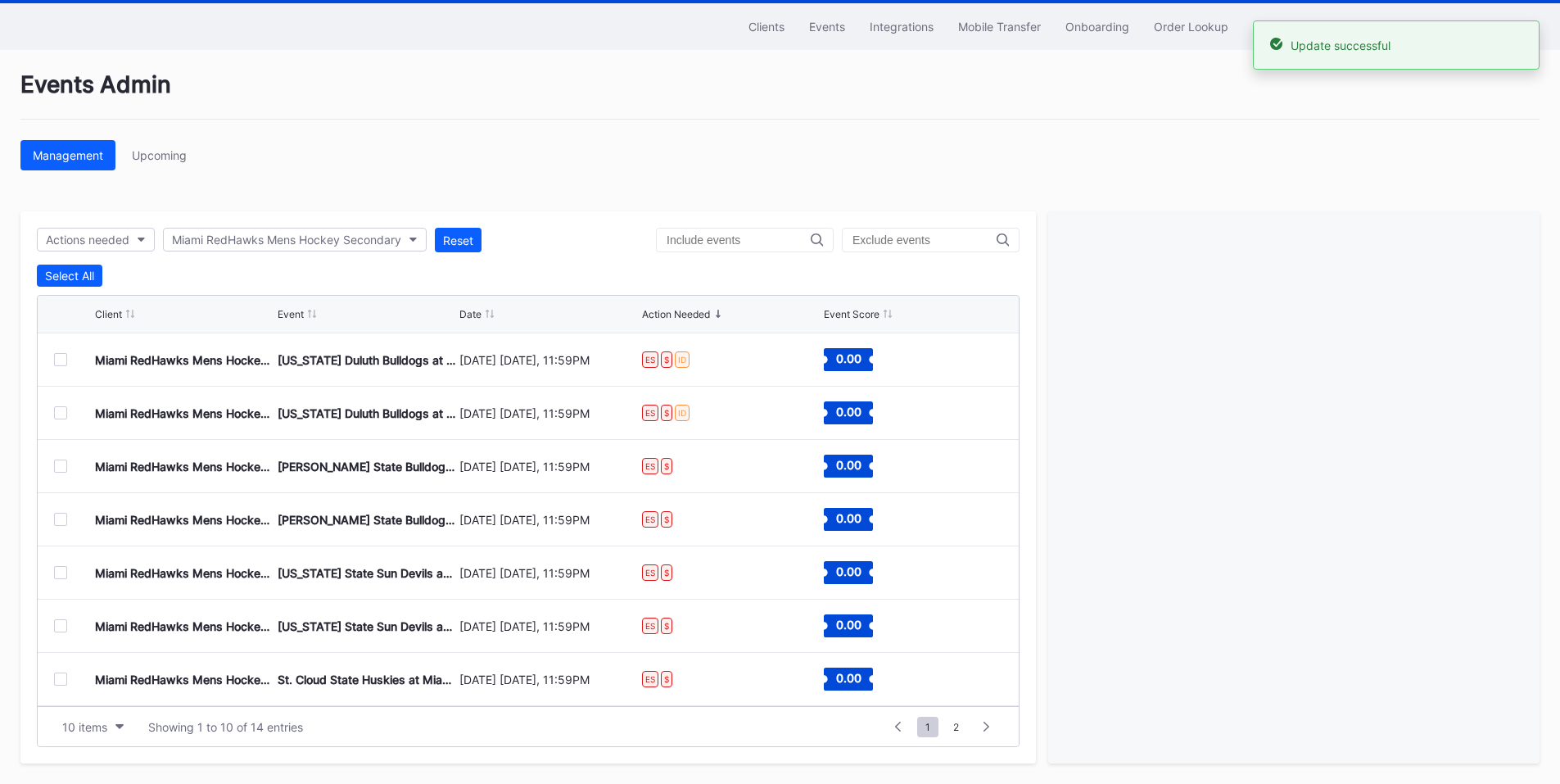
click at [61, 357] on div at bounding box center [61, 359] width 13 height 13
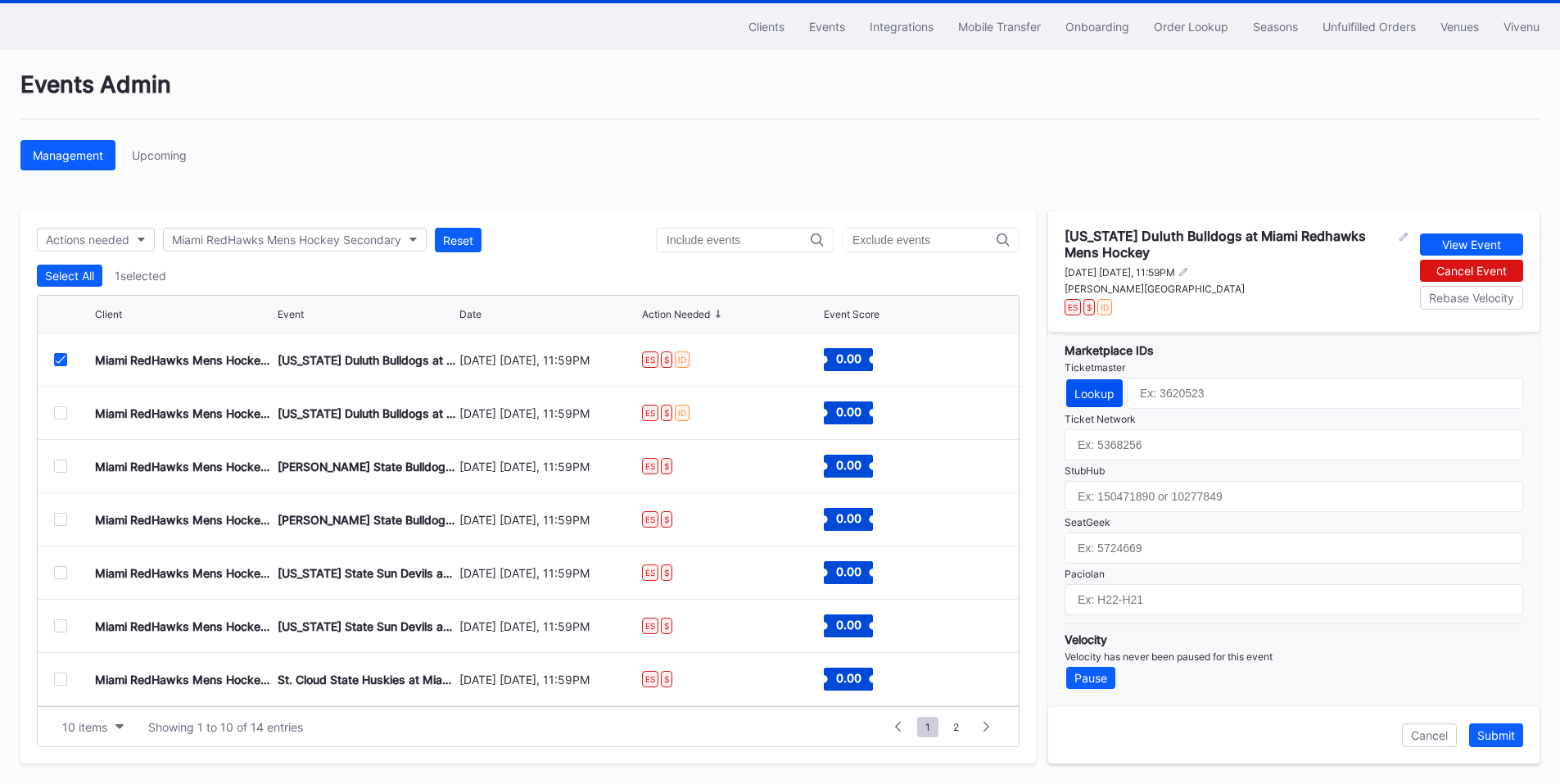
click at [1106, 390] on div "Lookup" at bounding box center [1094, 393] width 40 height 14
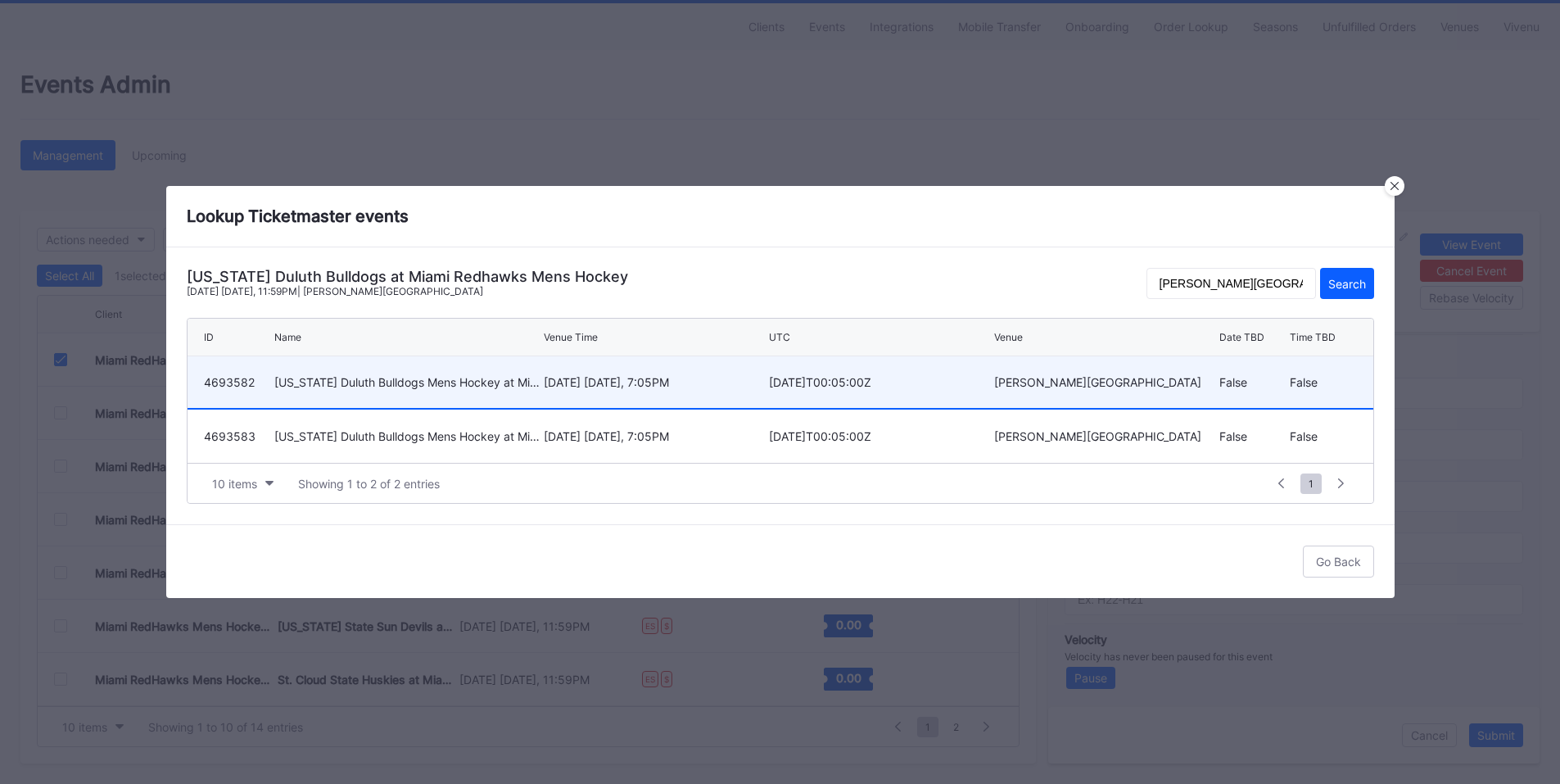
click at [661, 381] on div "[DATE] [DATE], 7:05PM" at bounding box center [654, 382] width 221 height 14
type input "4693582"
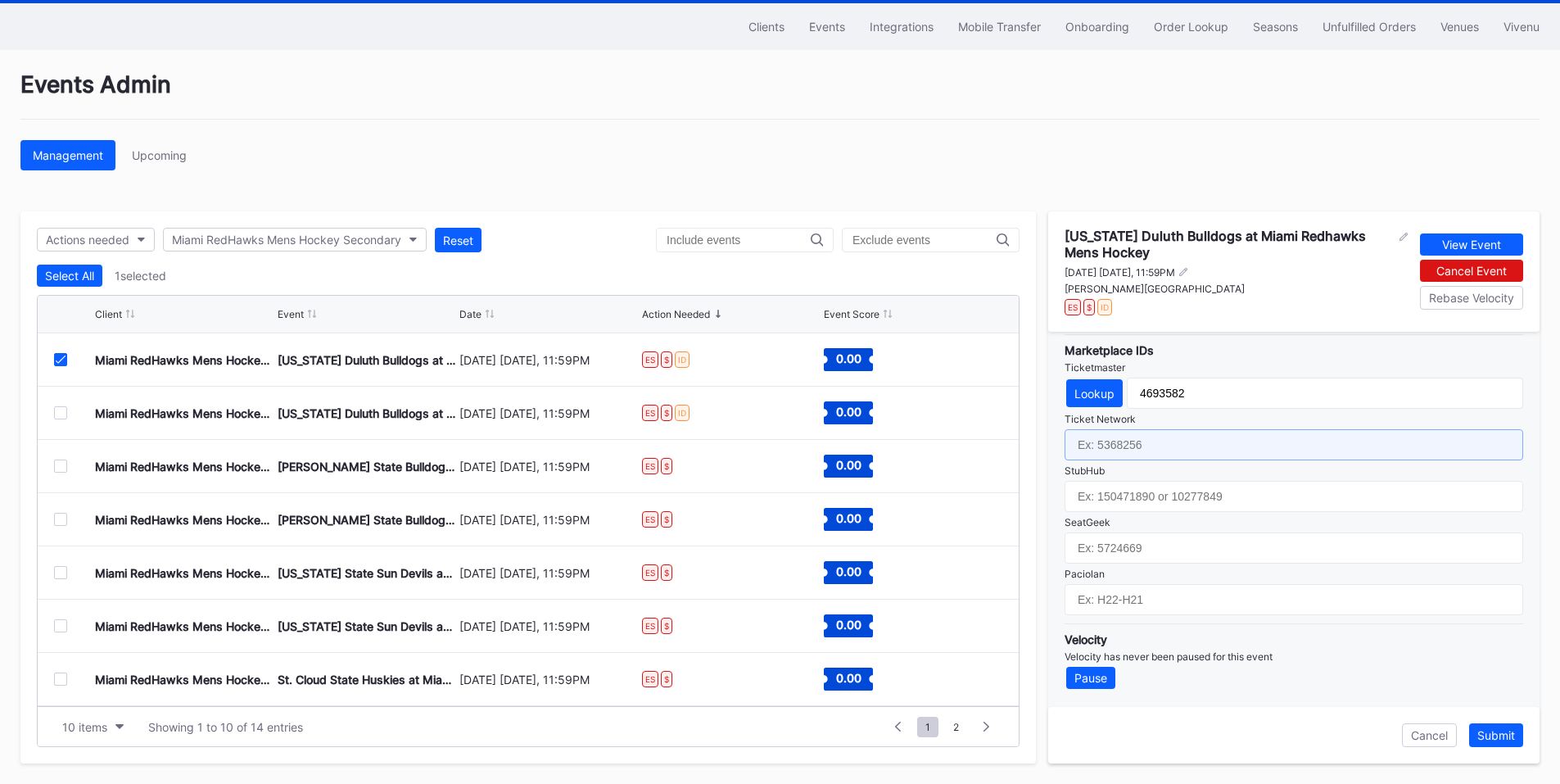
click at [1149, 446] on input "text" at bounding box center [1294, 444] width 458 height 31
paste input "7122028"
type input "7122028"
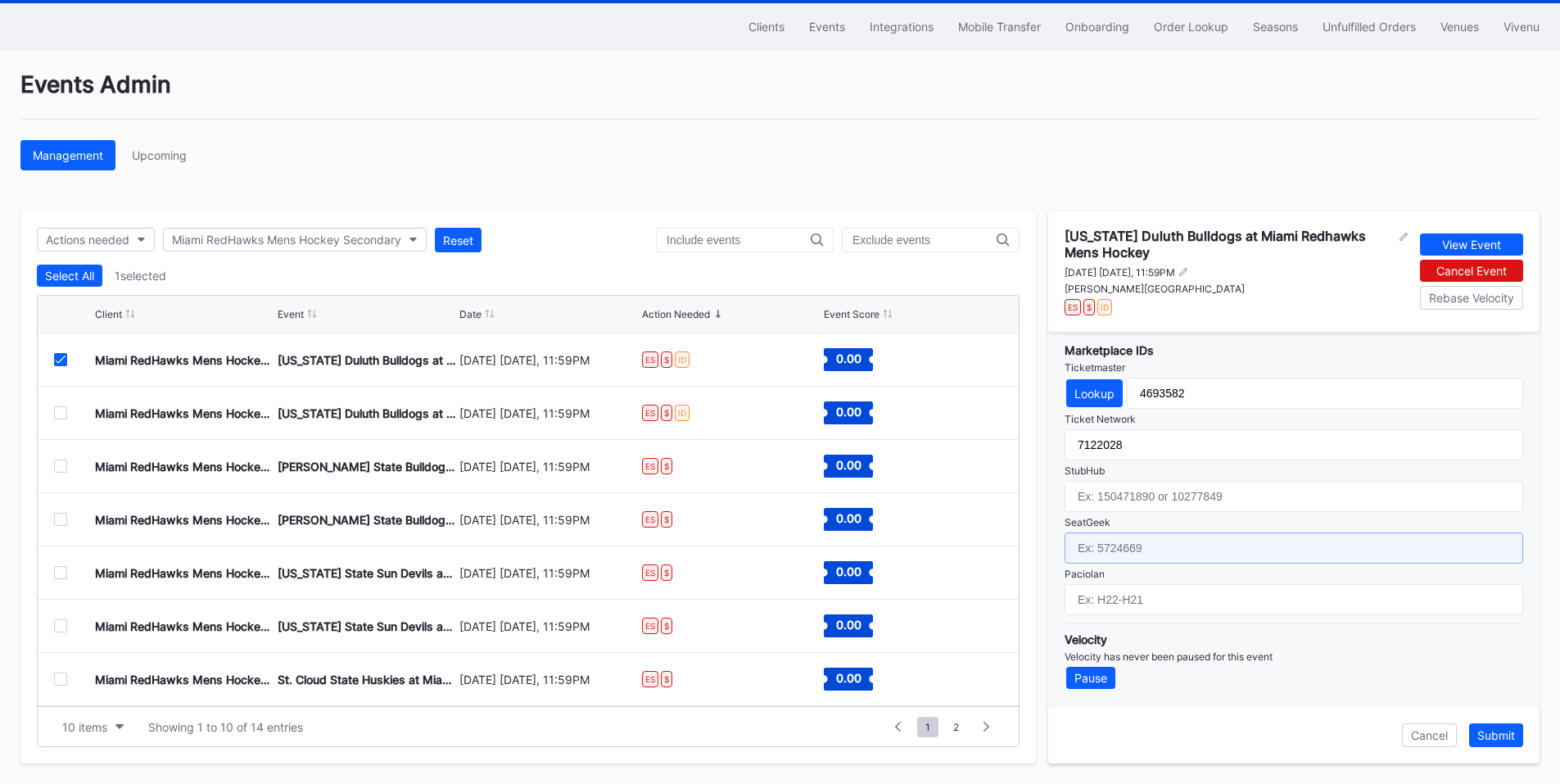
click at [1129, 541] on input "text" at bounding box center [1294, 547] width 458 height 31
paste input "17581617"
type input "17581617"
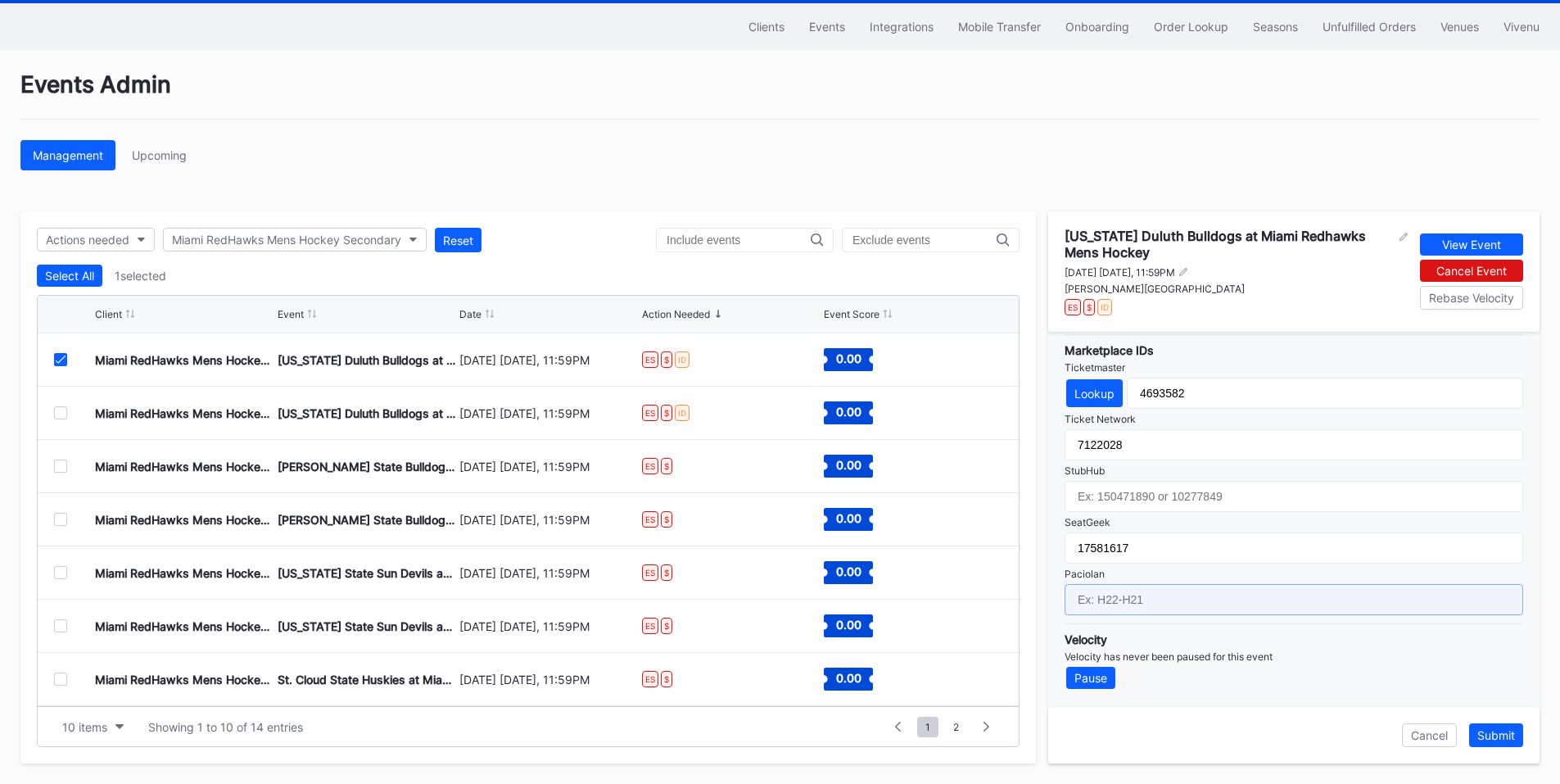
click at [1143, 593] on input "text" at bounding box center [1294, 599] width 458 height 31
paste input "IH26-IH11"
type input "IH26-IH13"
click at [1144, 289] on div "[PERSON_NAME][GEOGRAPHIC_DATA]" at bounding box center [1236, 288] width 343 height 12
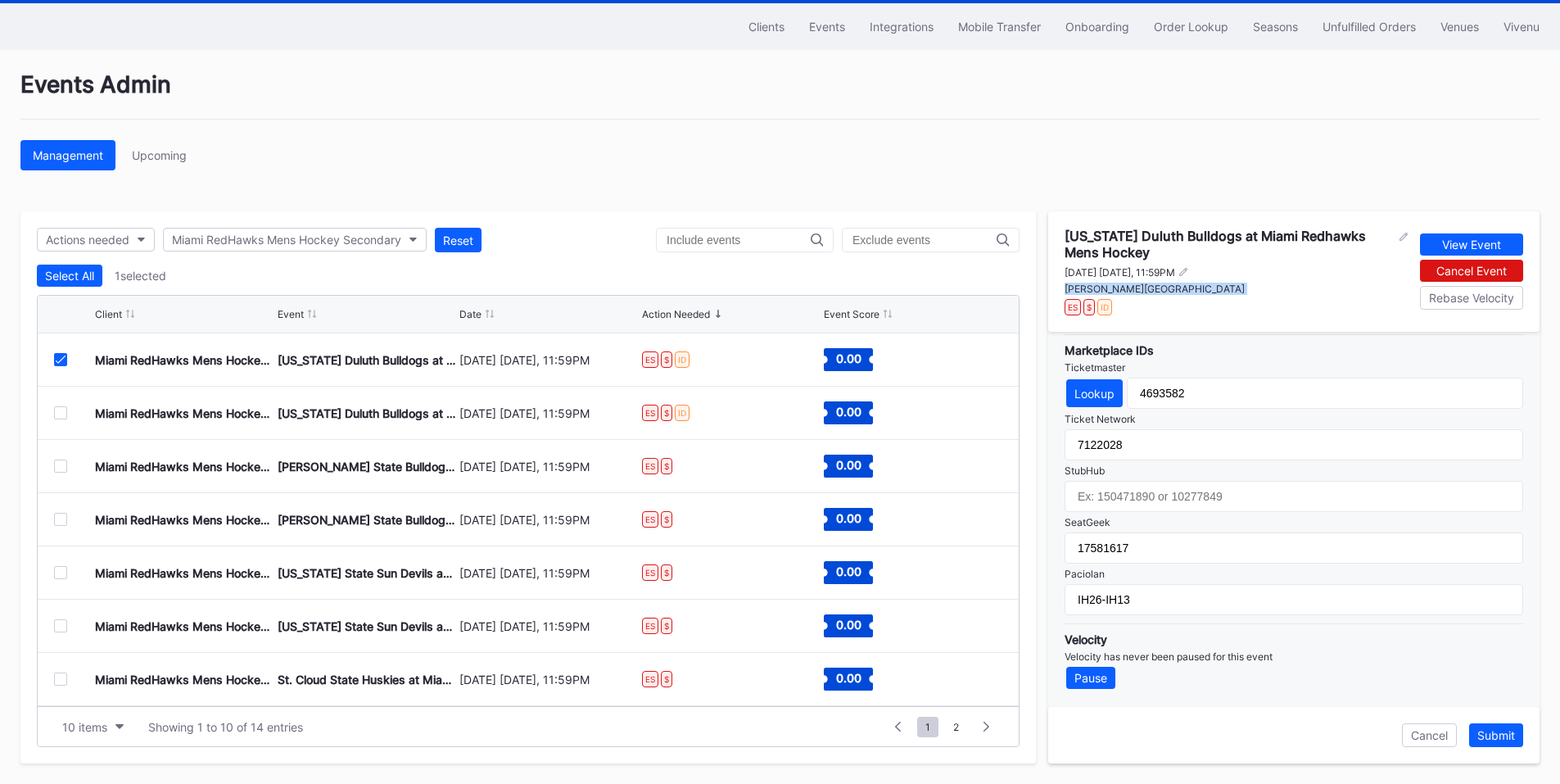
click at [1144, 289] on div "[PERSON_NAME][GEOGRAPHIC_DATA]" at bounding box center [1236, 288] width 343 height 12
copy div "[PERSON_NAME][GEOGRAPHIC_DATA]"
drag, startPoint x: 1157, startPoint y: 254, endPoint x: 1061, endPoint y: 230, distance: 99.0
click at [1061, 230] on div "[US_STATE] Duluth Bulldogs at Miami Redhawks Mens Hockey [DATE] [DATE], 11:59PM…" at bounding box center [1295, 271] width 492 height 120
copy div "[US_STATE] Duluth Bulldogs at Miami Redhawks Mens Hockey"
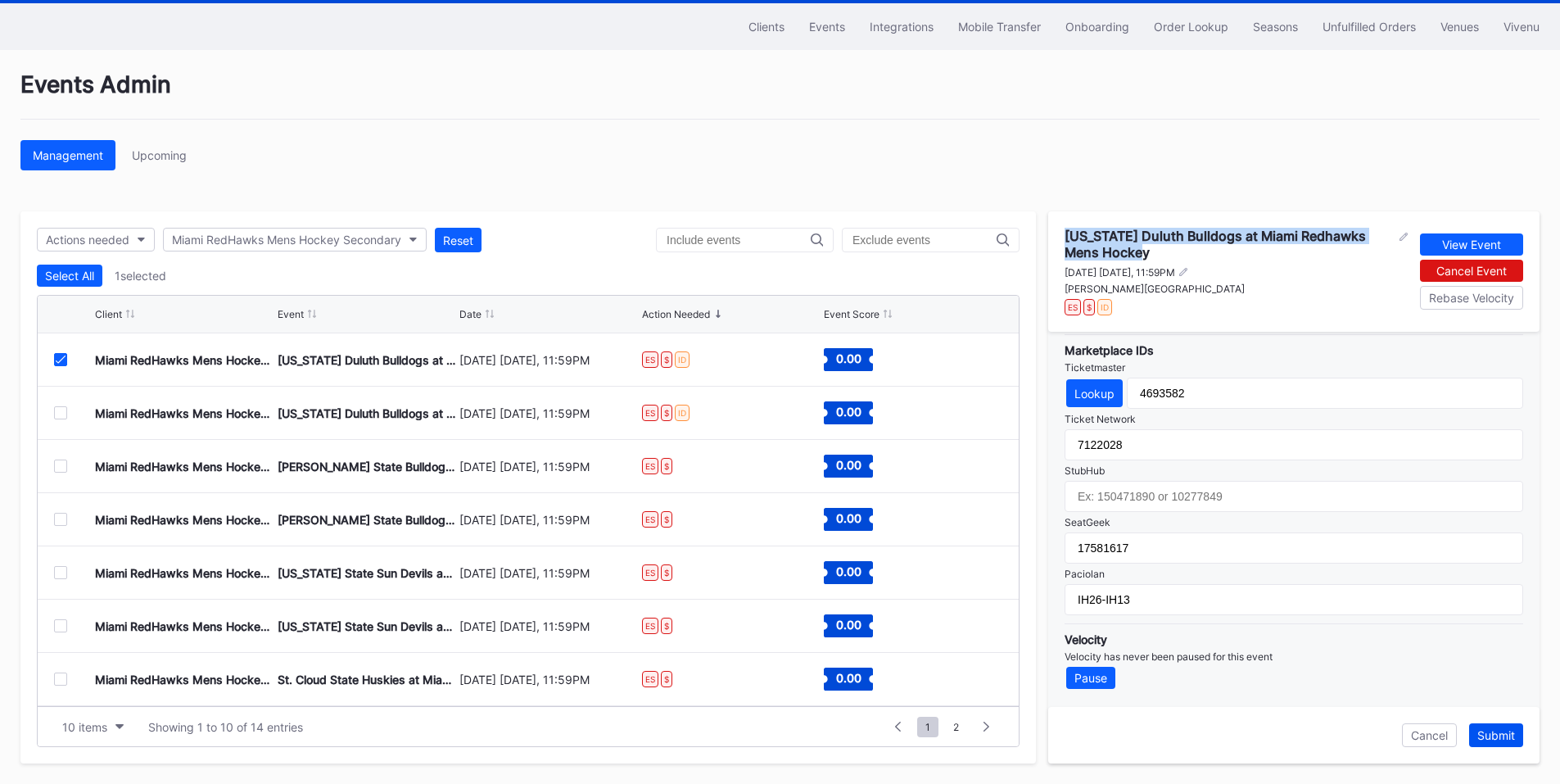
click at [1489, 732] on div "Submit" at bounding box center [1496, 735] width 37 height 14
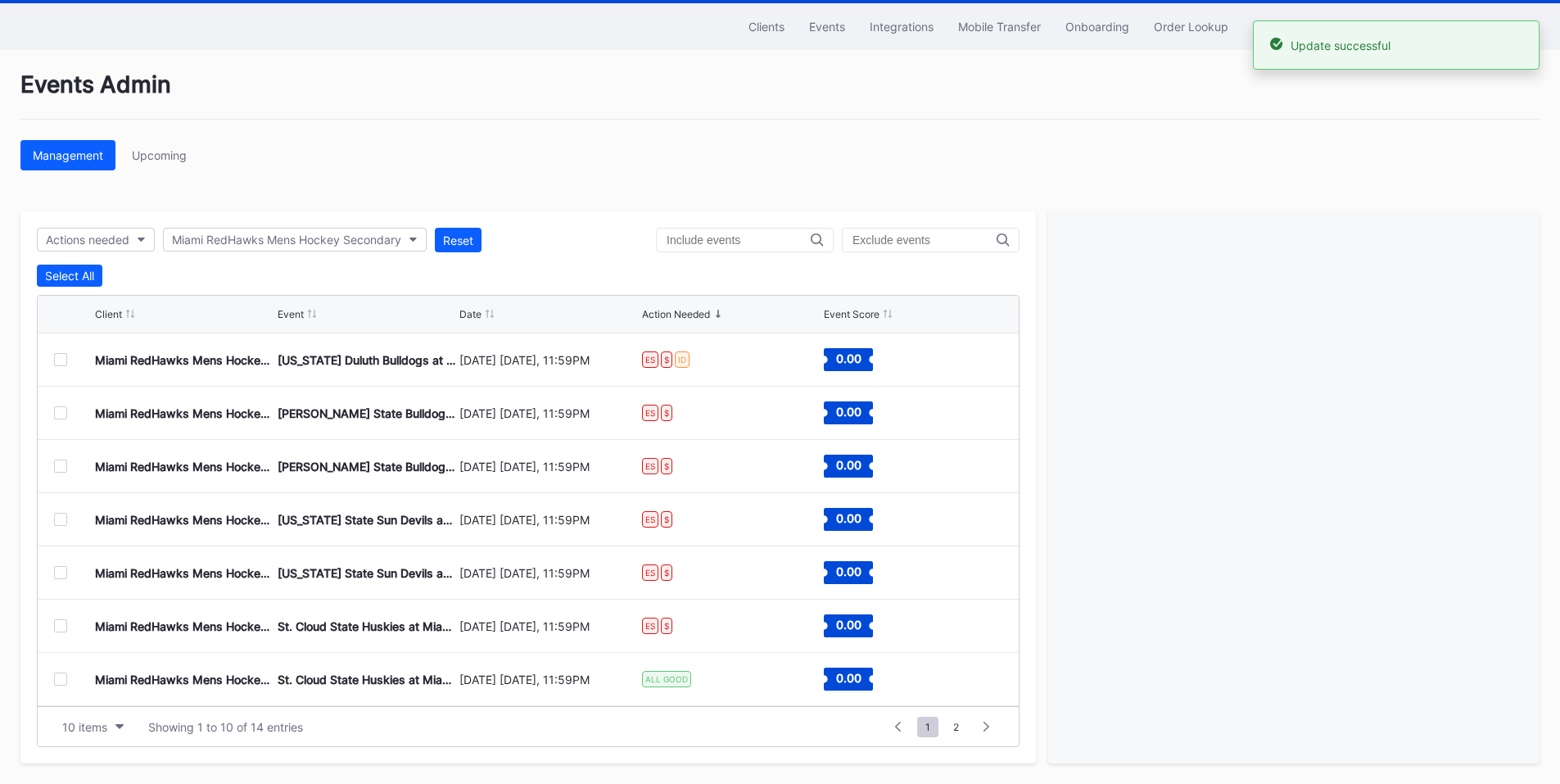
click at [62, 363] on div at bounding box center [61, 359] width 13 height 13
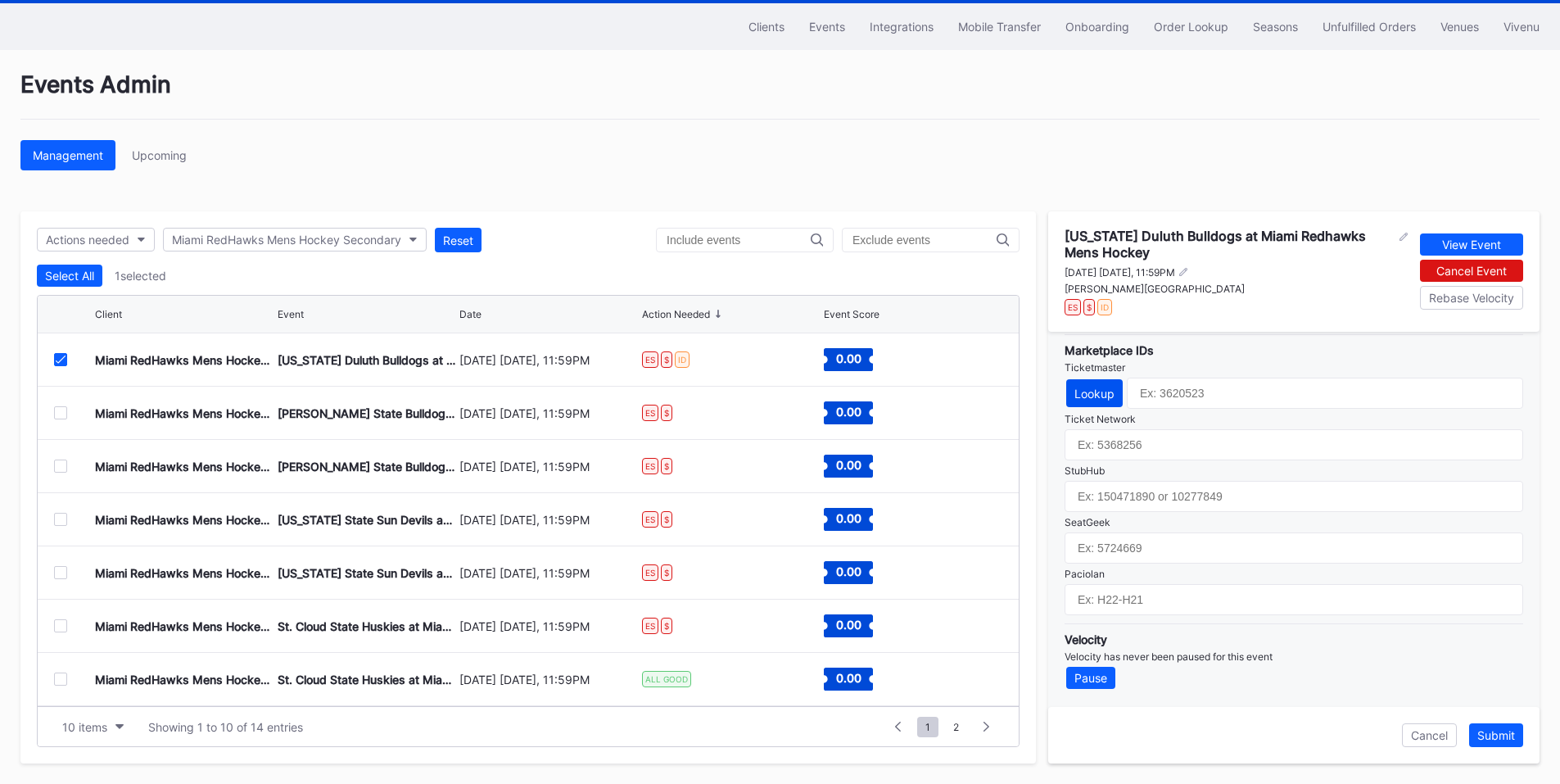
click at [1092, 402] on button "Lookup" at bounding box center [1094, 393] width 57 height 28
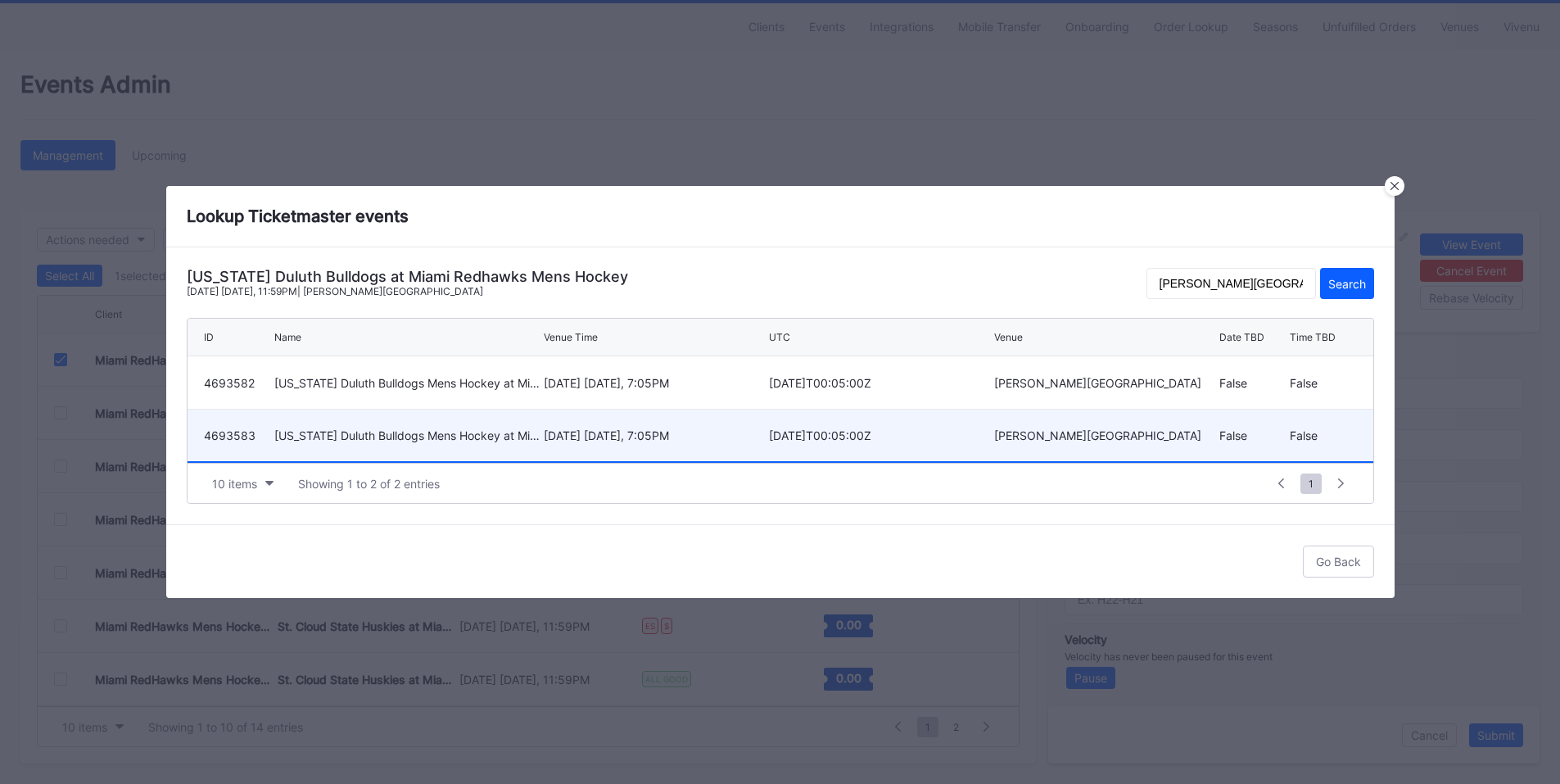
click at [648, 453] on div "[DATE] [DATE], 7:05PM" at bounding box center [654, 435] width 221 height 51
type input "4693583"
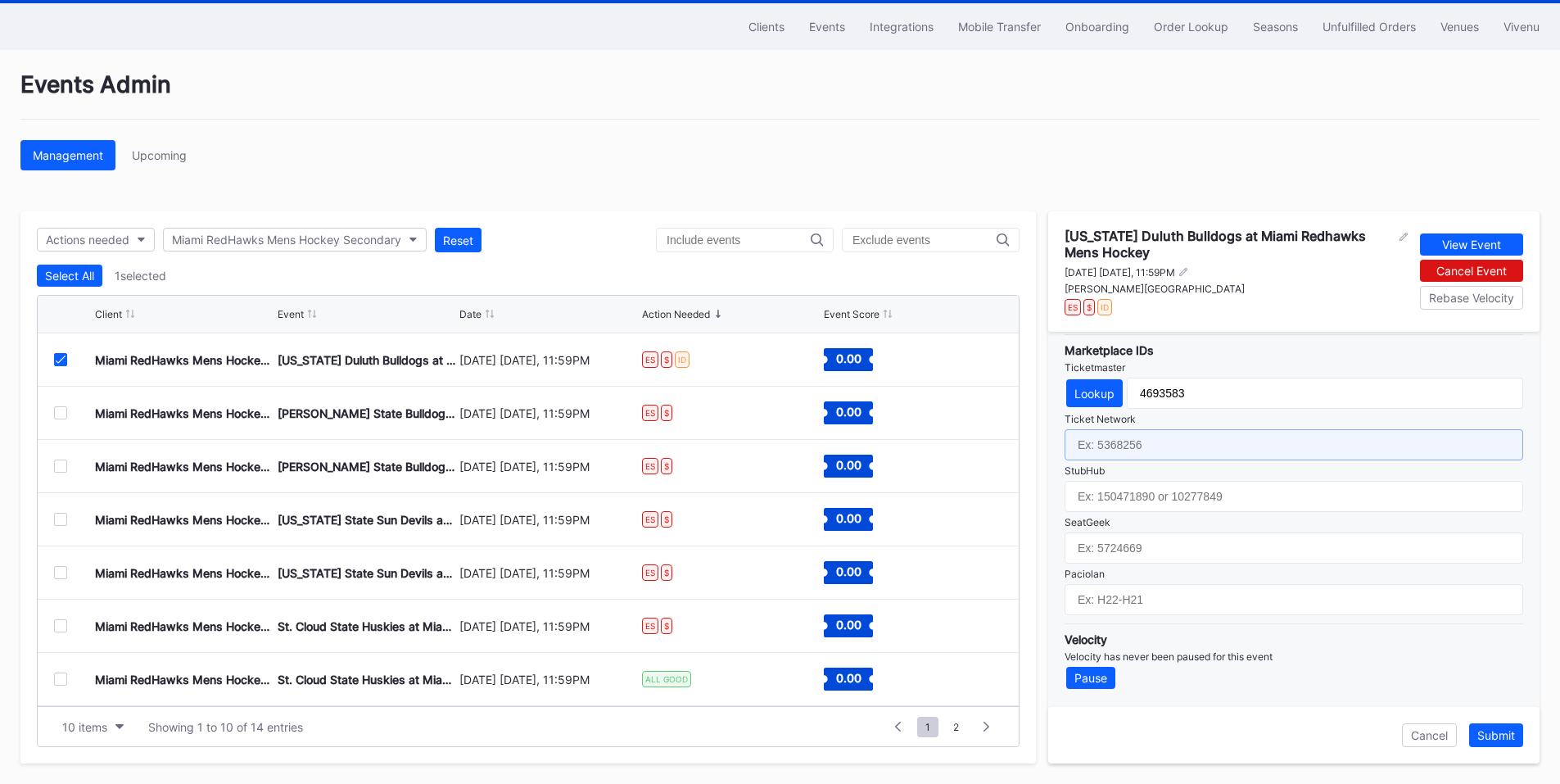
drag, startPoint x: 1184, startPoint y: 452, endPoint x: 1252, endPoint y: 359, distance: 115.2
click at [1184, 452] on input "text" at bounding box center [1294, 444] width 458 height 31
paste input "7122029"
type input "7122029"
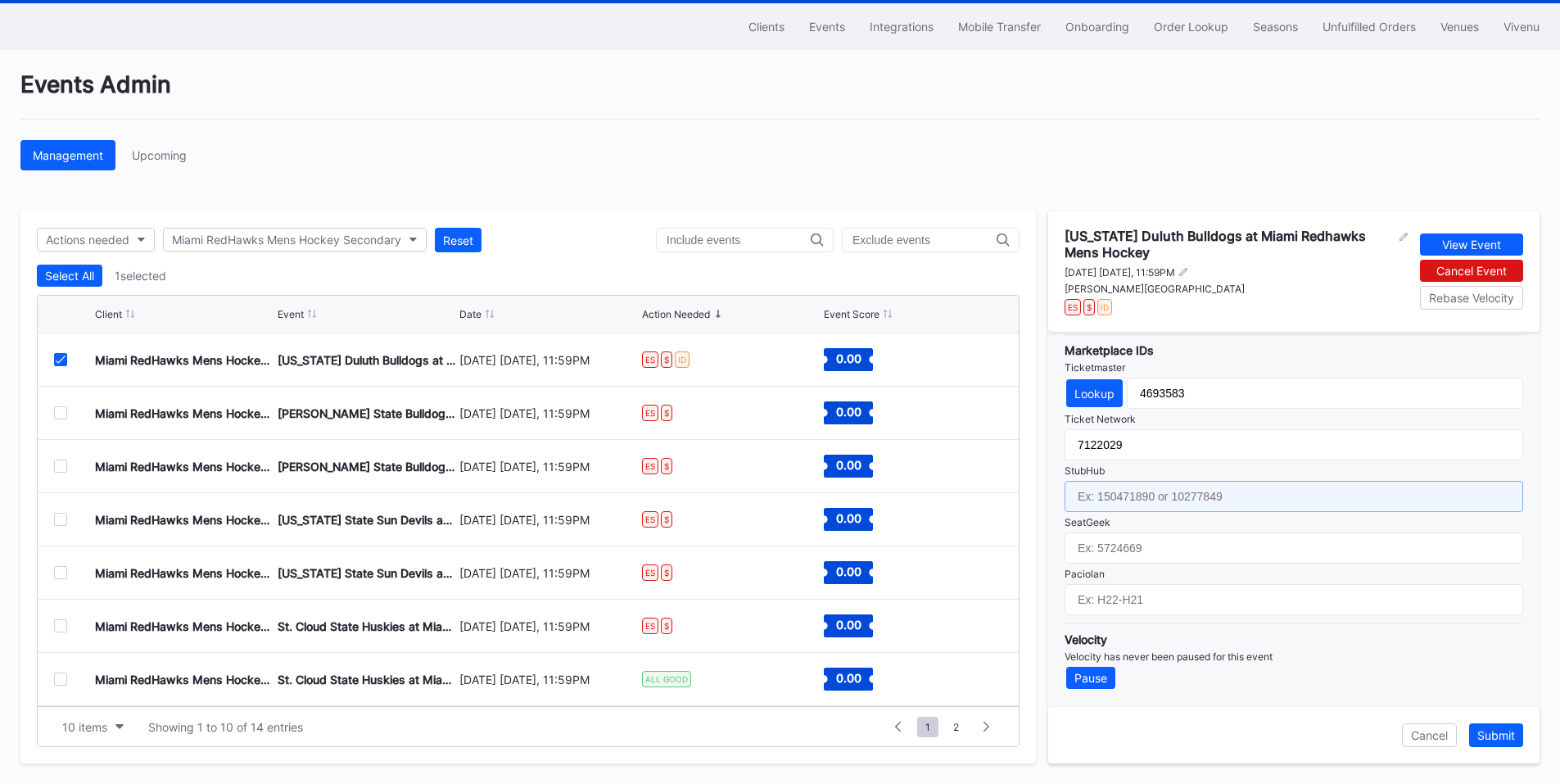
click at [1164, 487] on input "text" at bounding box center [1294, 495] width 458 height 31
paste input "17581618"
type input "17581618"
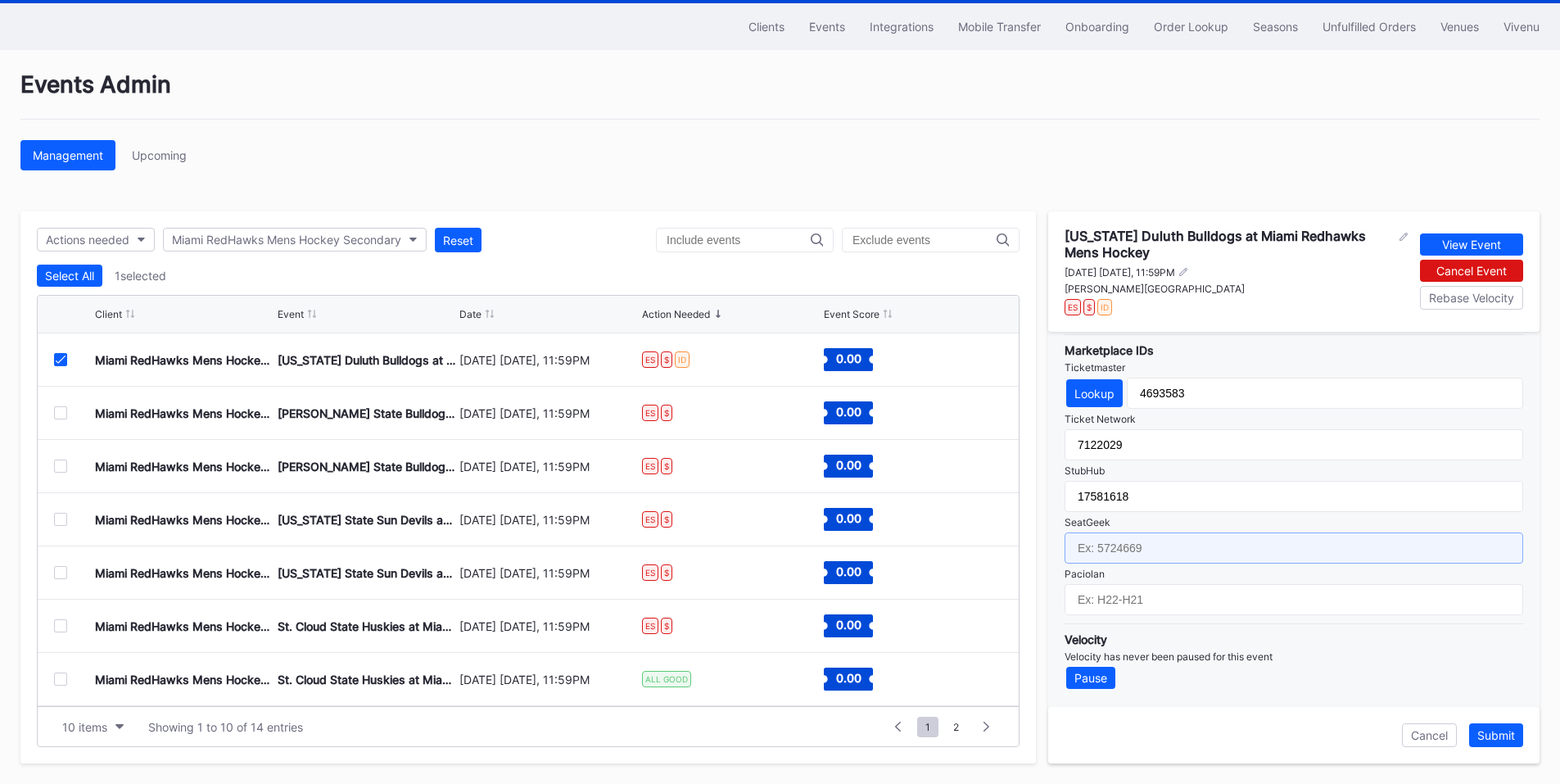
click at [1149, 557] on input "text" at bounding box center [1294, 547] width 458 height 31
paste input "17581618"
type input "17581618"
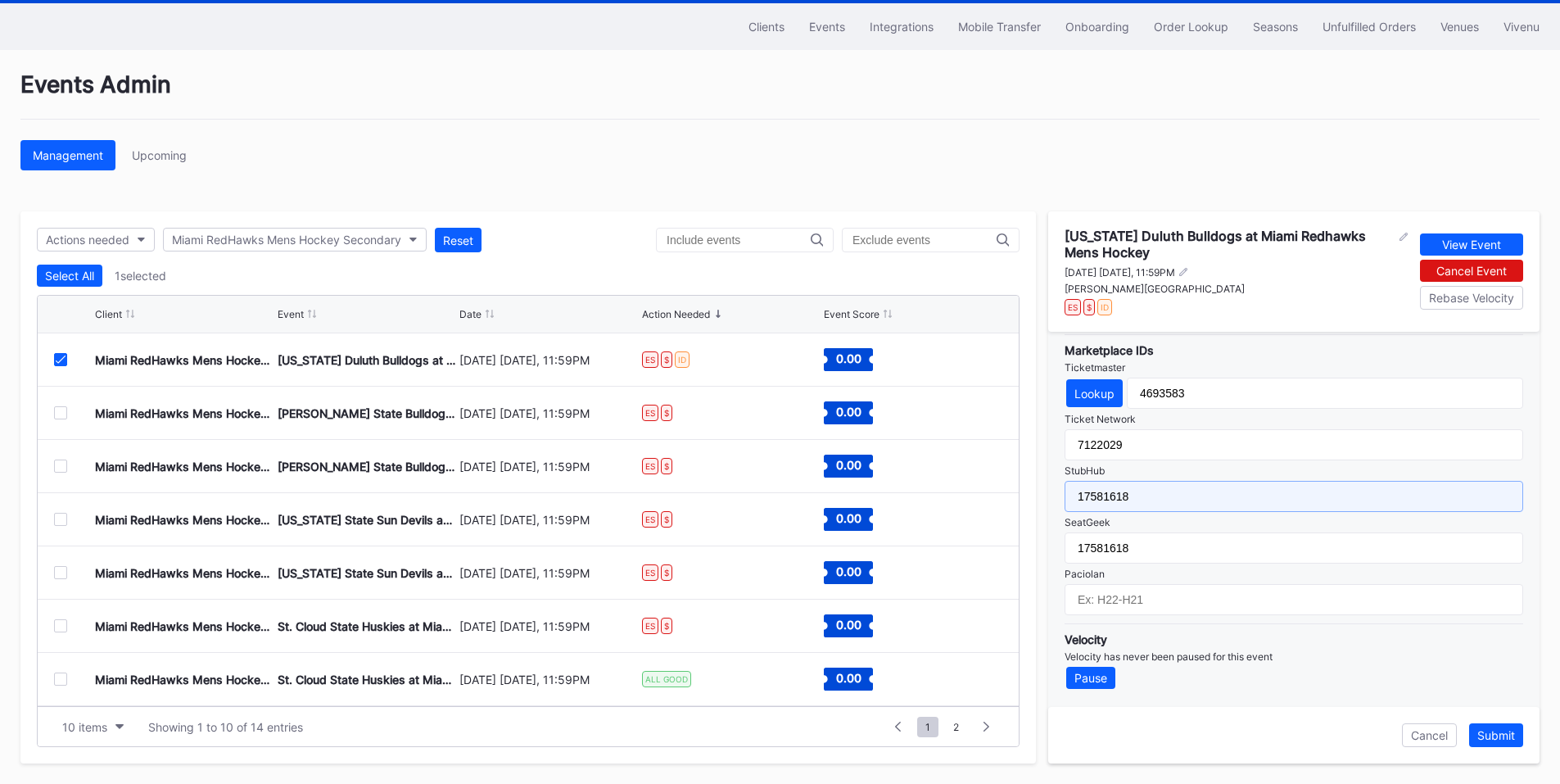
drag, startPoint x: 1147, startPoint y: 492, endPoint x: 931, endPoint y: 497, distance: 216.1
click at [936, 497] on div "Actions needed Miami RedHawks Mens Hockey Secondary Reset Select All 1 selected…" at bounding box center [780, 487] width 1519 height 552
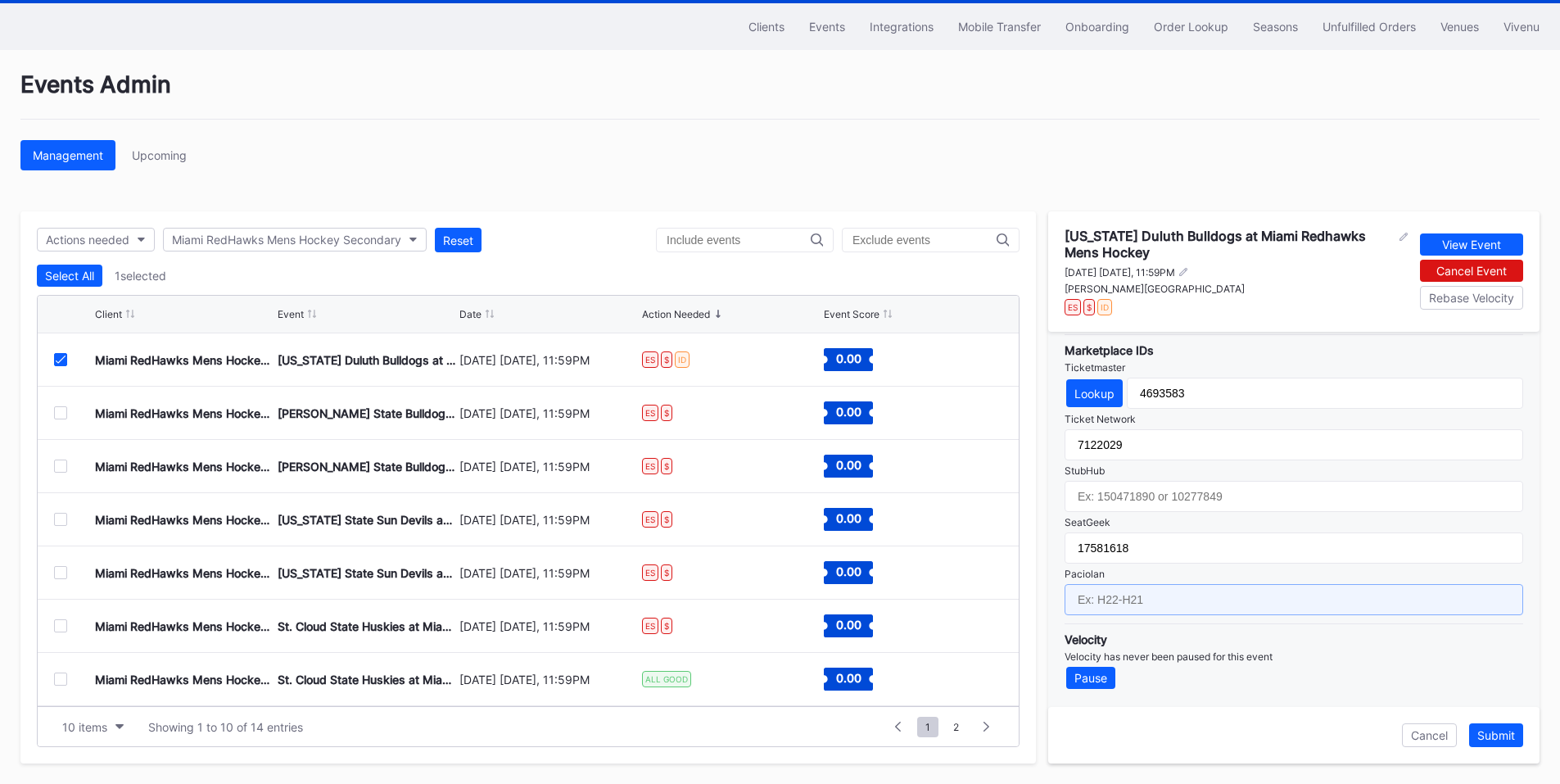
click at [1157, 597] on input "text" at bounding box center [1294, 599] width 458 height 31
paste input "IH26-IH11"
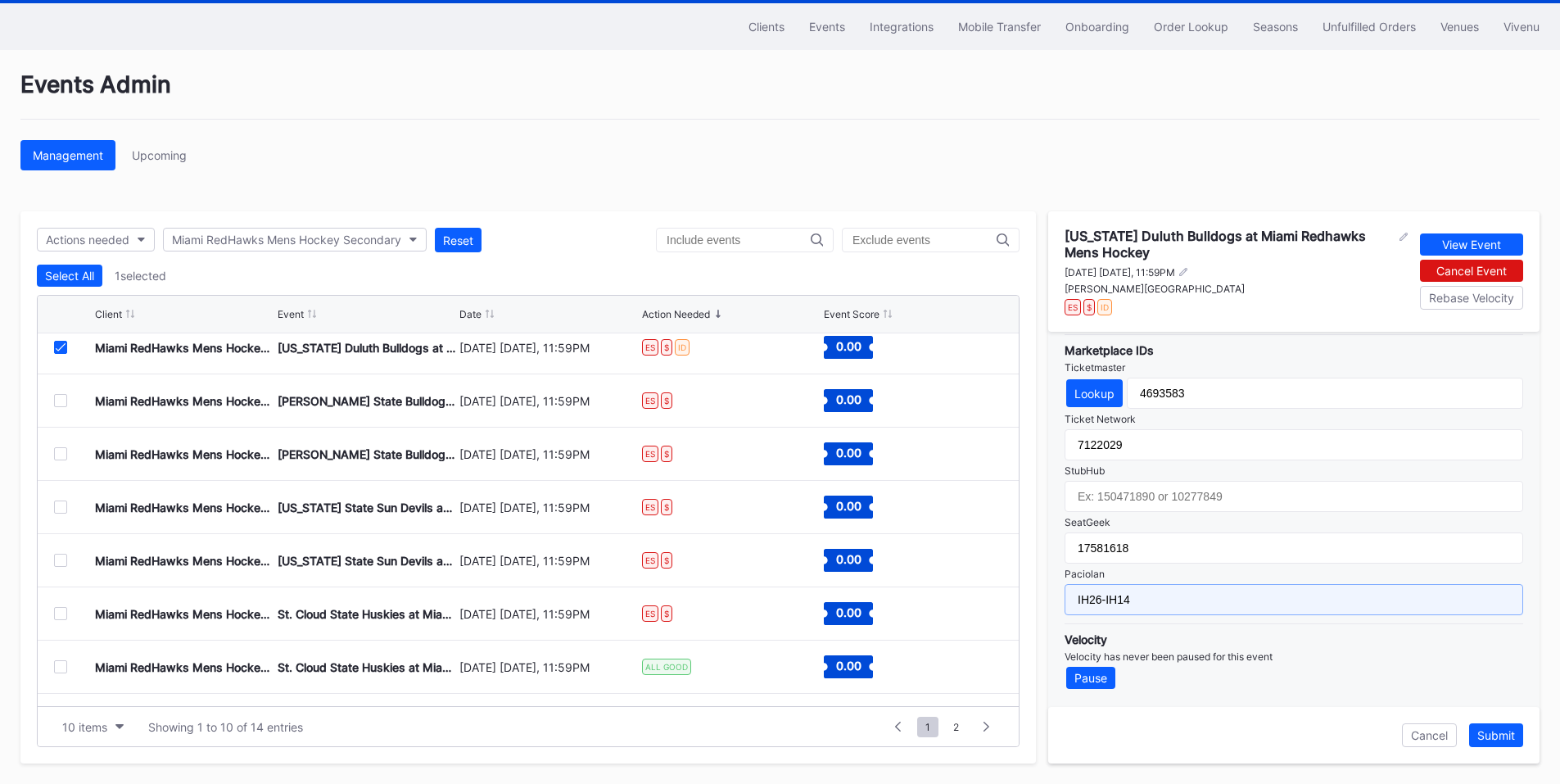
scroll to position [0, 0]
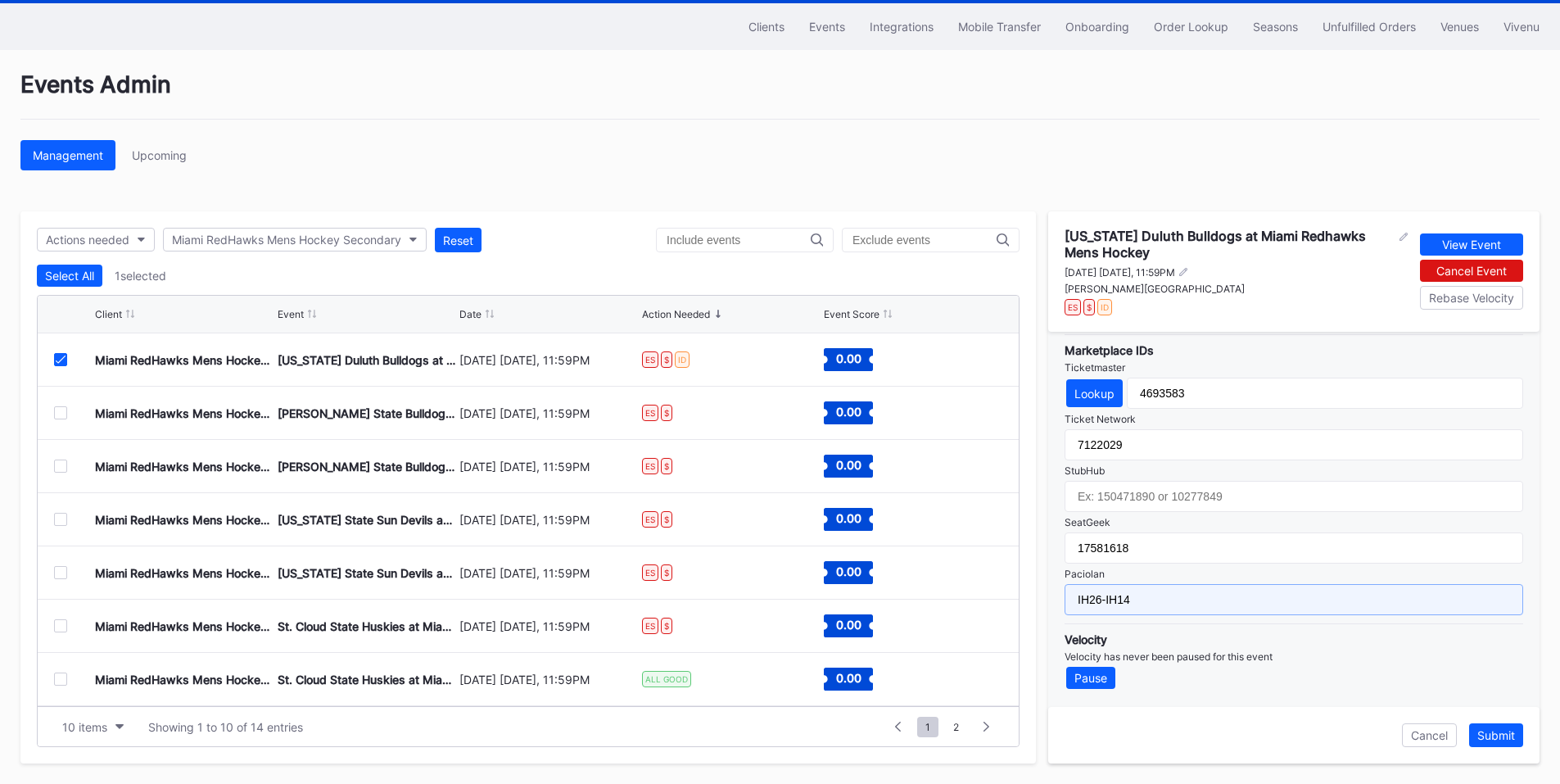
type input "IH26-IH14"
click at [1152, 236] on div "[US_STATE] Duluth Bulldogs at Miami Redhawks Mens Hockey" at bounding box center [1229, 243] width 331 height 33
click at [1151, 236] on div "[US_STATE] Duluth Bulldogs at Miami Redhawks Mens Hockey" at bounding box center [1229, 243] width 331 height 33
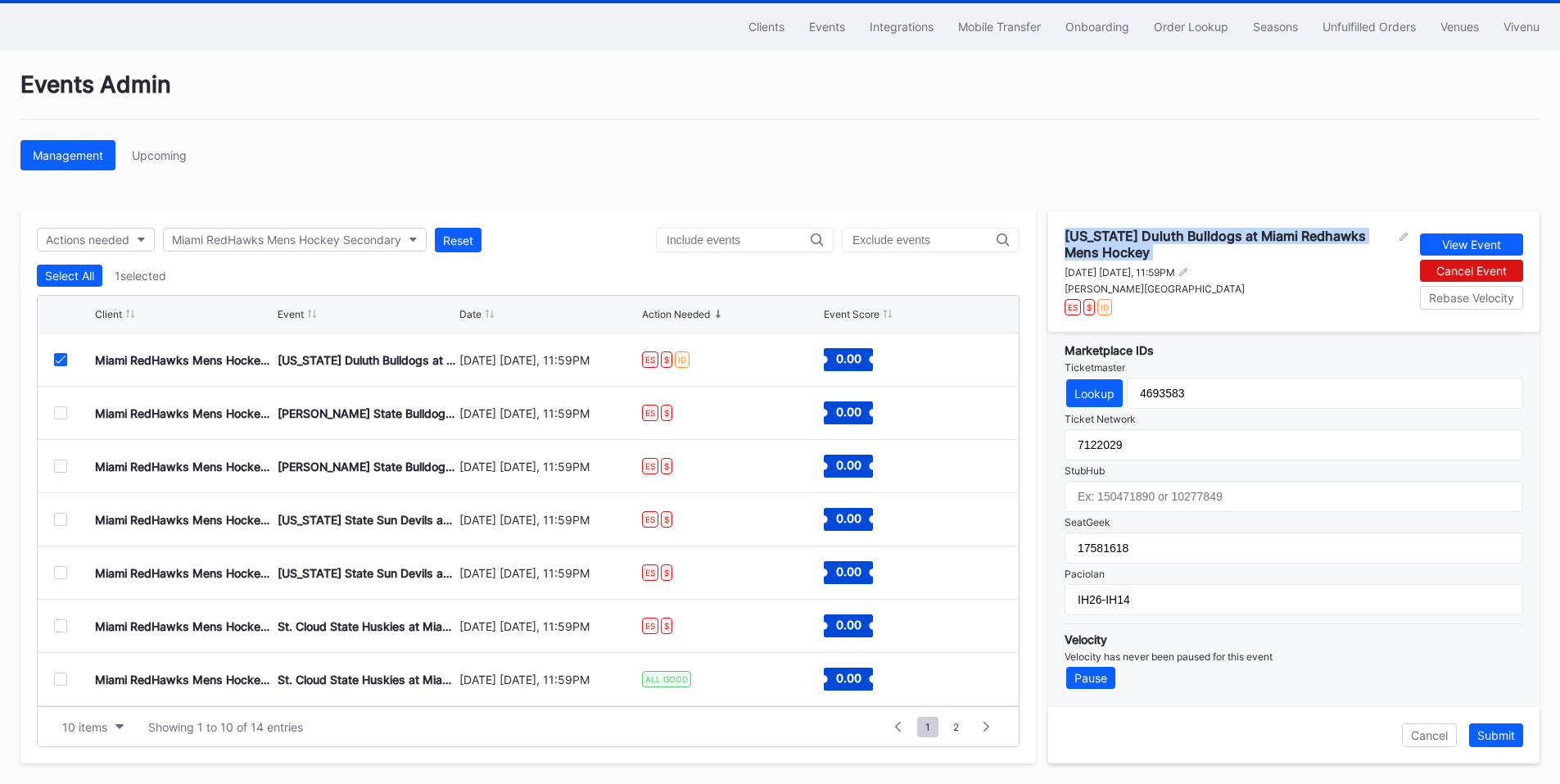
click at [1151, 236] on div "[US_STATE] Duluth Bulldogs at Miami Redhawks Mens Hockey" at bounding box center [1229, 243] width 331 height 33
copy div "[US_STATE] Duluth Bulldogs at Miami Redhawks Mens Hockey"
click at [1501, 729] on div "Submit" at bounding box center [1496, 735] width 37 height 14
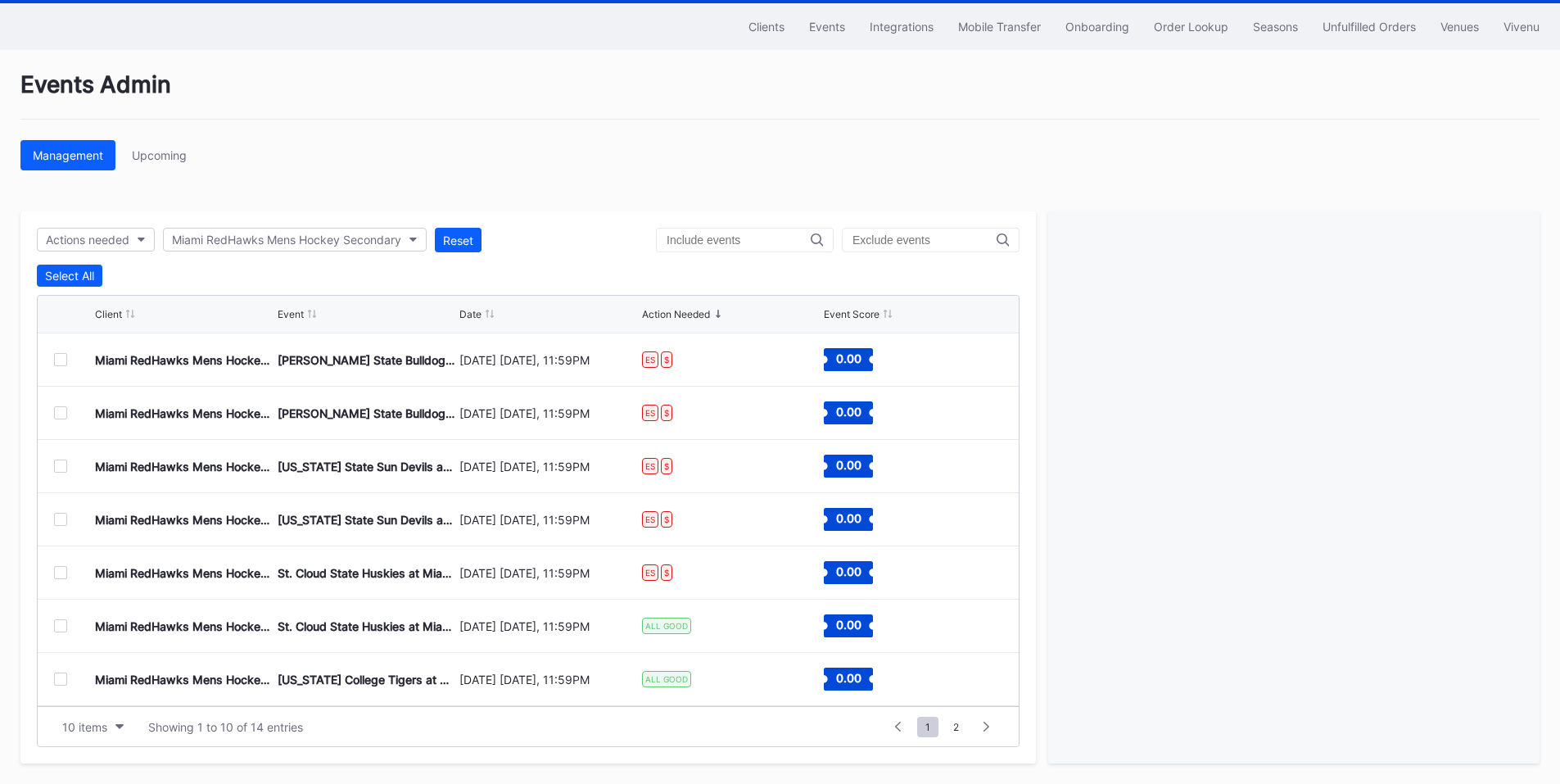
click at [485, 315] on icon at bounding box center [489, 313] width 8 height 8
click at [482, 313] on div "Date" at bounding box center [549, 314] width 179 height 12
click at [1191, 31] on div "Order Lookup" at bounding box center [1191, 26] width 75 height 14
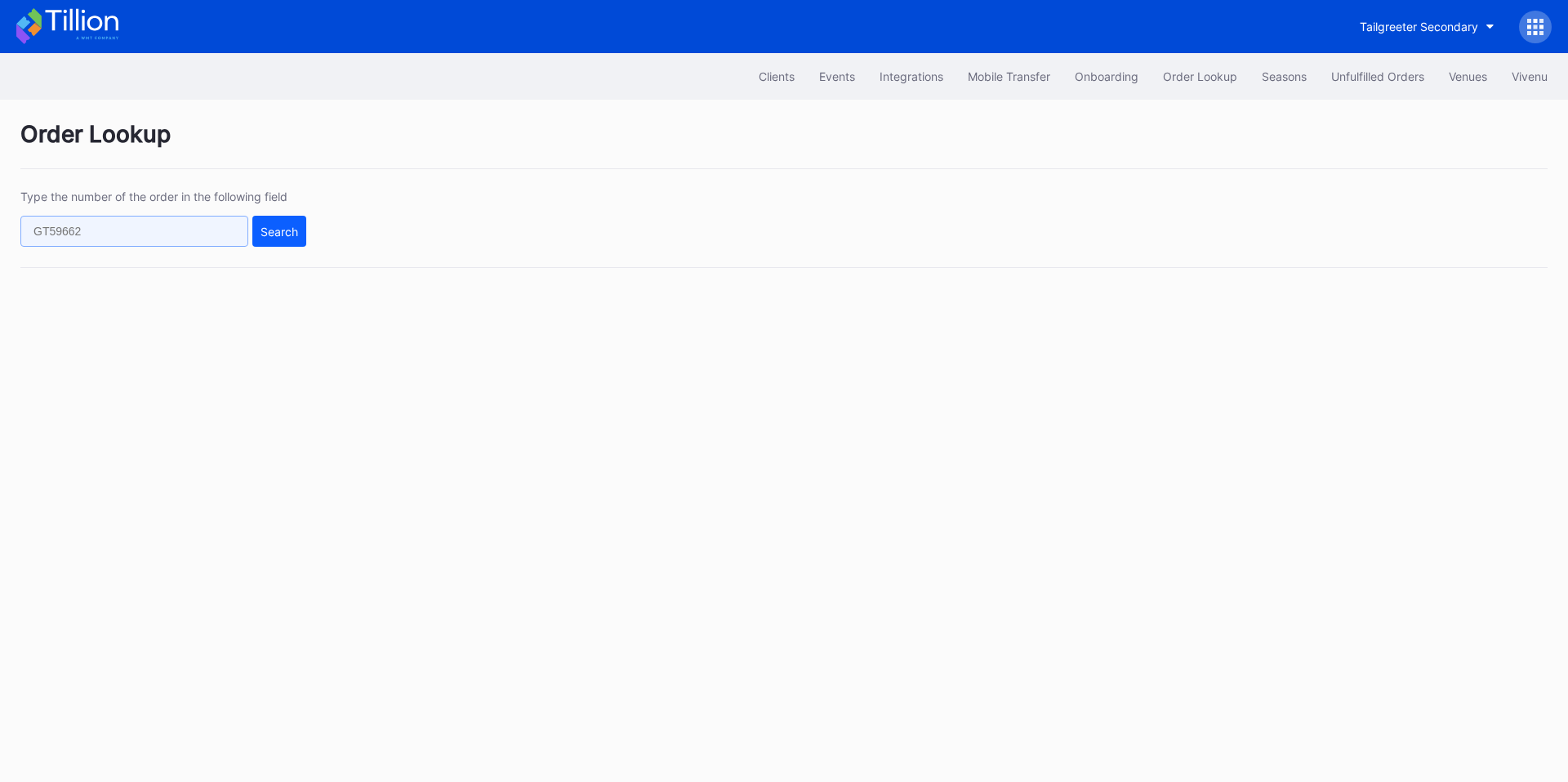
click at [186, 241] on input "text" at bounding box center [134, 230] width 228 height 31
paste input "49757705"
type input "49757705"
click at [257, 233] on button "Search" at bounding box center [280, 230] width 54 height 31
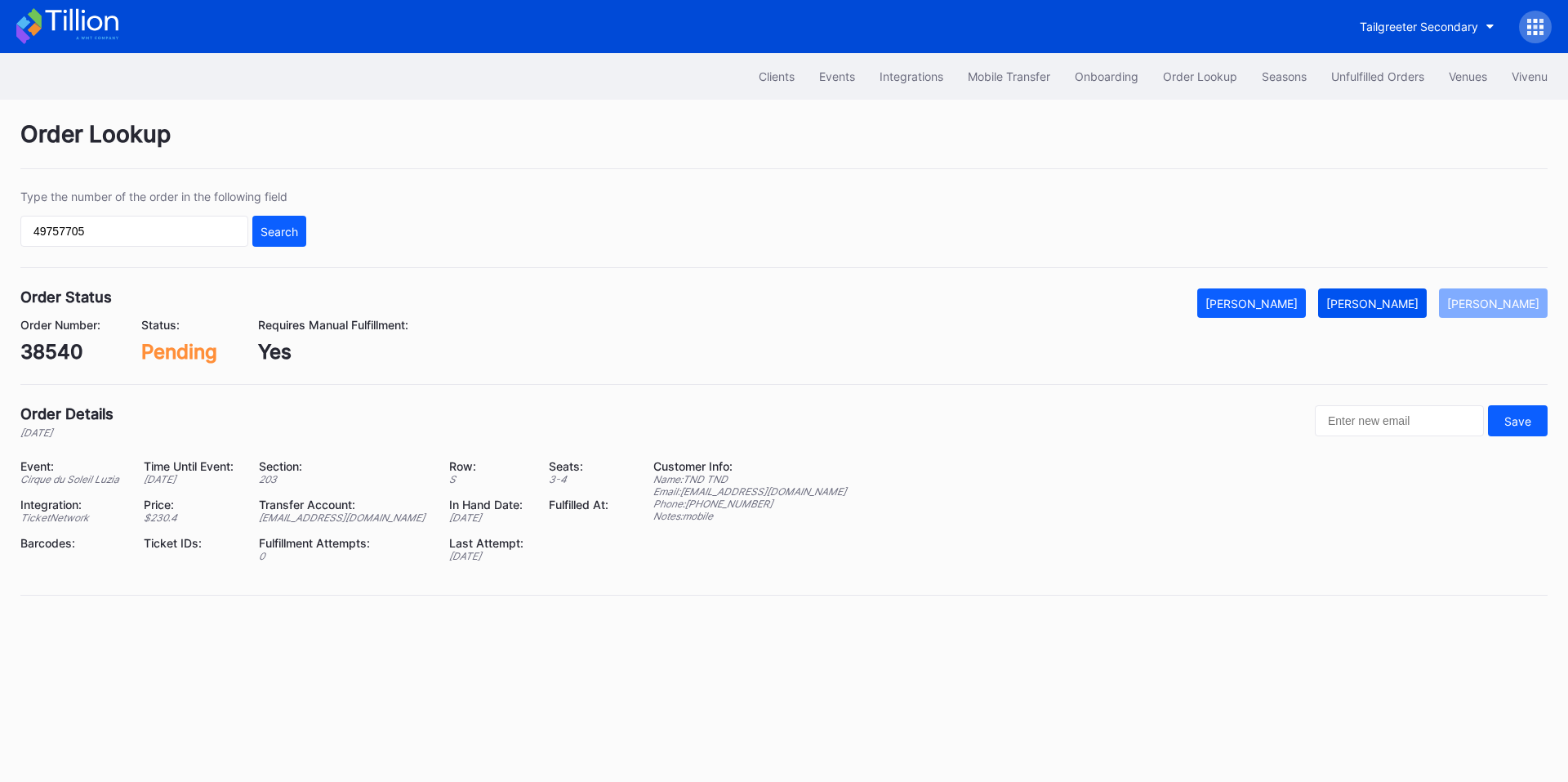
click at [1389, 301] on div "[PERSON_NAME]" at bounding box center [1372, 303] width 92 height 14
